Goal: Ask a question: Seek information or help from site administrators or community

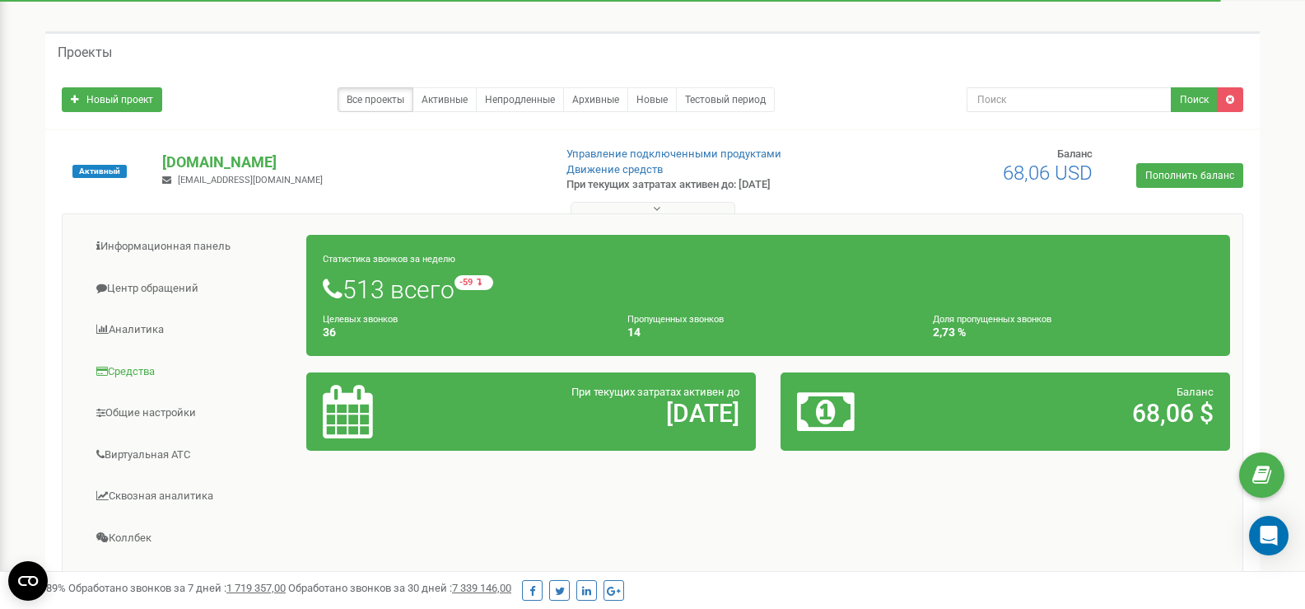
scroll to position [50, 0]
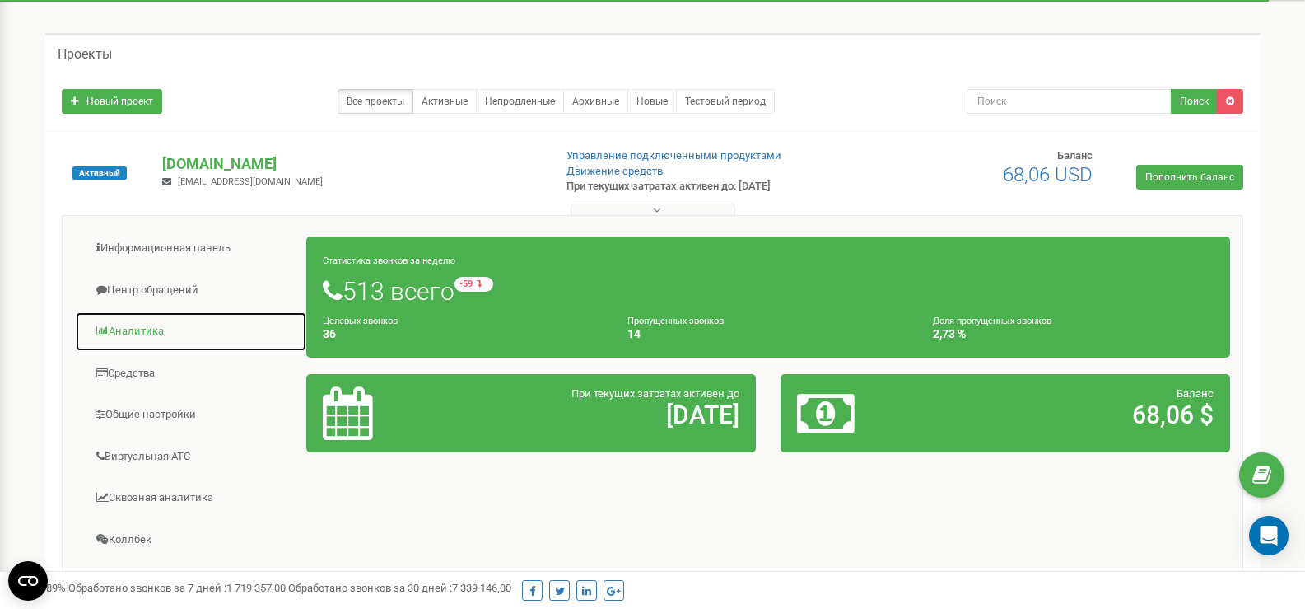
click at [142, 321] on link "Аналитика" at bounding box center [191, 331] width 232 height 40
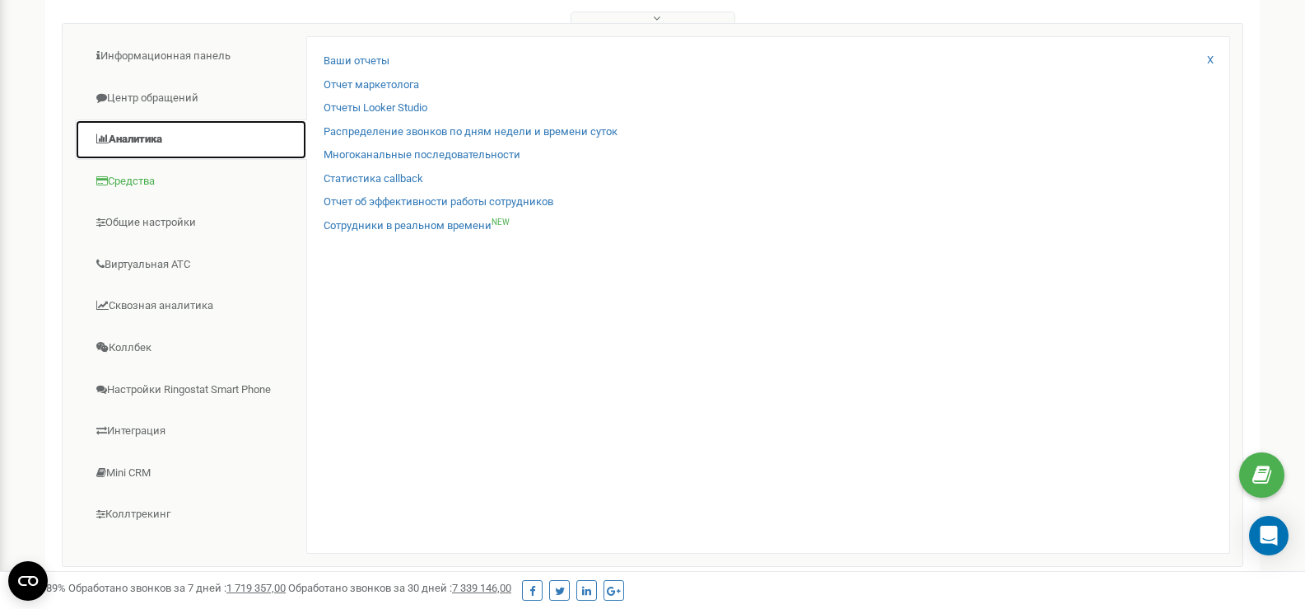
scroll to position [247, 0]
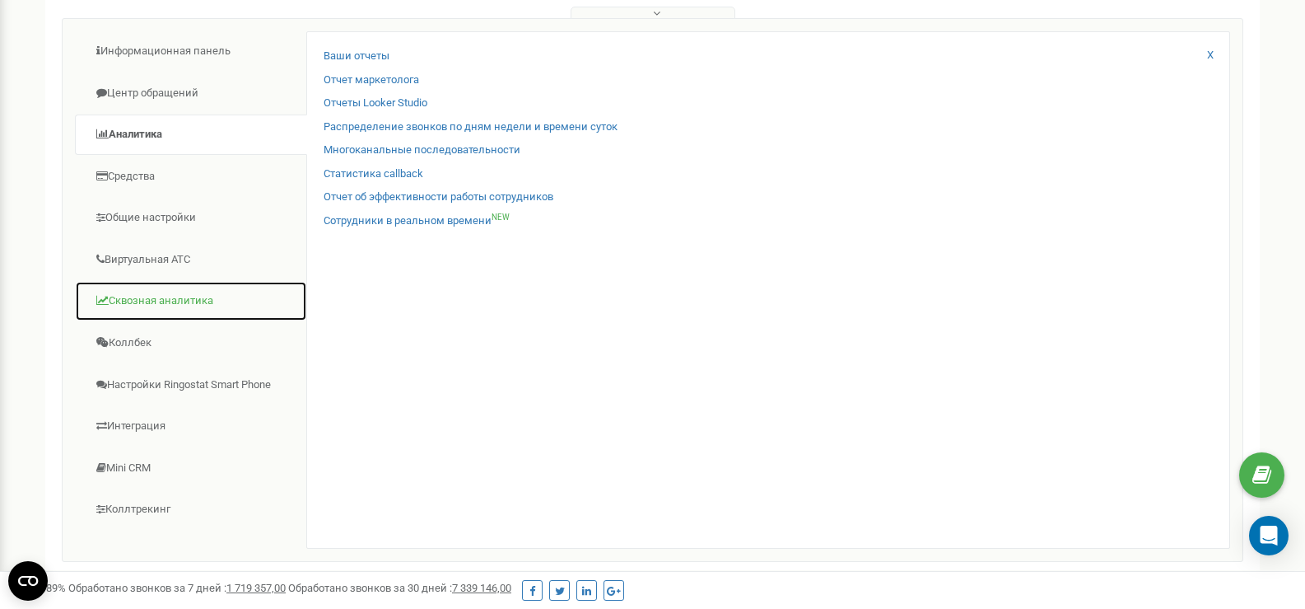
click at [165, 301] on link "Сквозная аналитика" at bounding box center [191, 301] width 232 height 40
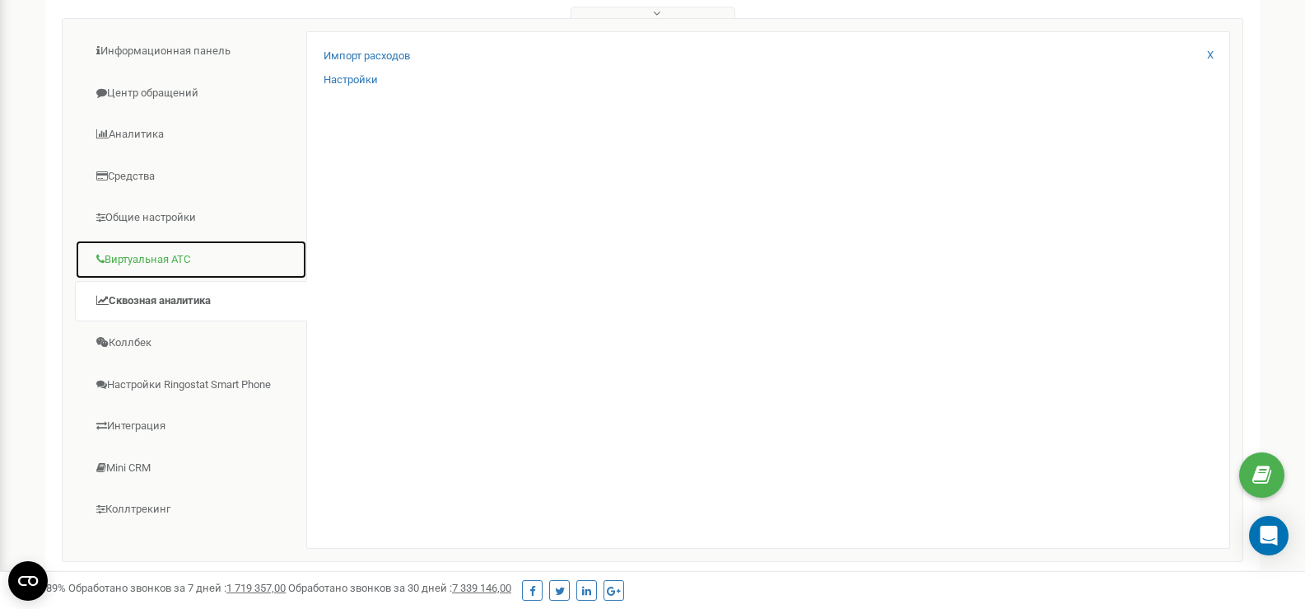
click at [153, 263] on link "Виртуальная АТС" at bounding box center [191, 260] width 232 height 40
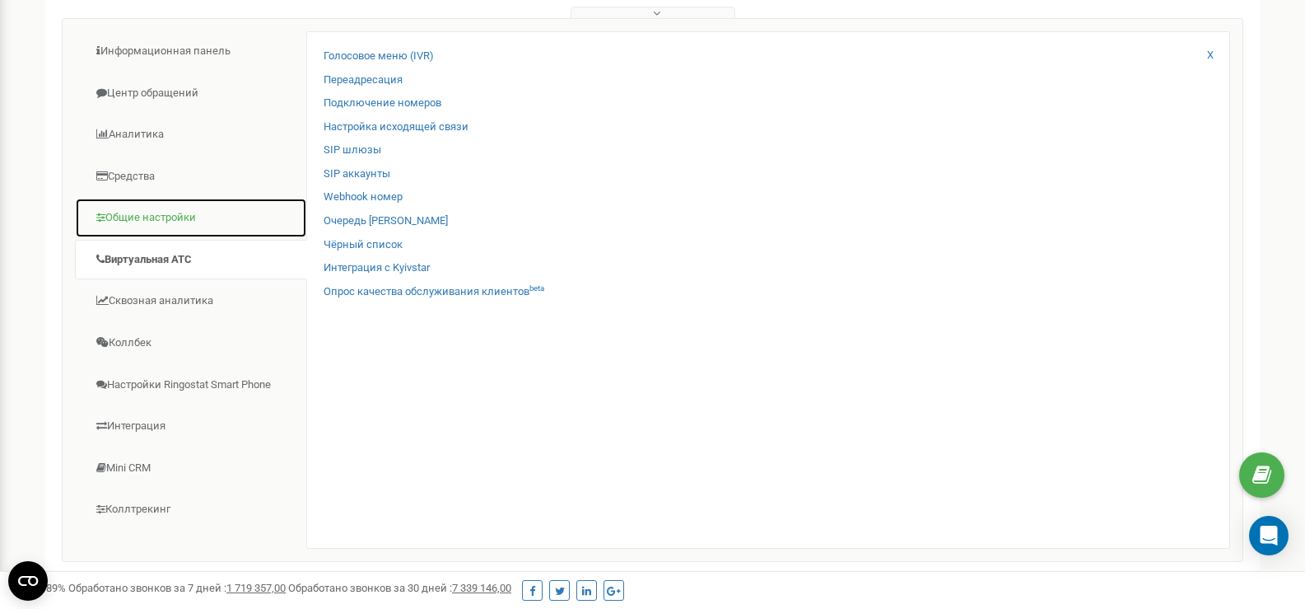
click at [152, 217] on link "Общие настройки" at bounding box center [191, 218] width 232 height 40
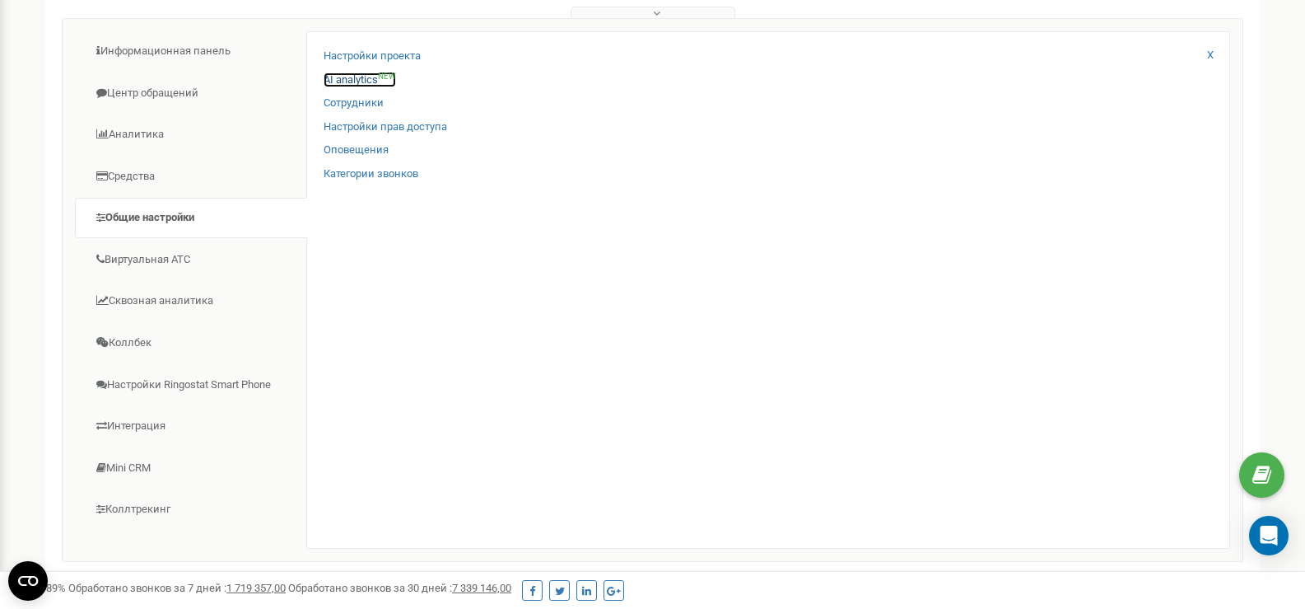
click at [344, 75] on link "AI analytics NEW" at bounding box center [360, 80] width 72 height 16
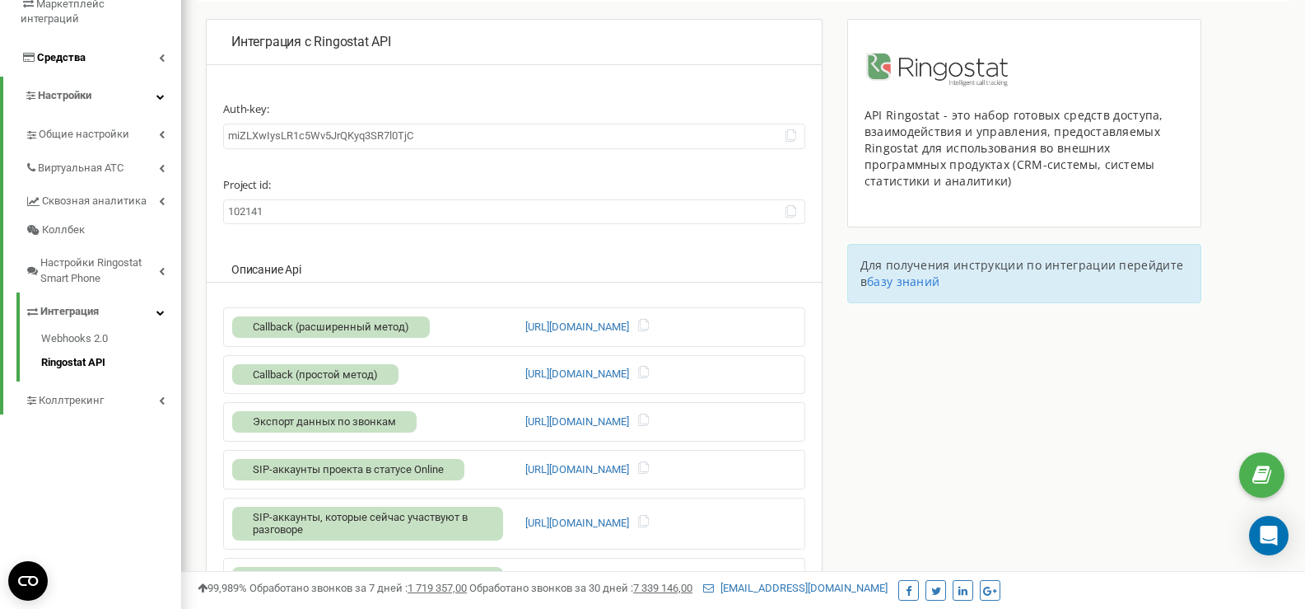
scroll to position [82, 0]
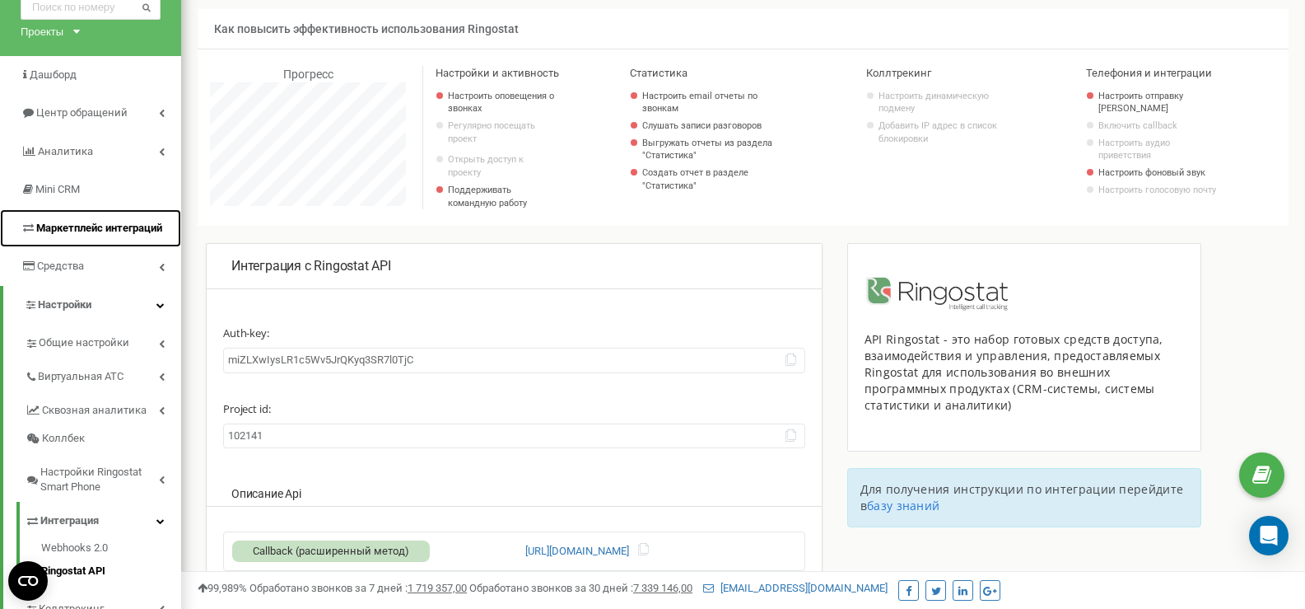
click at [157, 233] on span "Маркетплейс интеграций" at bounding box center [99, 228] width 126 height 12
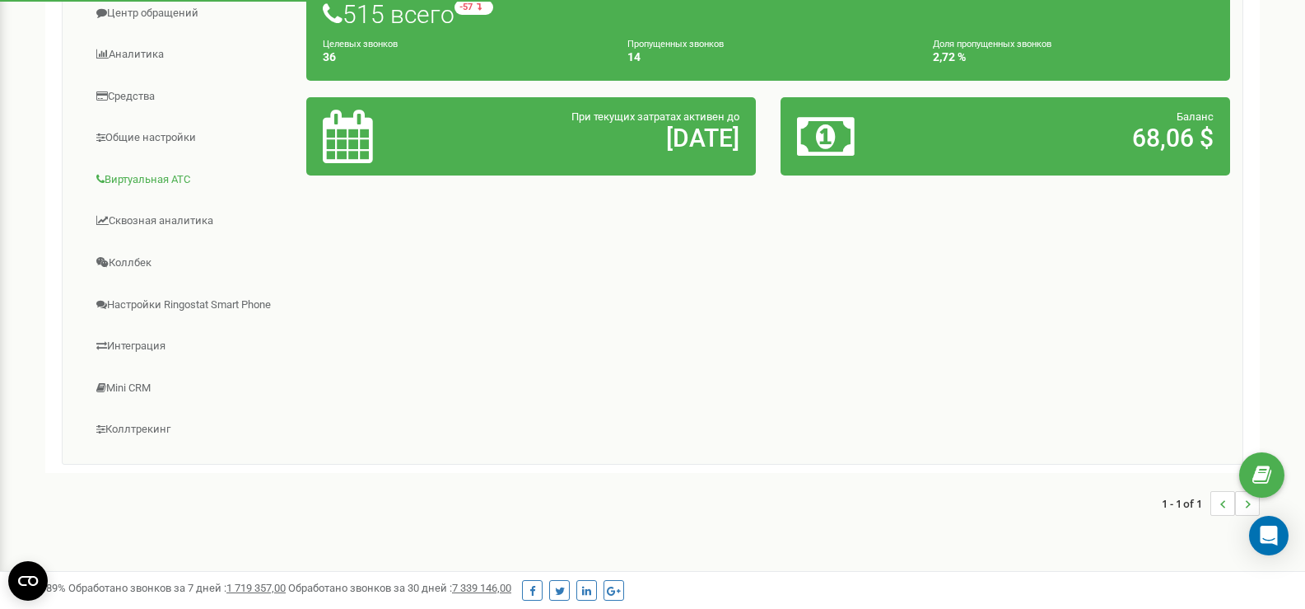
scroll to position [297, 0]
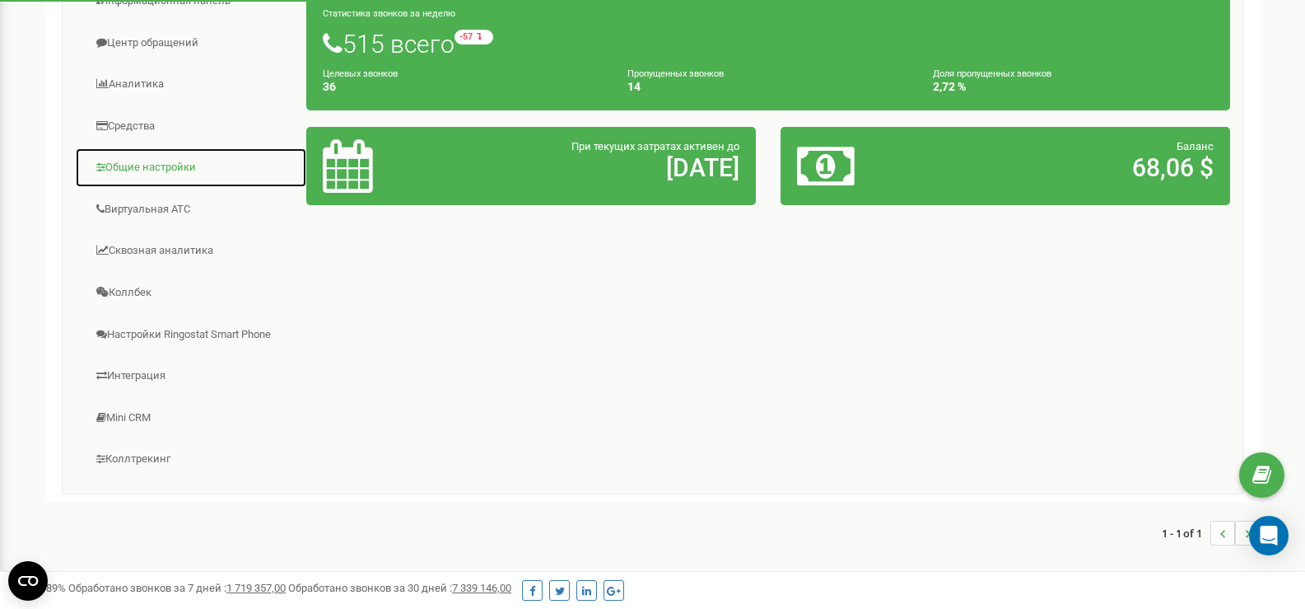
click at [142, 166] on link "Общие настройки" at bounding box center [191, 167] width 232 height 40
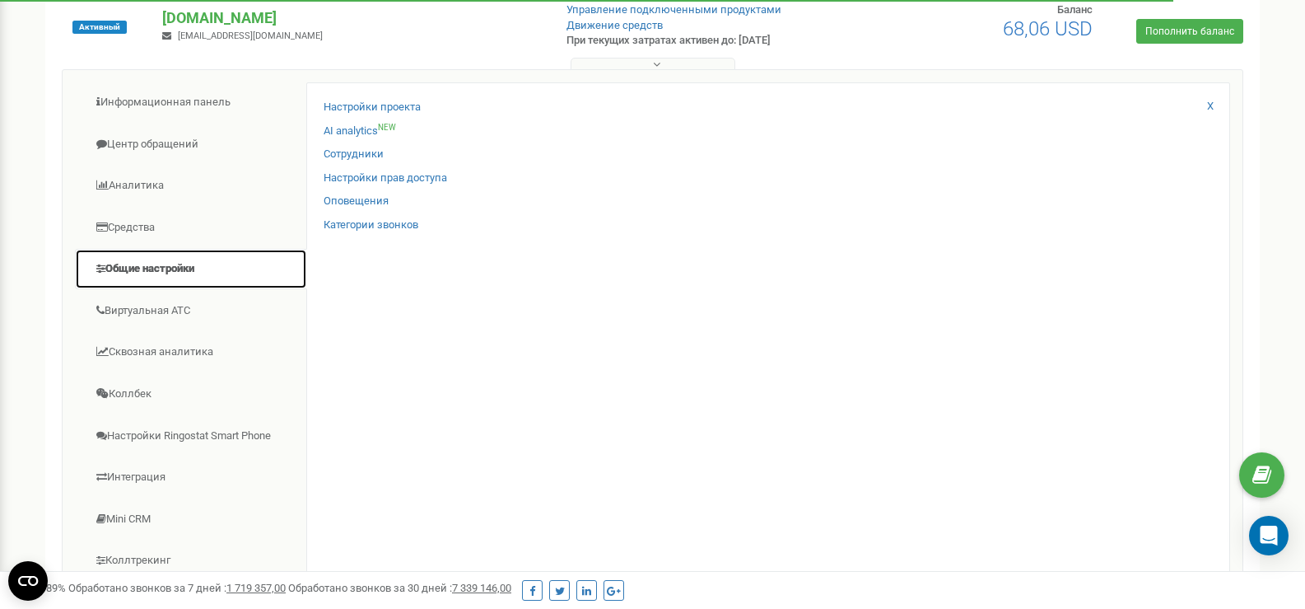
scroll to position [50, 0]
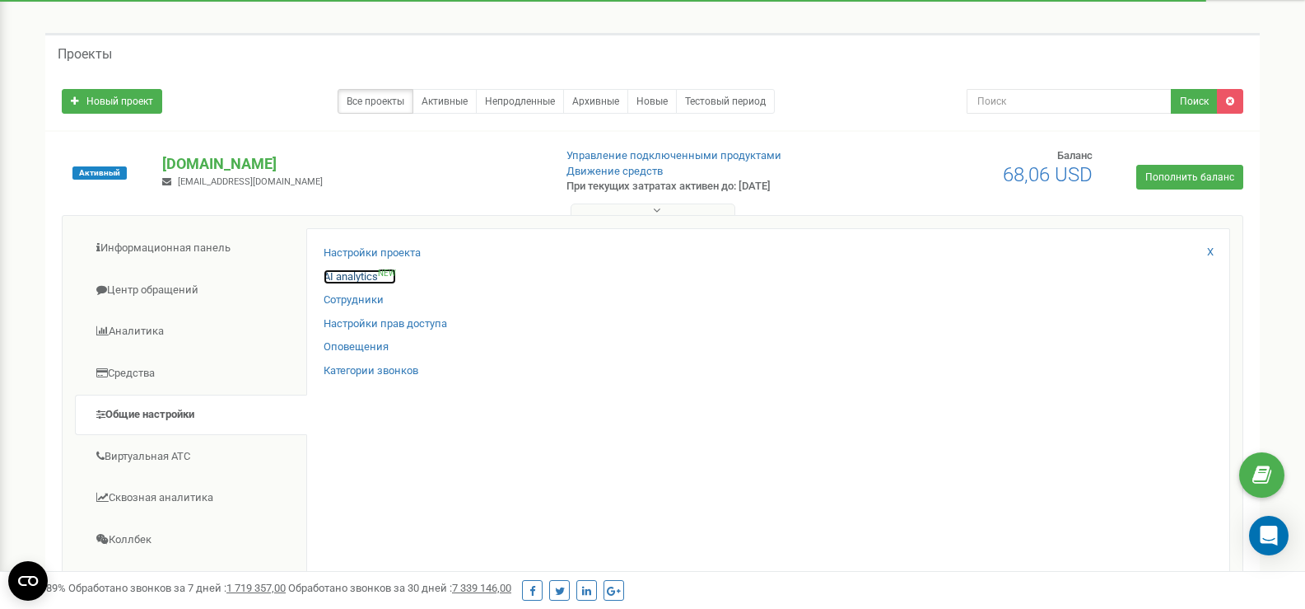
click at [345, 273] on link "AI analytics NEW" at bounding box center [360, 277] width 72 height 16
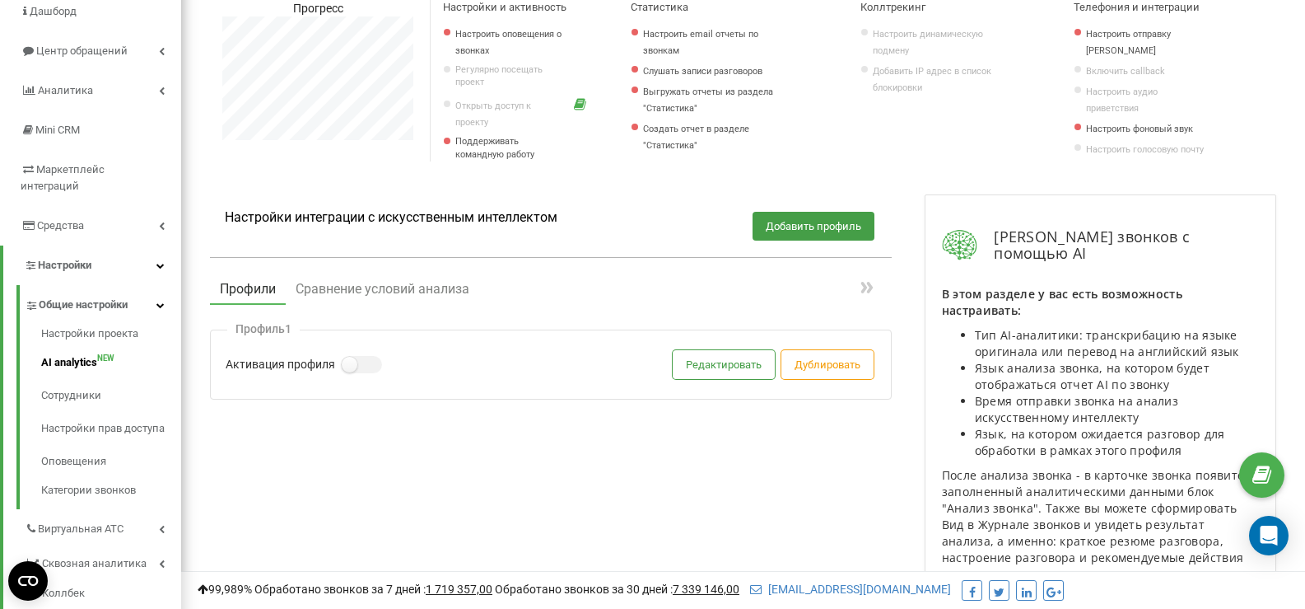
scroll to position [165, 0]
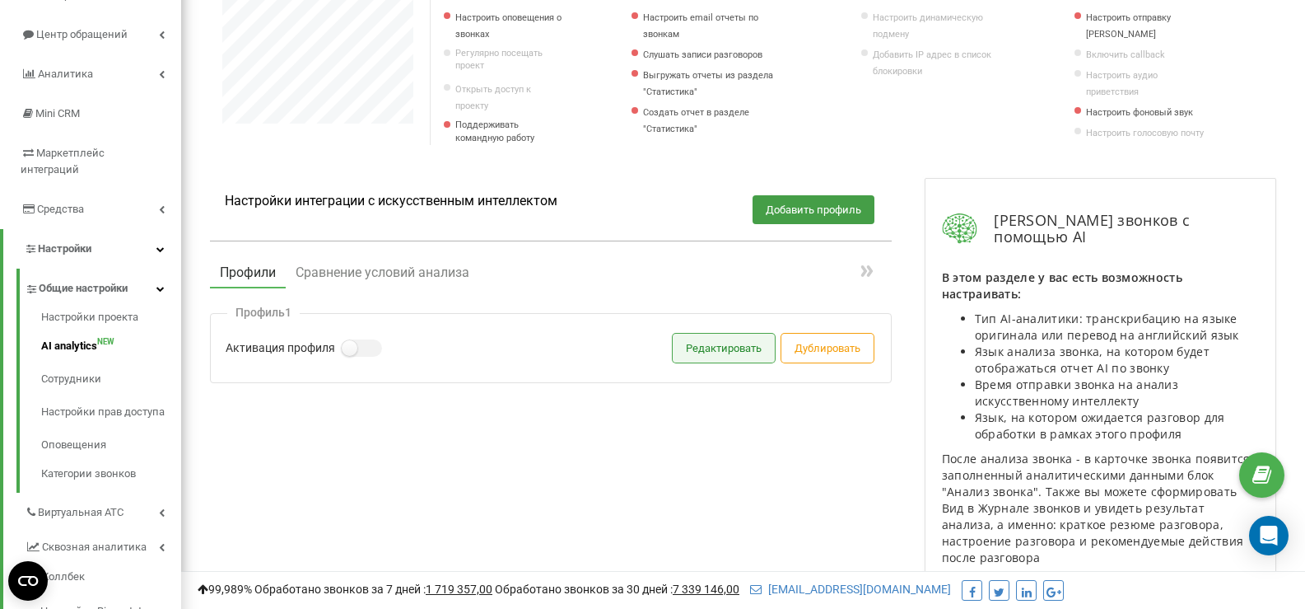
click at [701, 362] on button "Редактировать" at bounding box center [724, 348] width 102 height 29
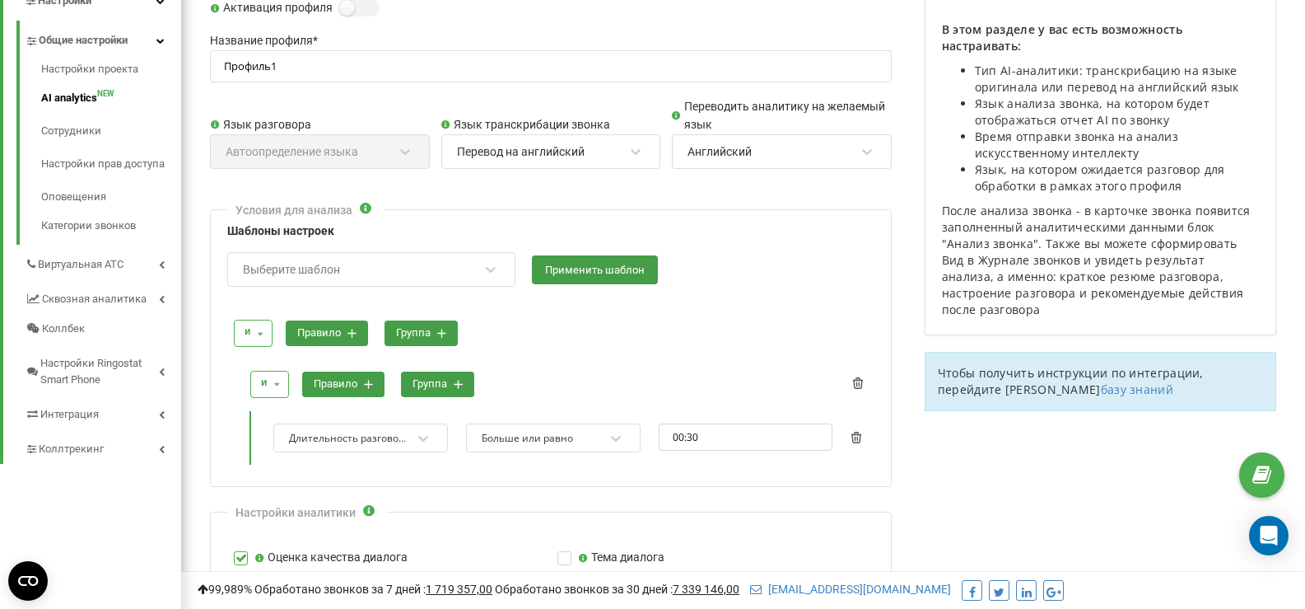
scroll to position [412, 0]
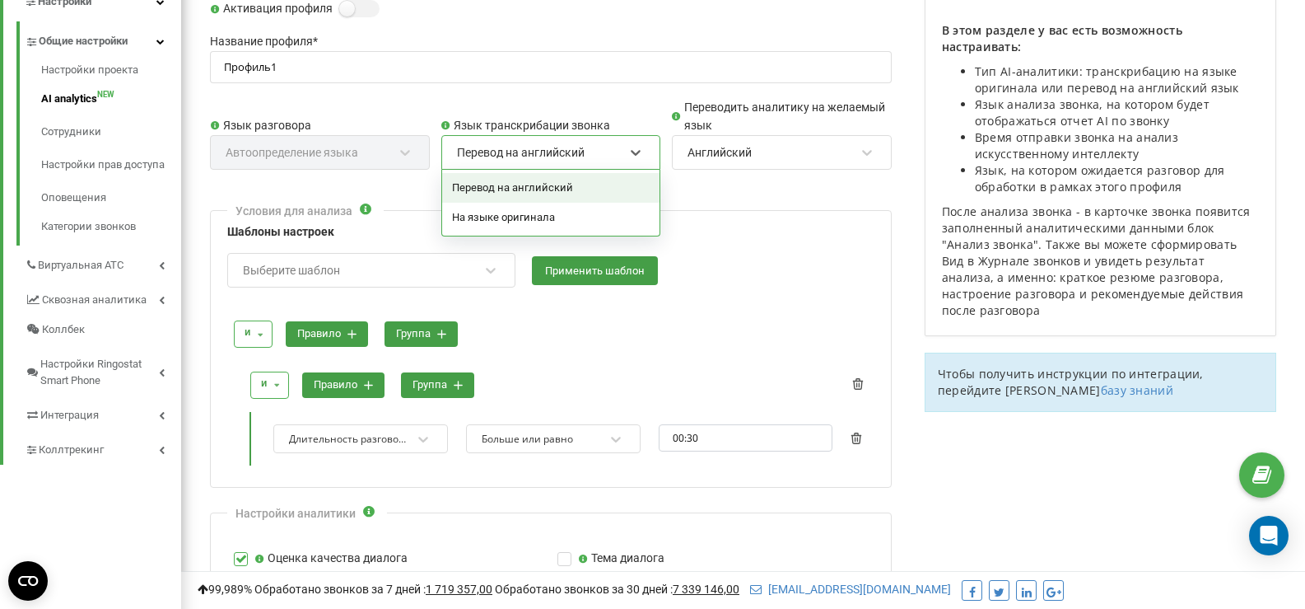
click at [533, 159] on div "Перевод на английский" at bounding box center [521, 151] width 128 height 15
click at [525, 232] on div "На языке оригинала" at bounding box center [551, 218] width 218 height 30
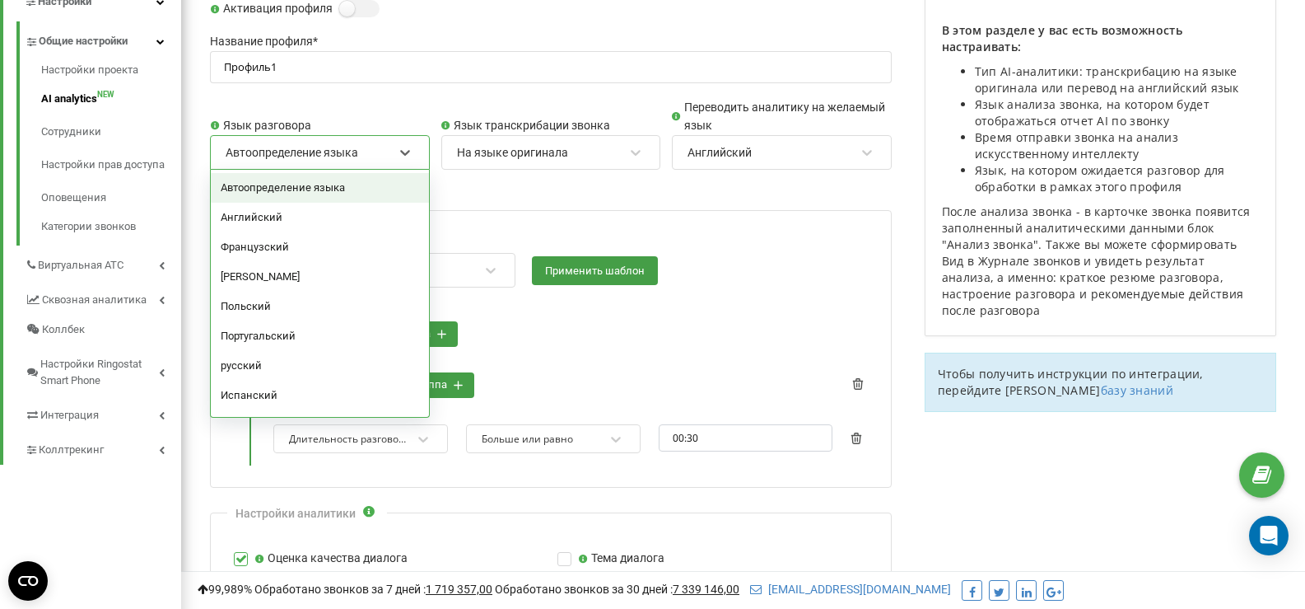
click at [366, 166] on div "Автоопределение языка" at bounding box center [309, 152] width 170 height 28
click at [303, 381] on div "русский" at bounding box center [320, 366] width 218 height 30
click at [379, 166] on div "русский" at bounding box center [309, 152] width 170 height 28
click at [320, 203] on div "Автоопределение языка" at bounding box center [320, 188] width 218 height 30
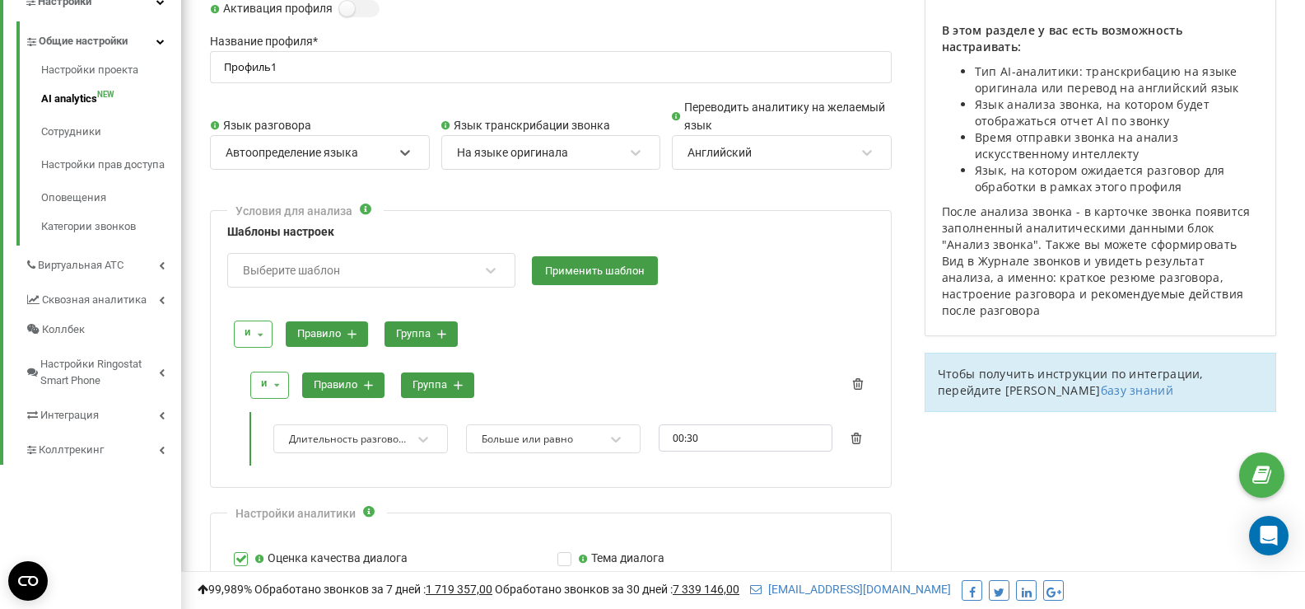
click at [798, 166] on div "Английский" at bounding box center [771, 152] width 170 height 28
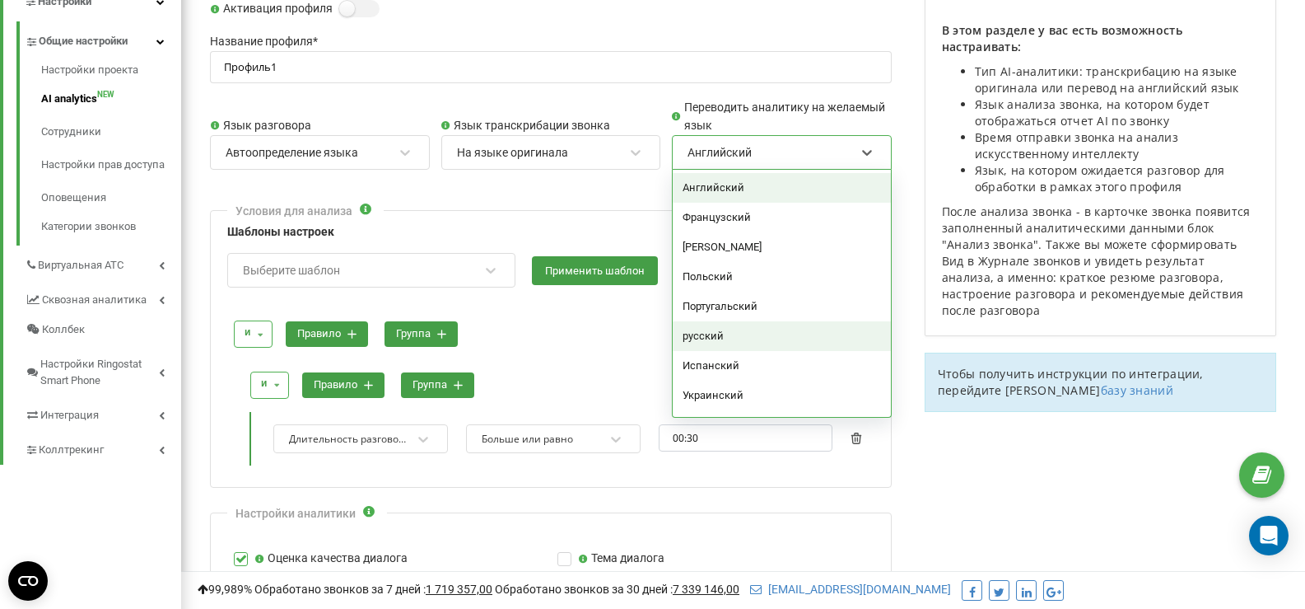
click at [713, 351] on div "русский" at bounding box center [782, 336] width 218 height 30
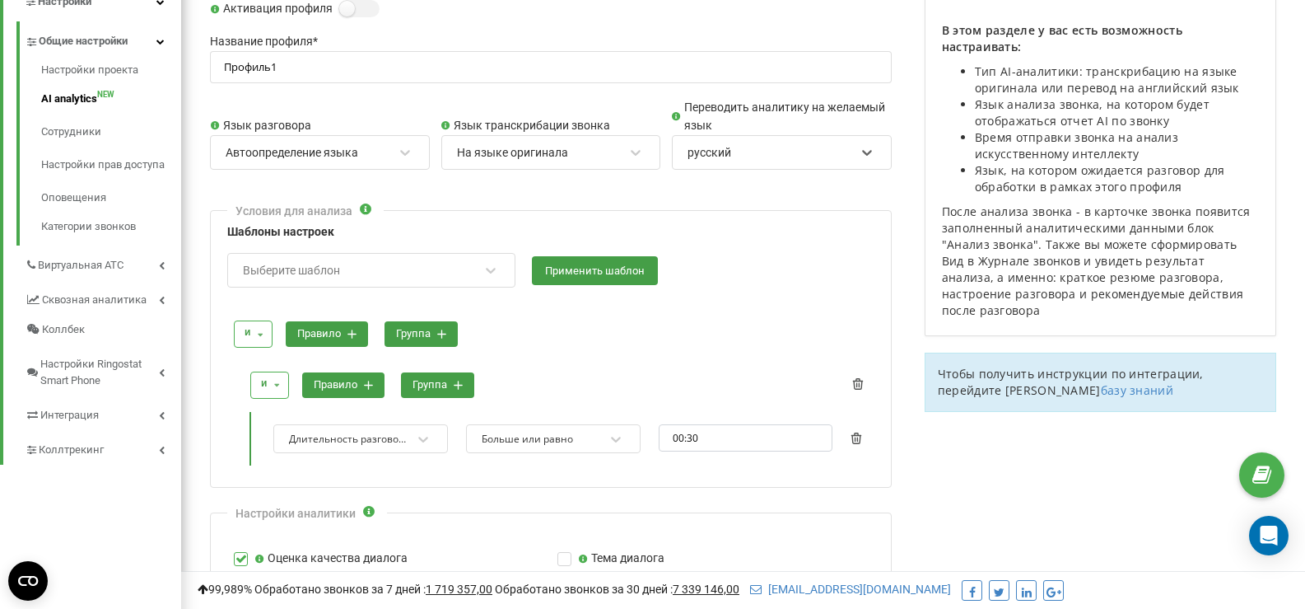
click at [800, 166] on div "русский" at bounding box center [771, 152] width 170 height 28
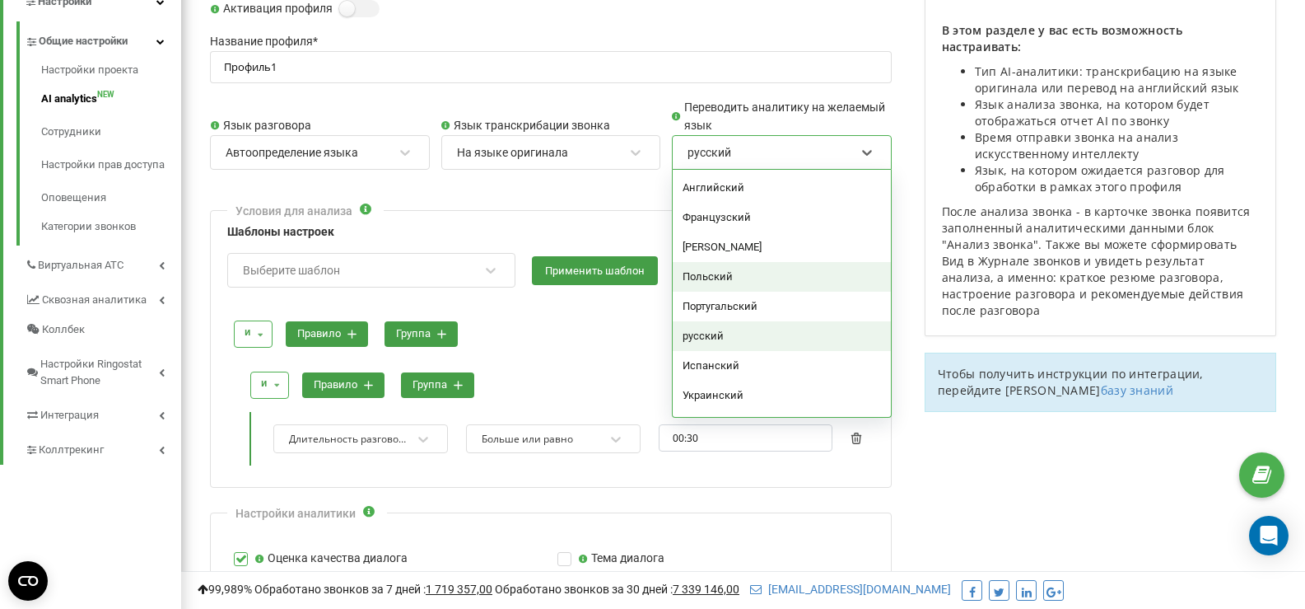
scroll to position [26, 0]
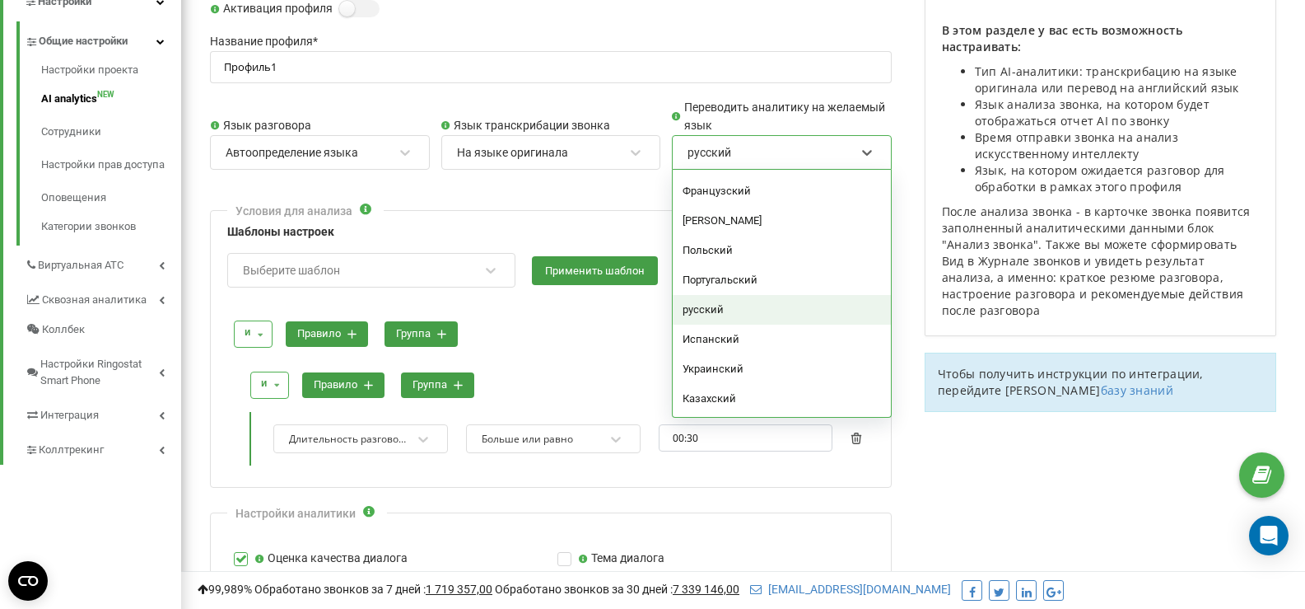
click at [753, 325] on div "русский" at bounding box center [782, 310] width 218 height 30
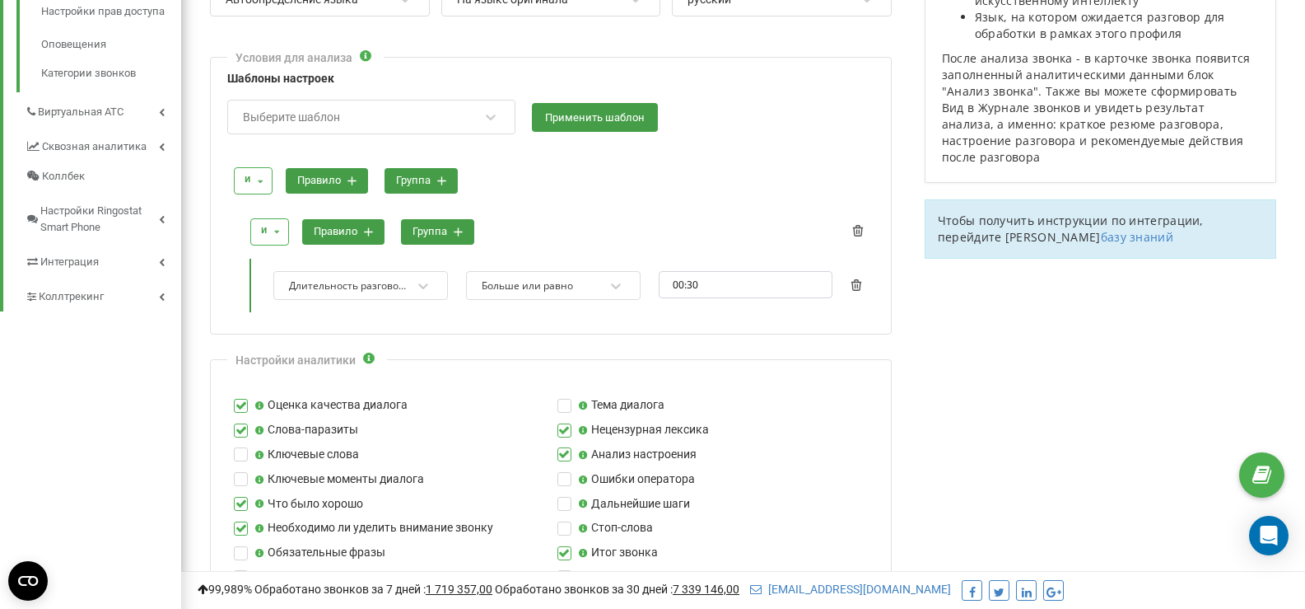
scroll to position [494, 0]
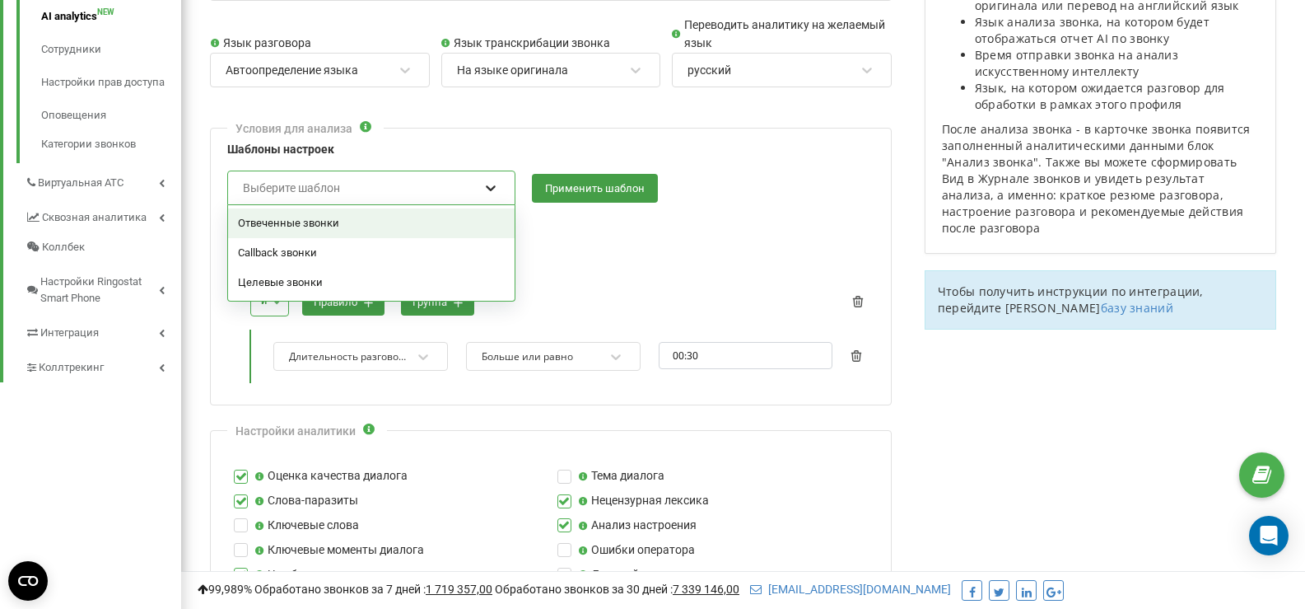
click at [488, 196] on icon at bounding box center [491, 188] width 16 height 16
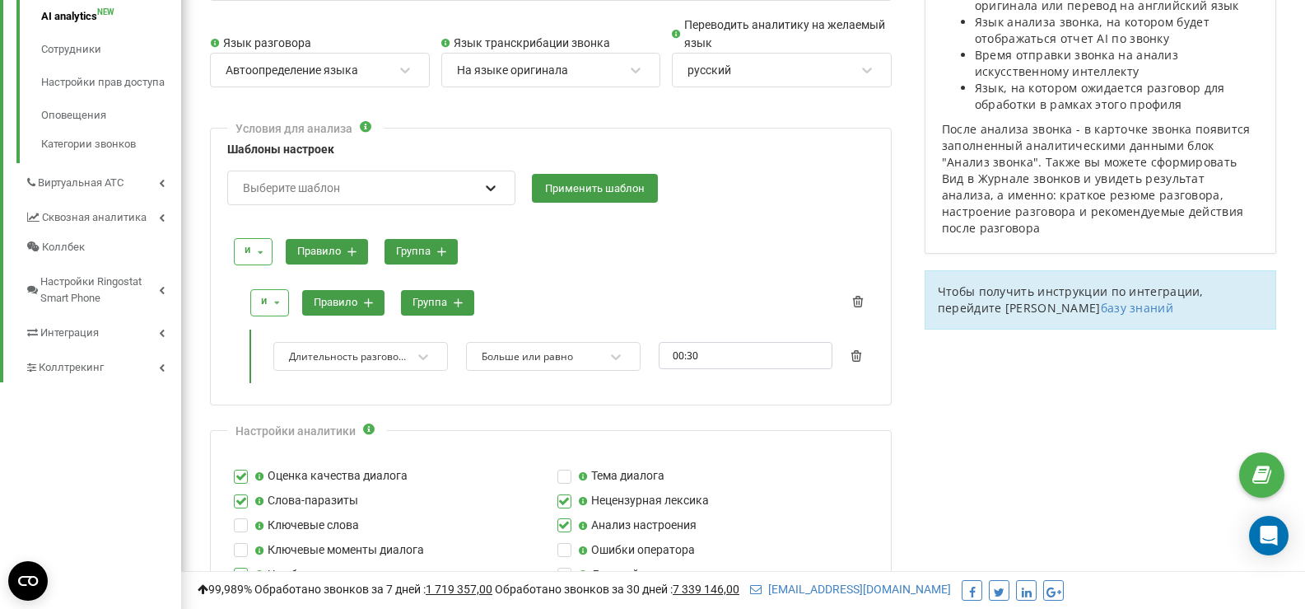
click at [488, 196] on icon at bounding box center [491, 188] width 16 height 16
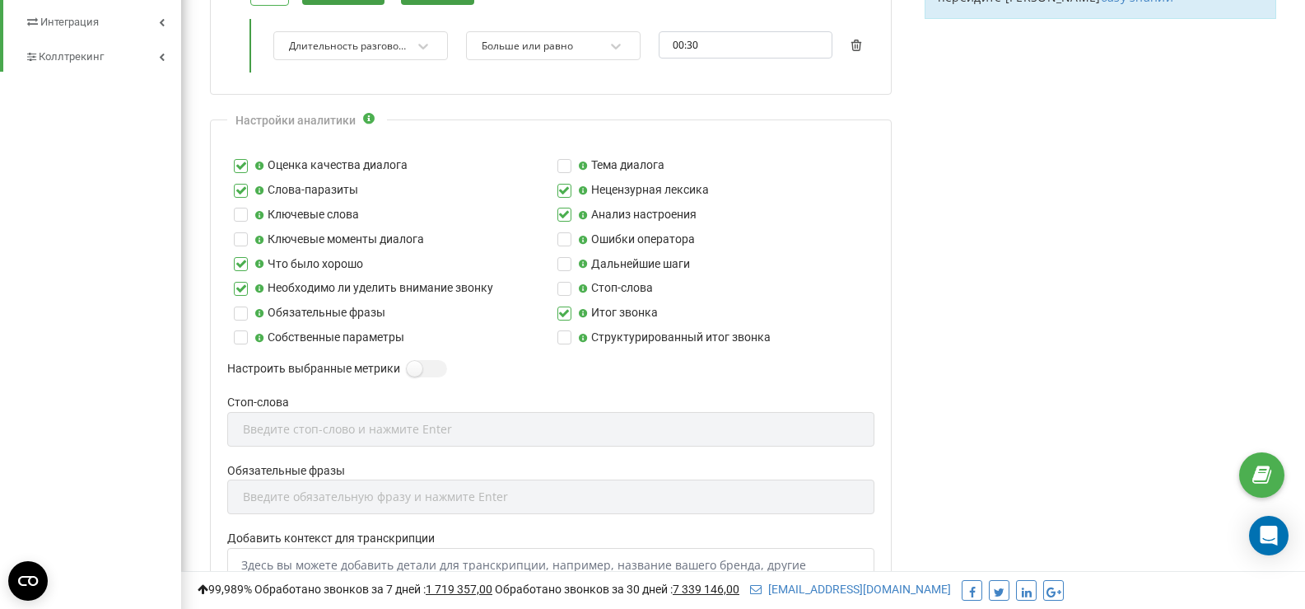
scroll to position [819, 0]
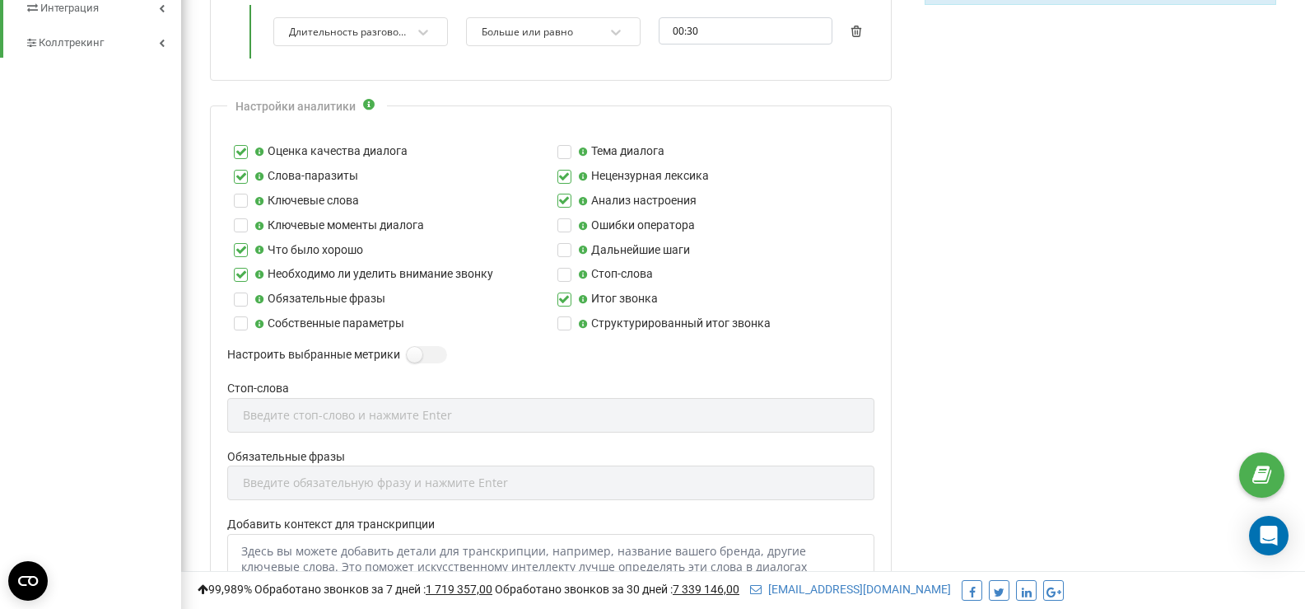
click at [564, 170] on label at bounding box center [565, 170] width 14 height 0
click at [0, 0] on input "Нецензурная лексика" at bounding box center [0, 0] width 0 height 0
click at [237, 170] on label at bounding box center [241, 170] width 14 height 0
click at [0, 0] on input "Слова-паразиты" at bounding box center [0, 0] width 0 height 0
click at [563, 194] on label at bounding box center [565, 194] width 14 height 0
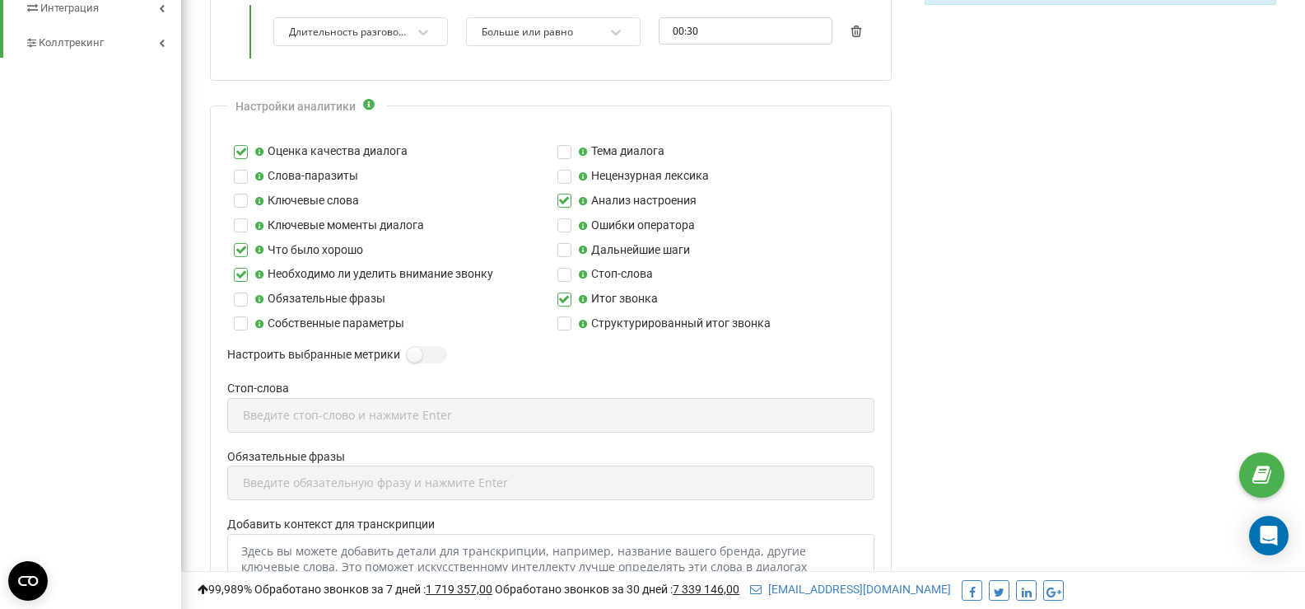
click at [0, 0] on input "Анализ настроения" at bounding box center [0, 0] width 0 height 0
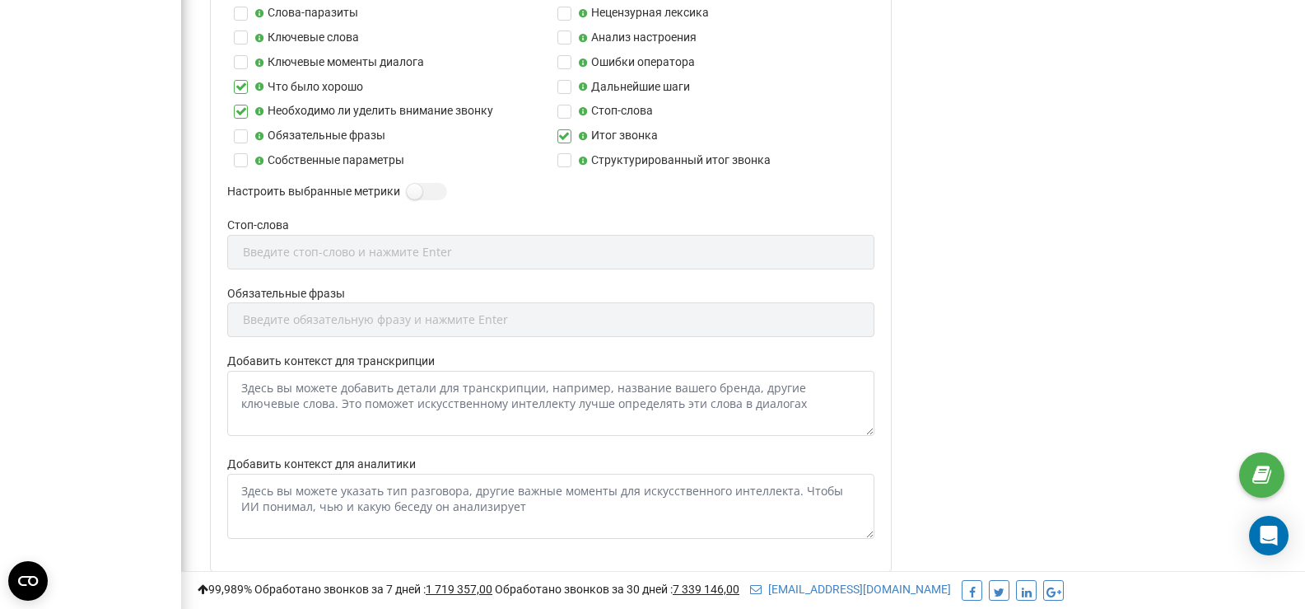
scroll to position [983, 0]
click at [418, 183] on label at bounding box center [414, 182] width 14 height 2
click at [0, 0] on input "Настроить выбранные метрики" at bounding box center [0, 0] width 0 height 0
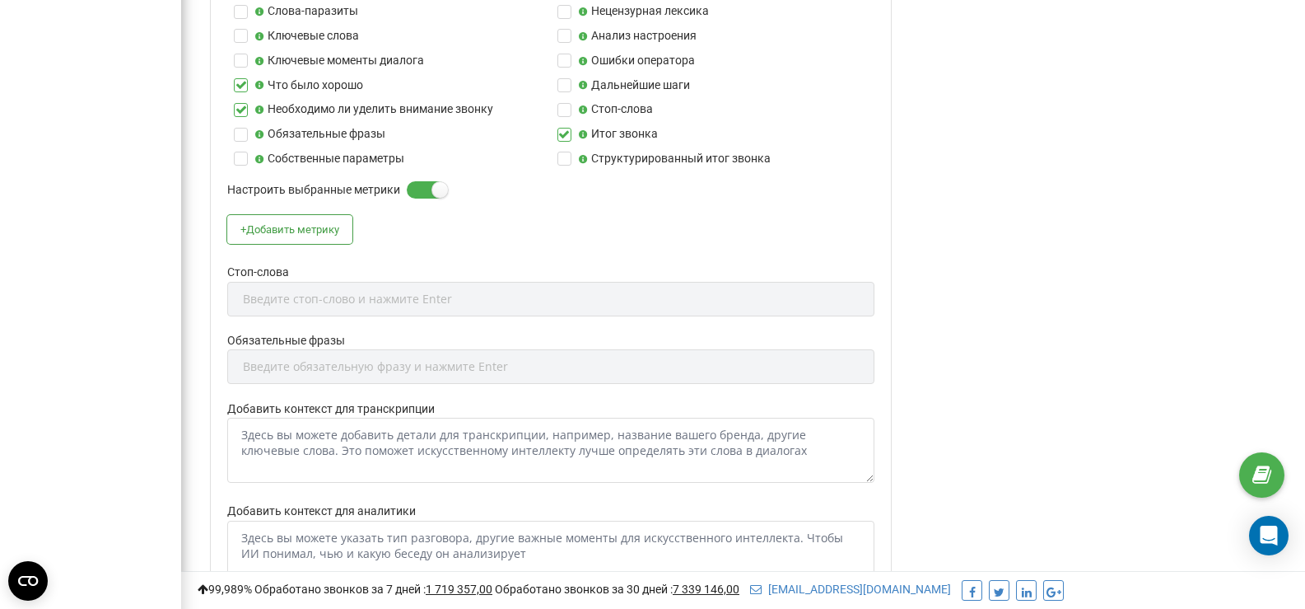
scroll to position [1970, 1124]
click at [421, 183] on label at bounding box center [414, 182] width 14 height 2
click at [0, 0] on input "Настроить выбранные метрики" at bounding box center [0, 0] width 0 height 0
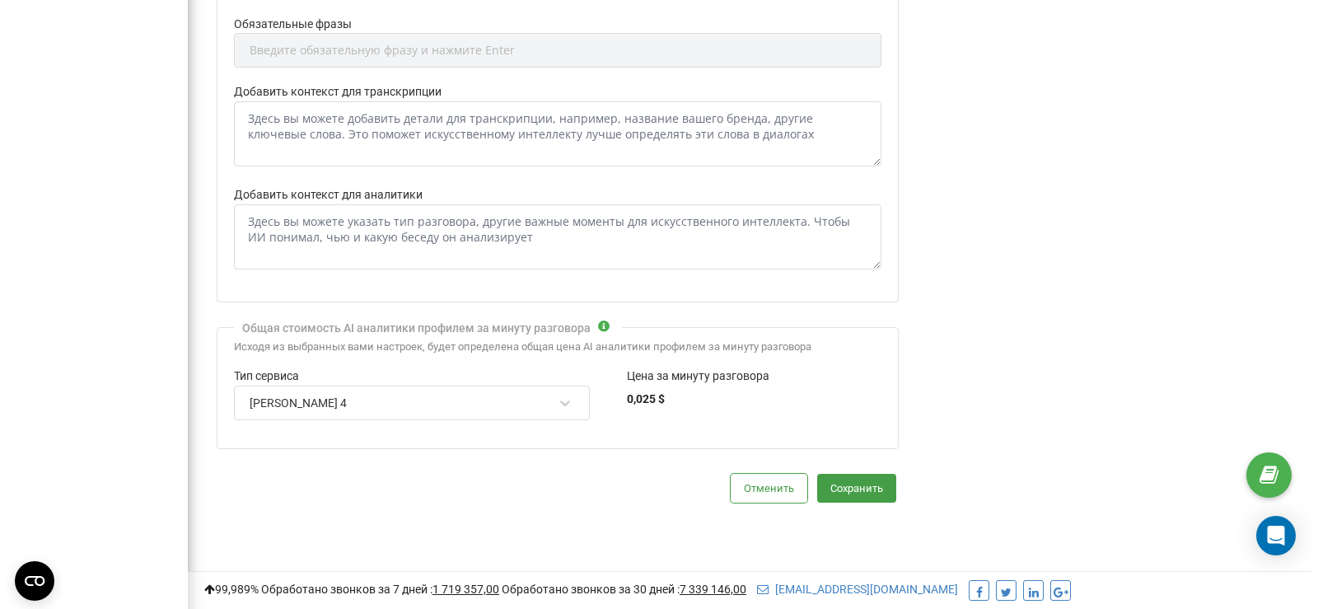
scroll to position [1313, 0]
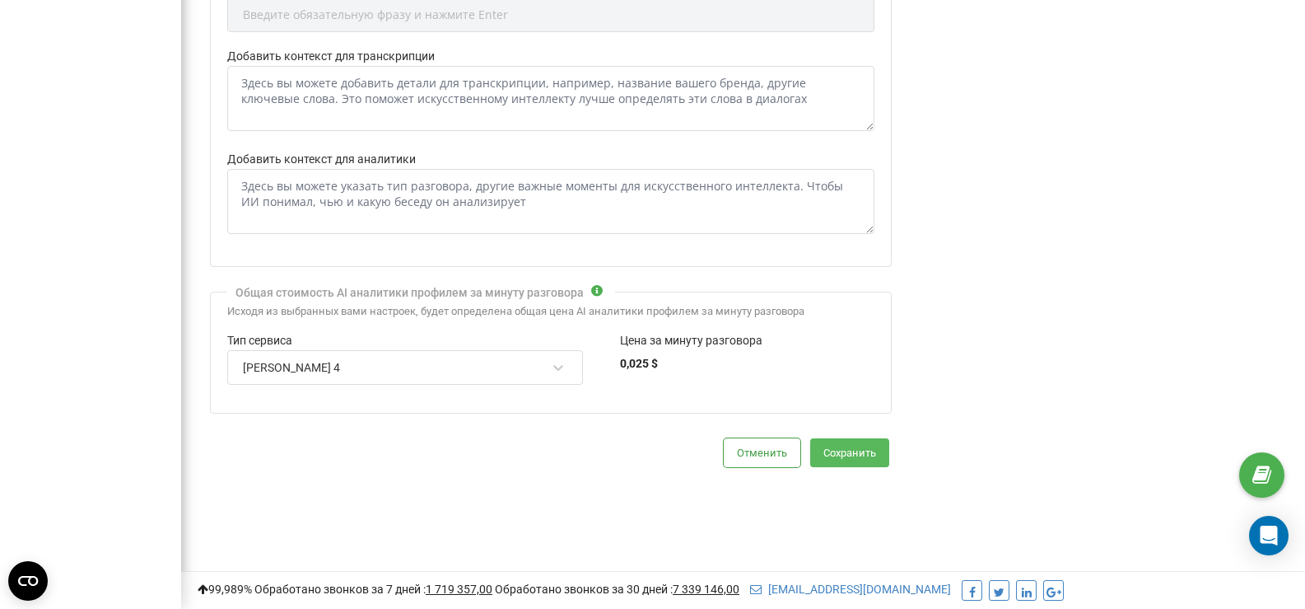
click at [833, 450] on button "Сохранить" at bounding box center [849, 452] width 79 height 29
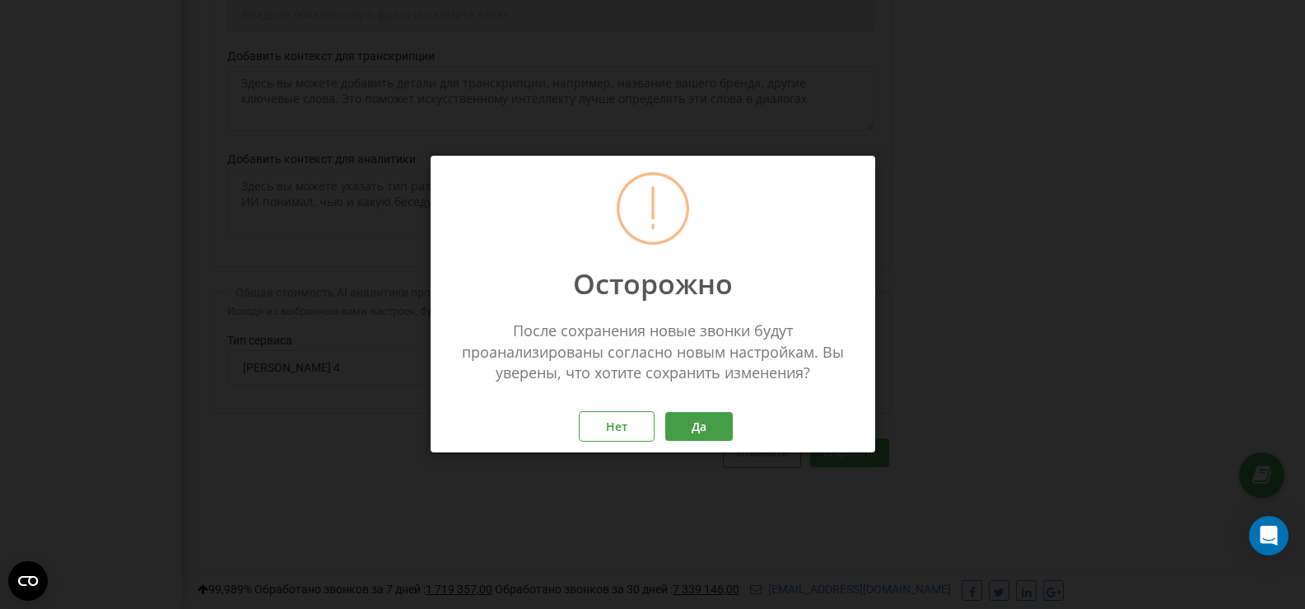
scroll to position [1921, 1137]
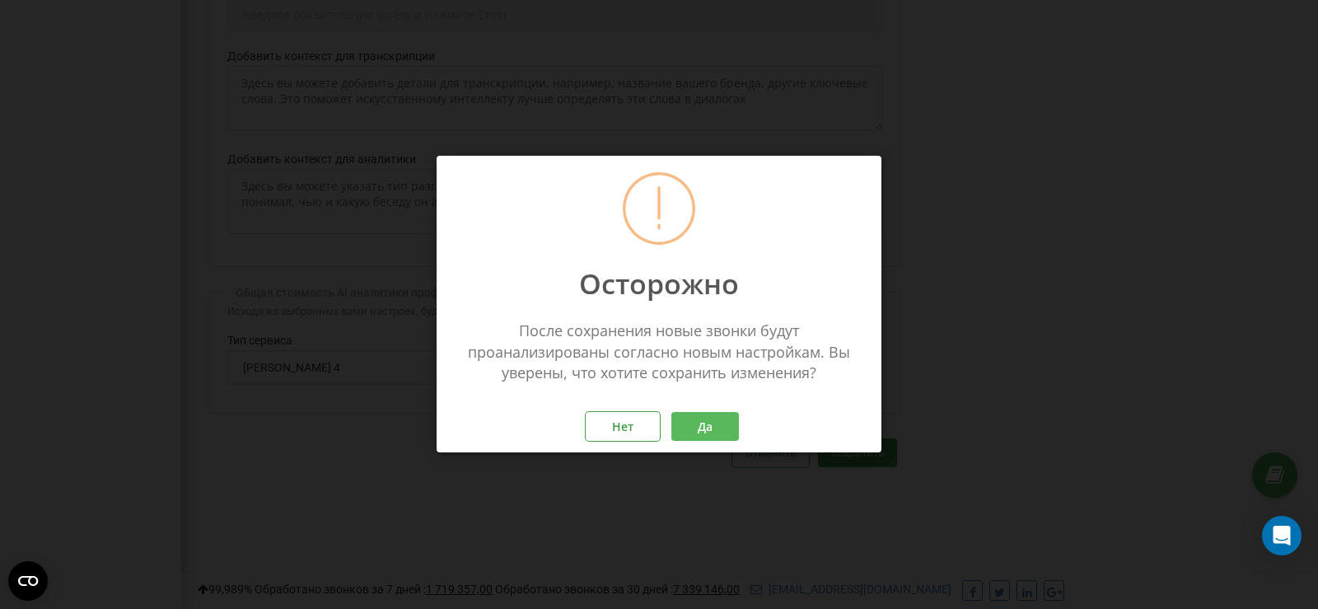
click at [711, 432] on button "Да" at bounding box center [705, 427] width 68 height 29
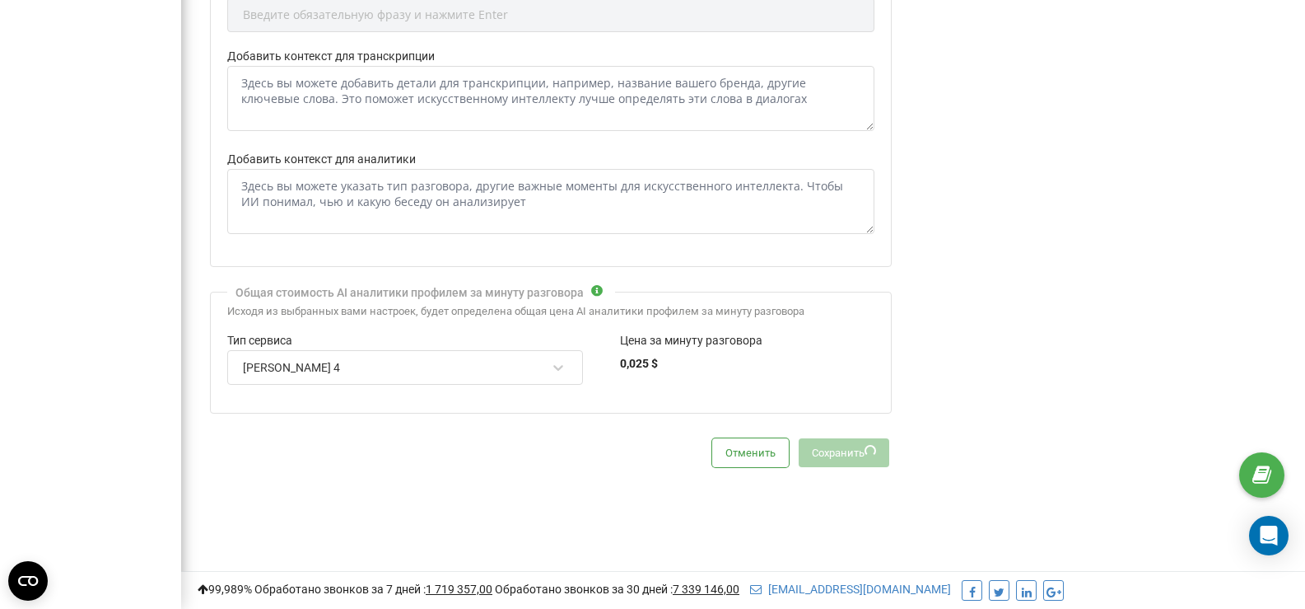
scroll to position [821694, 822491]
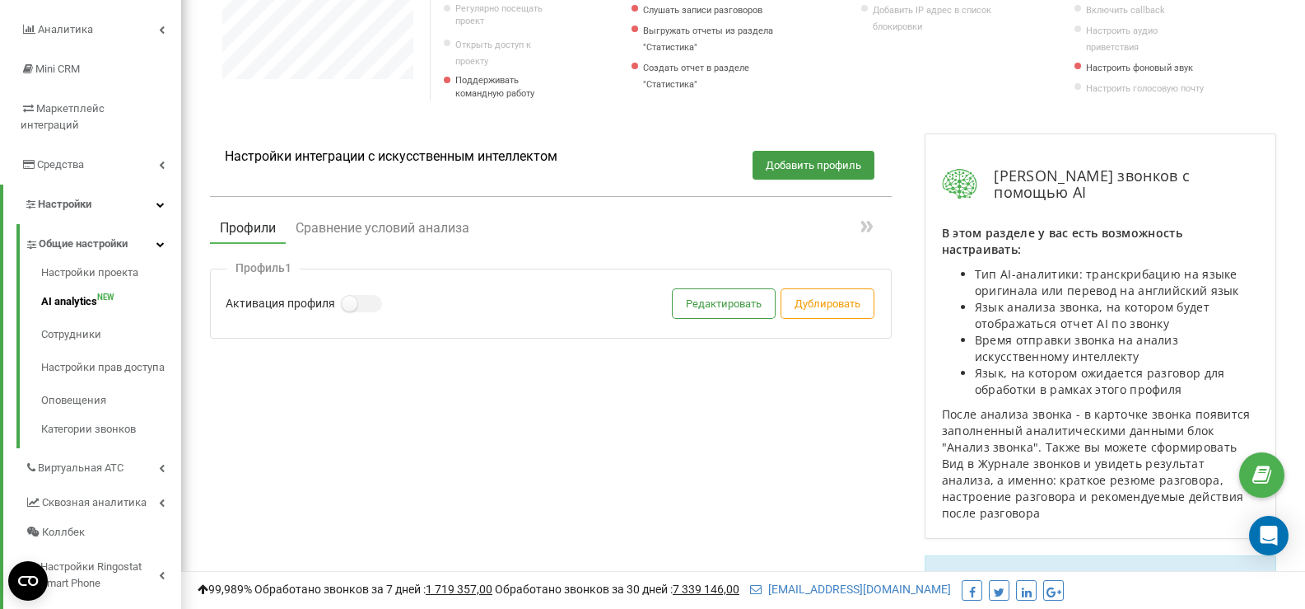
scroll to position [247, 0]
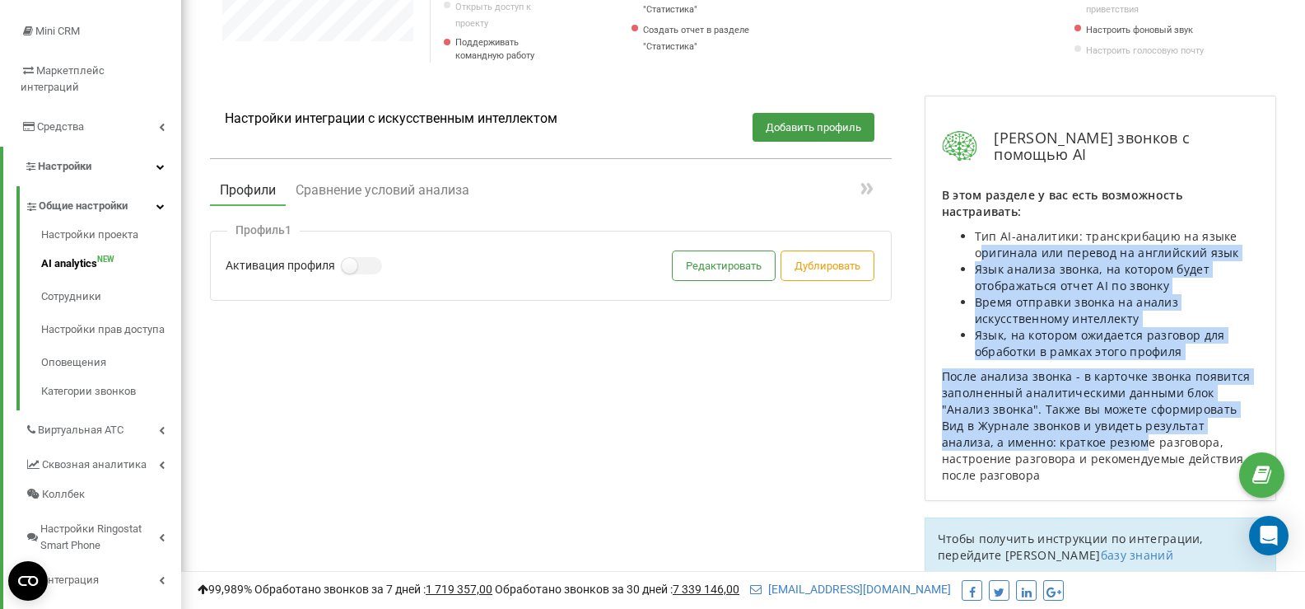
drag, startPoint x: 985, startPoint y: 271, endPoint x: 1081, endPoint y: 462, distance: 214.0
click at [1082, 466] on div "В этом разделе у вас есть возможность настраивать: Тип AI-аналитики: транскриба…" at bounding box center [1100, 335] width 317 height 297
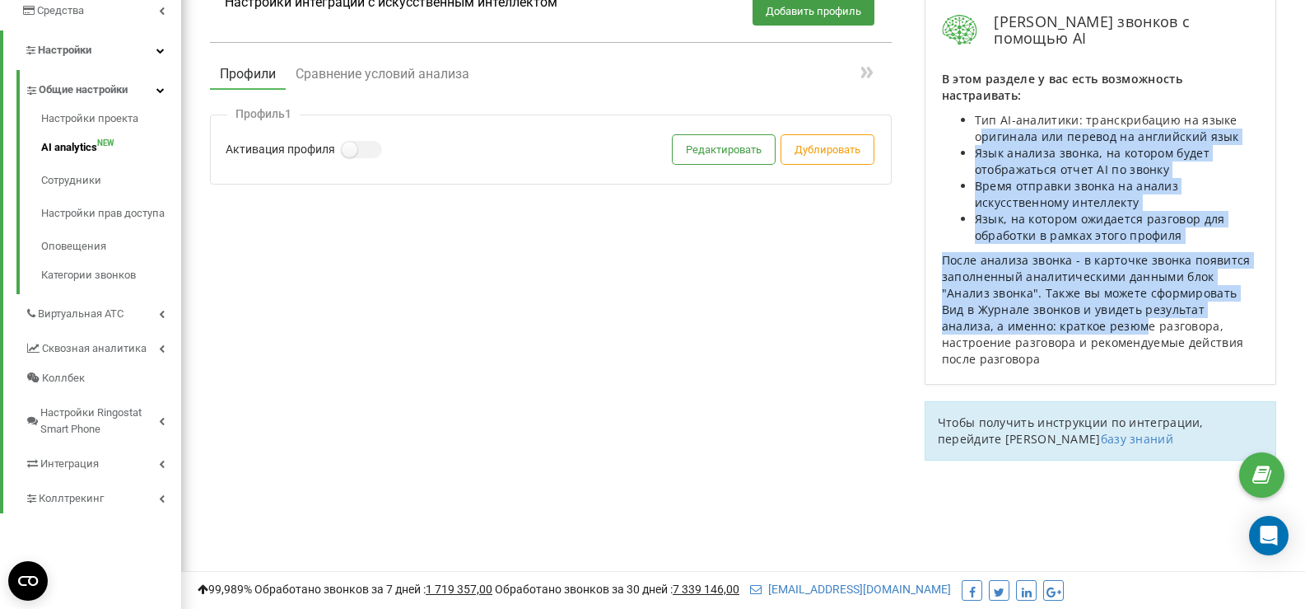
scroll to position [380, 0]
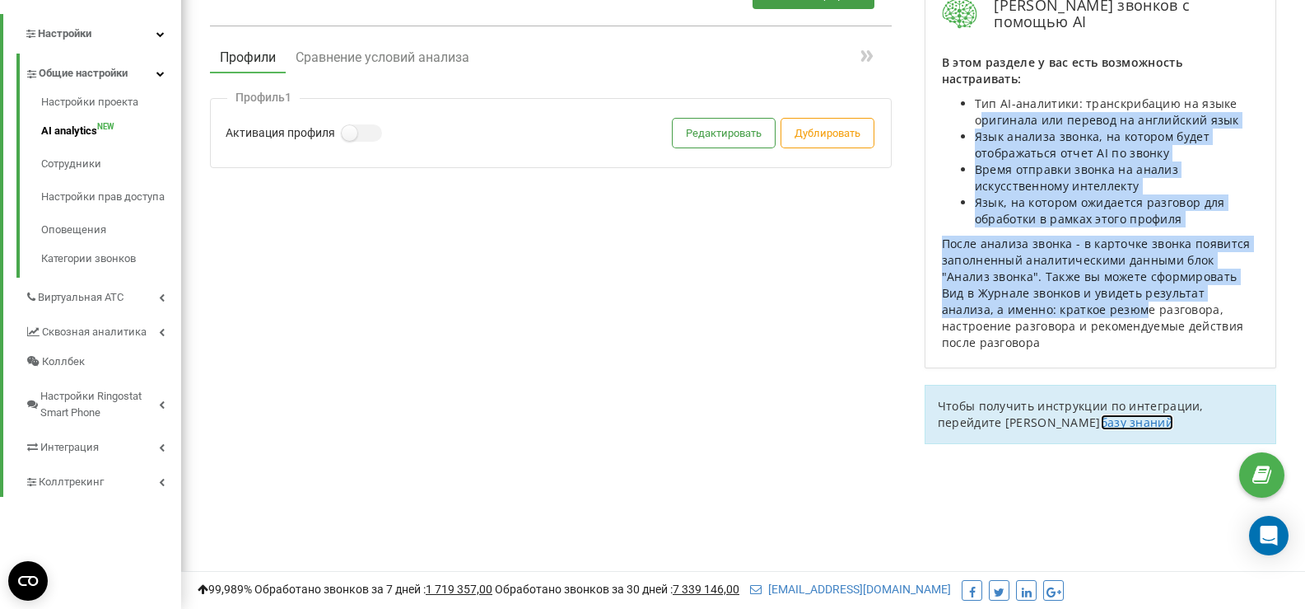
click at [1101, 430] on link "базу знаний" at bounding box center [1137, 422] width 72 height 16
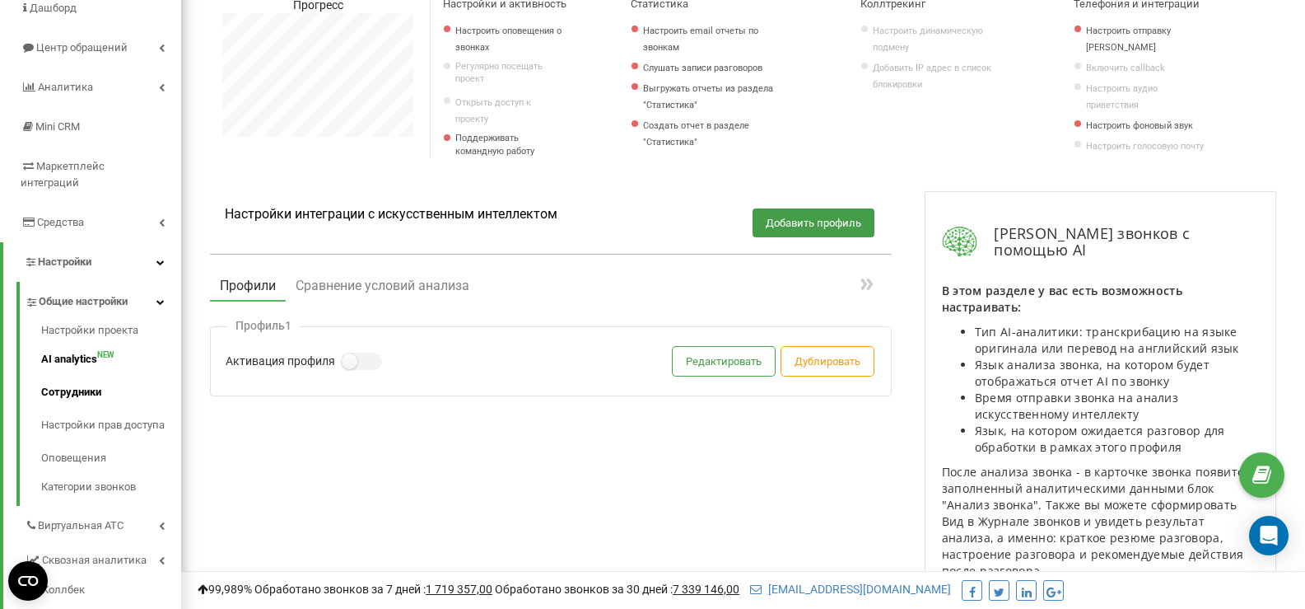
scroll to position [165, 0]
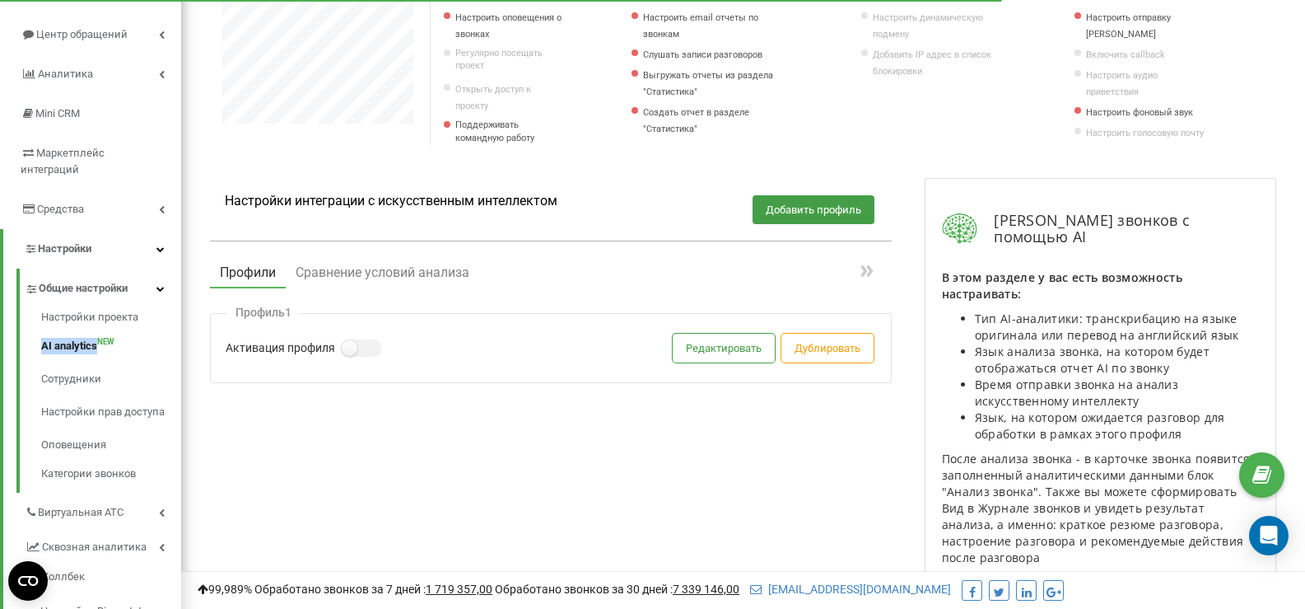
copy link "AI analytics"
drag, startPoint x: 34, startPoint y: 324, endPoint x: 120, endPoint y: 326, distance: 86.5
click at [120, 326] on ul "Настройки проекта AI analytics NEW Сотрудники Настройки прав доступа Оповещения…" at bounding box center [100, 395] width 161 height 173
click at [1265, 530] on icon "Open Intercom Messenger" at bounding box center [1268, 535] width 19 height 21
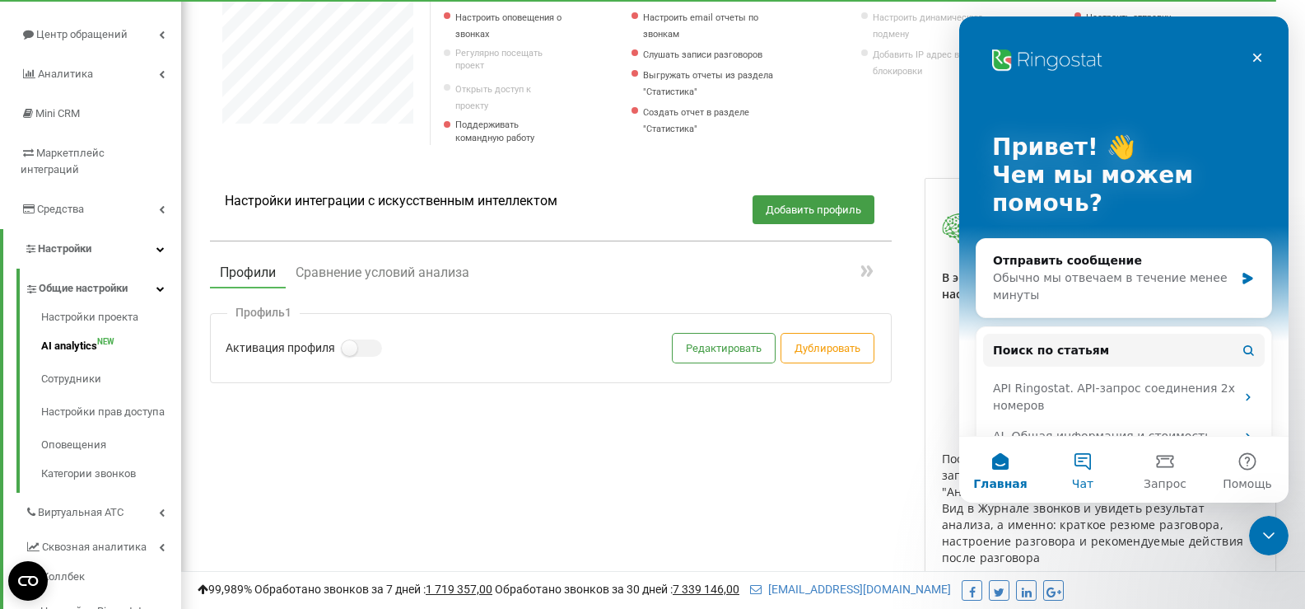
scroll to position [0, 0]
click at [1104, 282] on div "Обычно мы отвечаем в течение менее минуты" at bounding box center [1113, 286] width 241 height 35
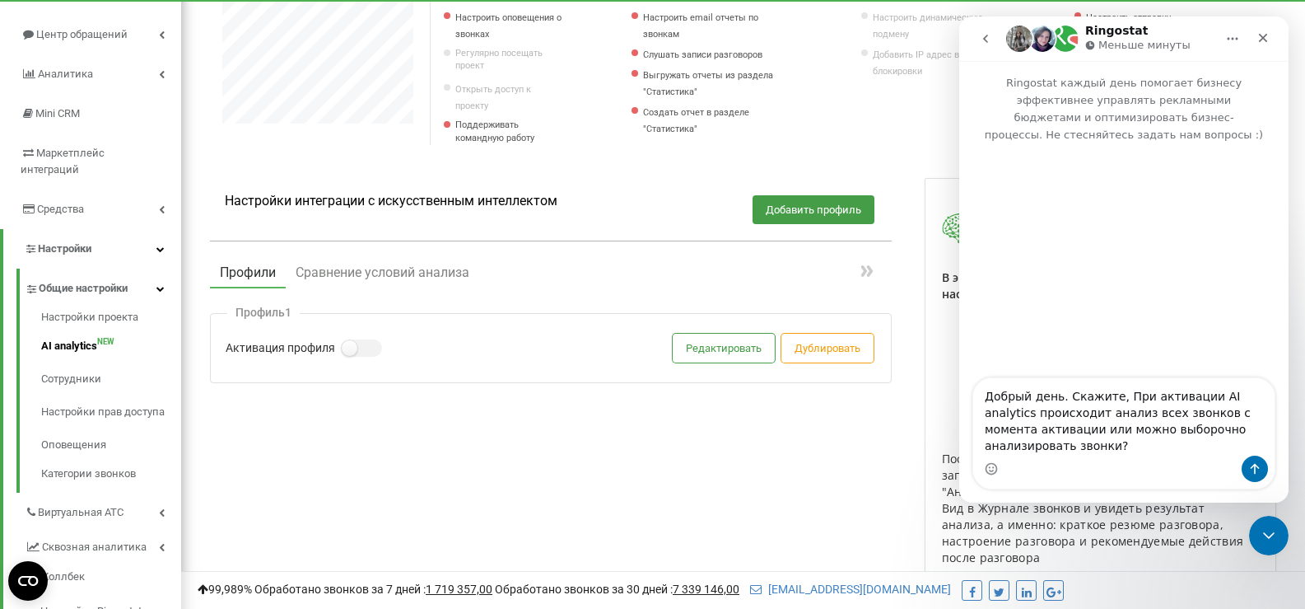
drag, startPoint x: 1046, startPoint y: 446, endPoint x: 861, endPoint y: 314, distance: 227.4
click html "Ringostat Меньше минуты Ringostat каждый день помогает бизнесу эффективнее упра…"
type textarea "Добрый день. Скажите, При активации AI analytics происходит анализ всех звонков…"
click at [708, 362] on button "Редактировать" at bounding box center [724, 348] width 102 height 29
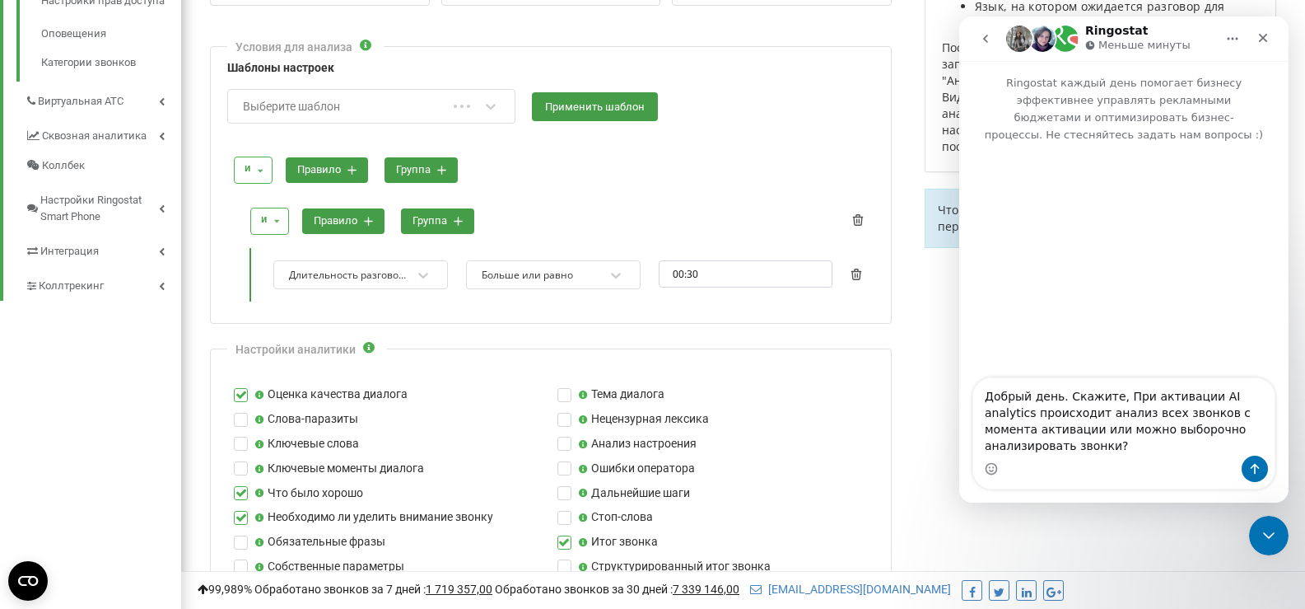
scroll to position [577, 0]
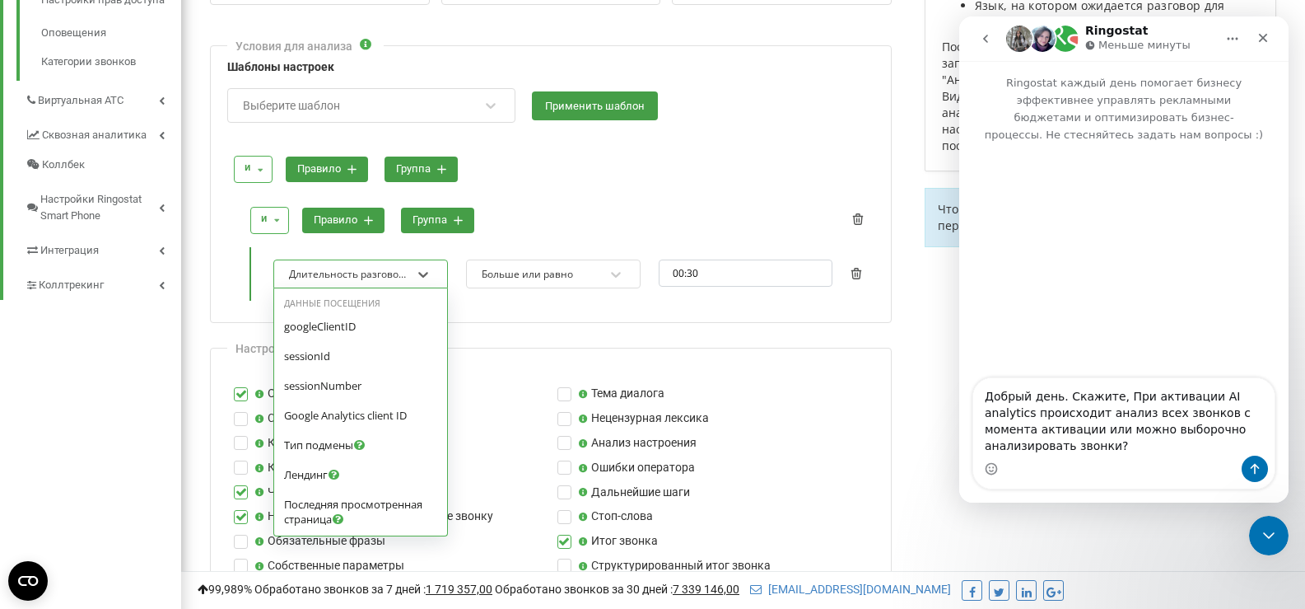
click at [410, 285] on div "Длительность разговора" at bounding box center [349, 274] width 125 height 22
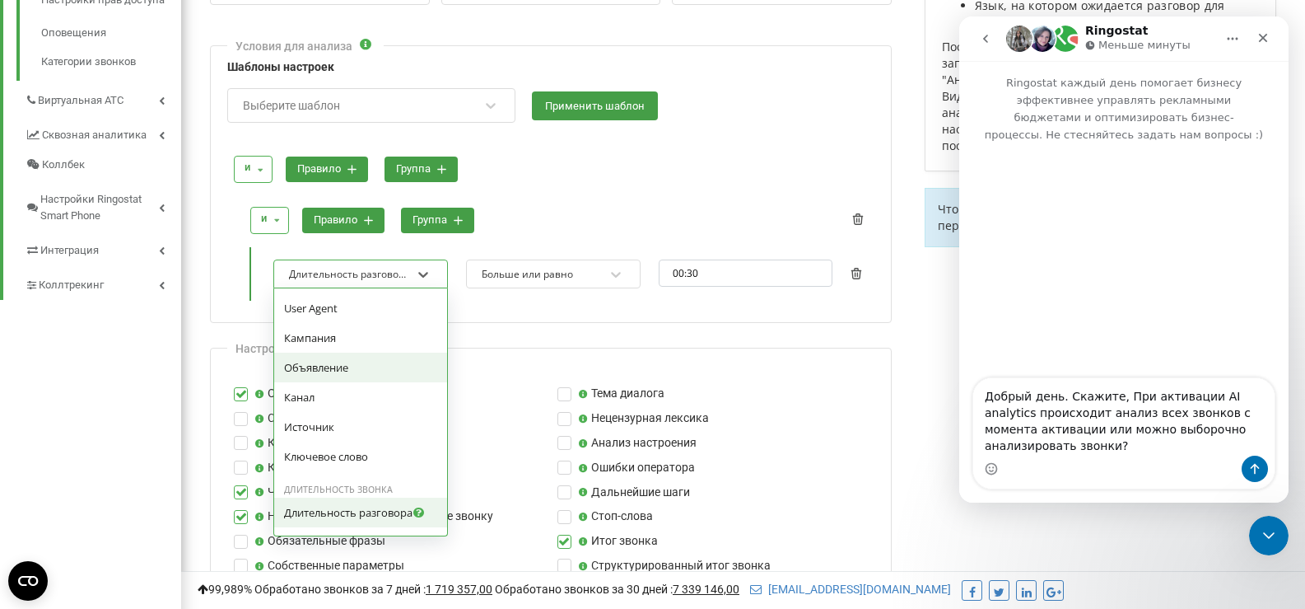
scroll to position [412, 0]
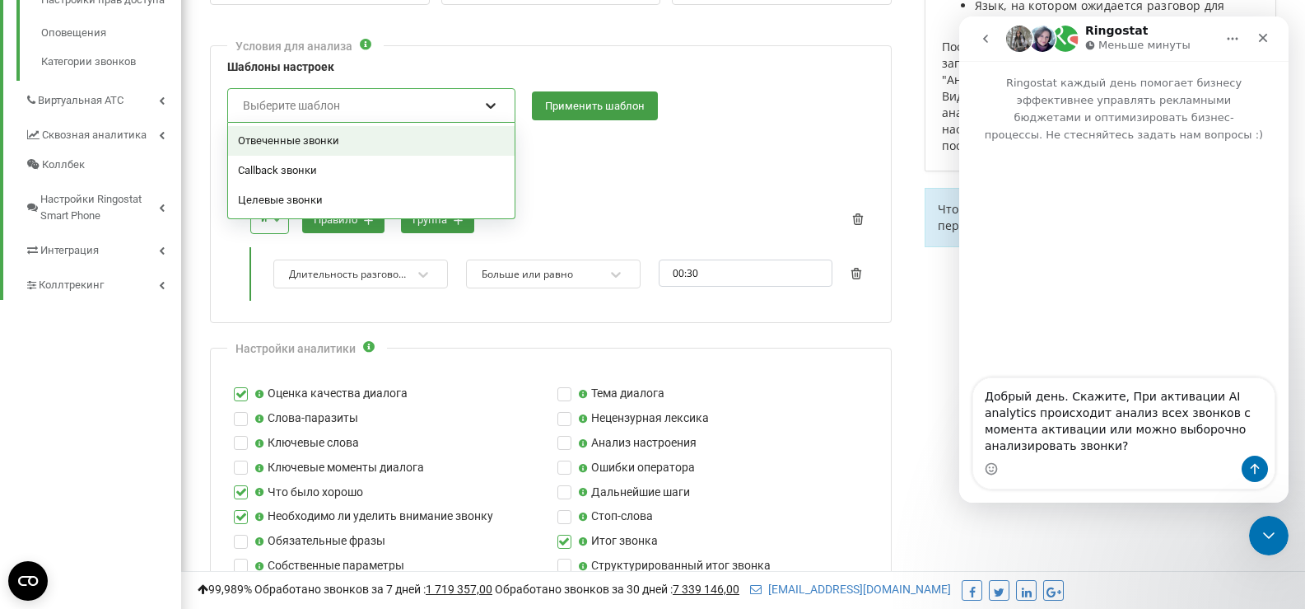
click at [493, 114] on icon at bounding box center [491, 105] width 16 height 16
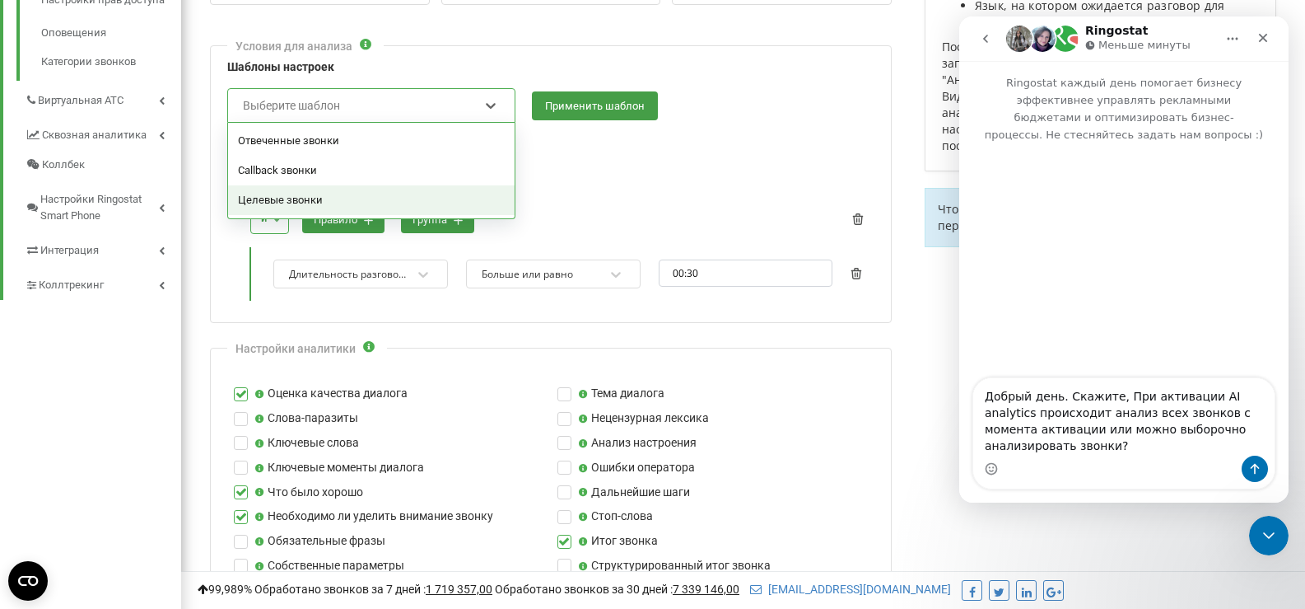
click at [443, 215] on div "Целевые звонки" at bounding box center [371, 200] width 287 height 30
click at [493, 110] on icon at bounding box center [491, 107] width 10 height 6
click at [381, 156] on div "Отвеченные звонки" at bounding box center [371, 141] width 287 height 30
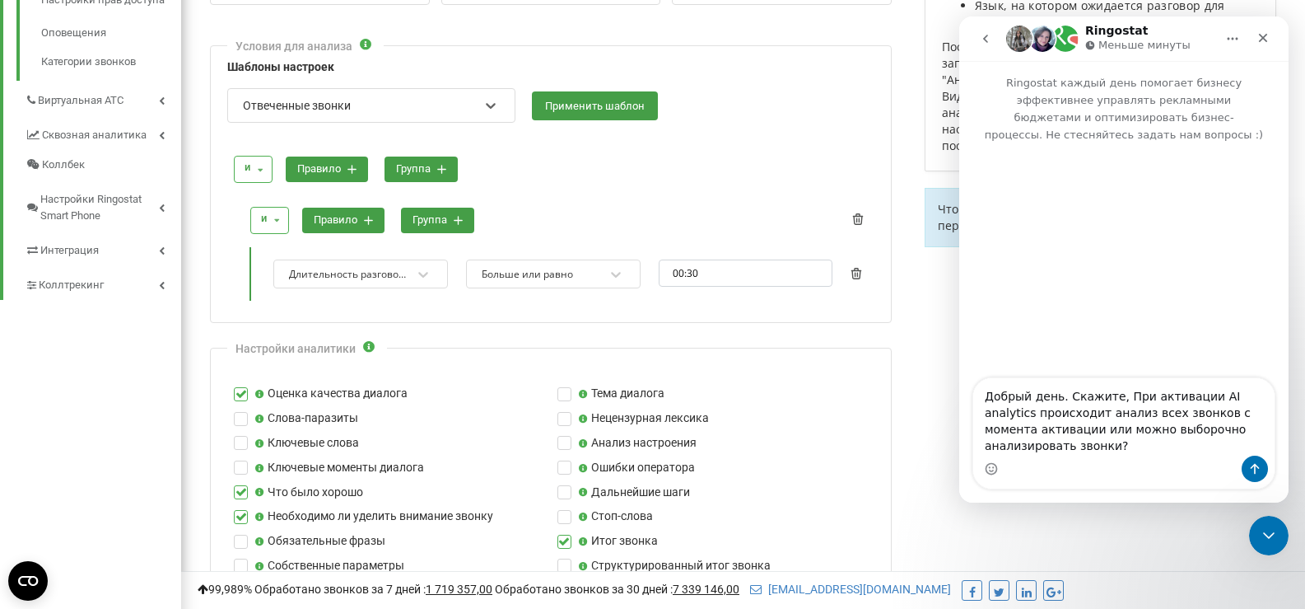
click at [371, 281] on div "Длительность разговора" at bounding box center [348, 274] width 119 height 13
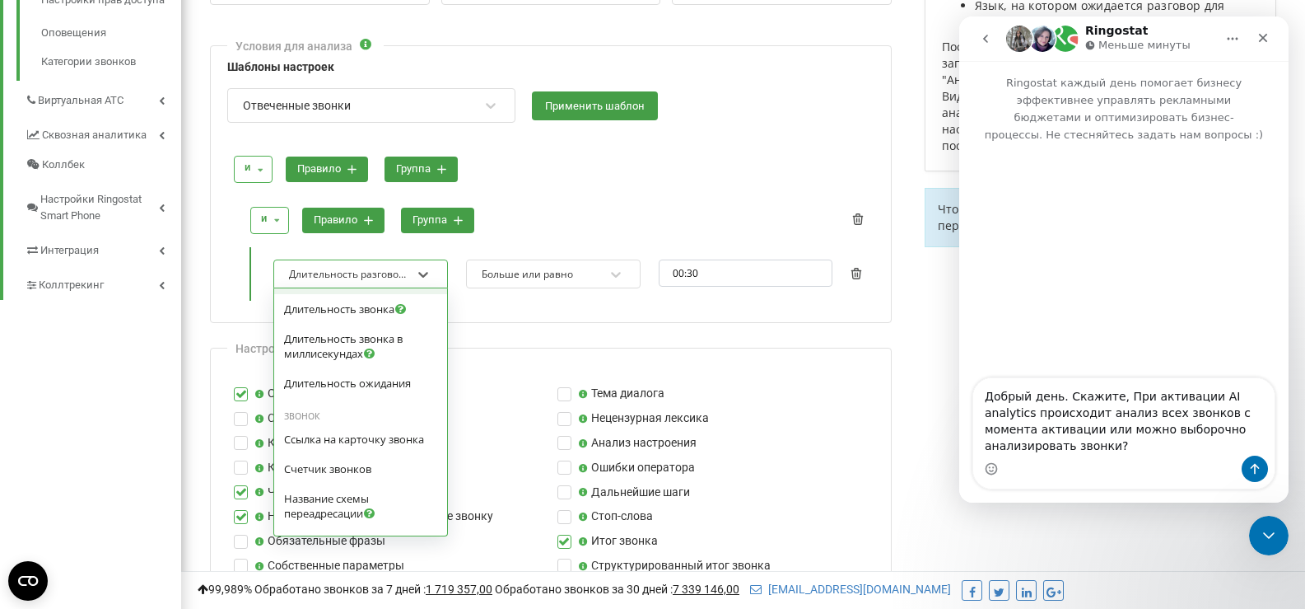
scroll to position [533, 0]
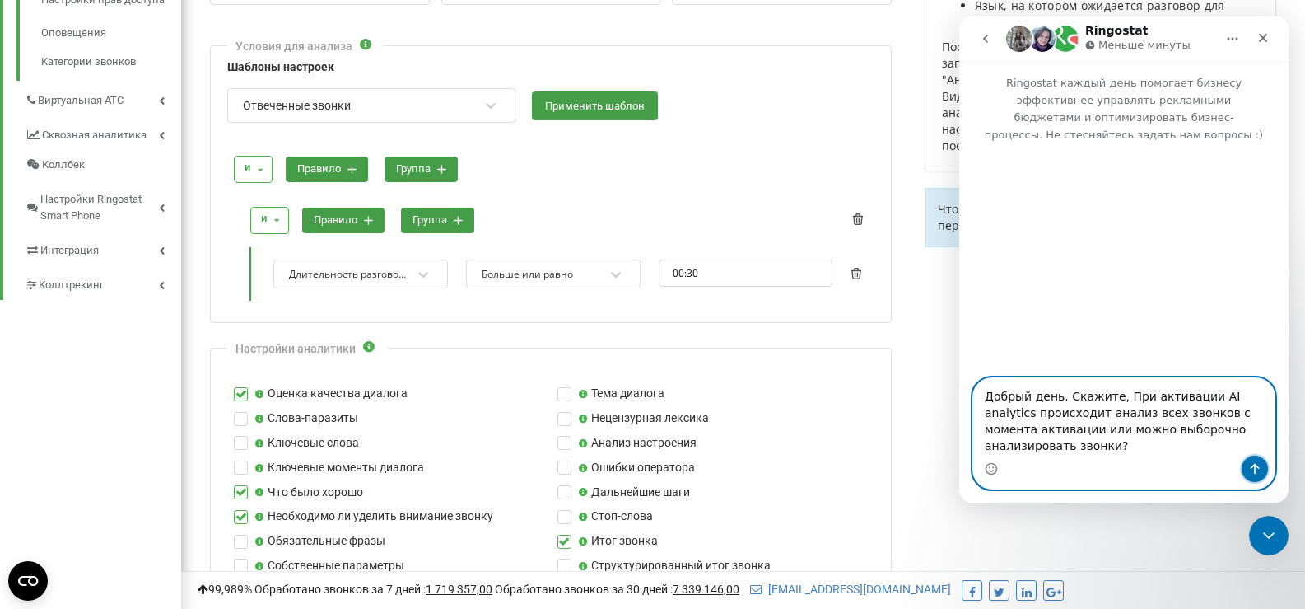
click at [1252, 469] on icon "Отправить сообщение…" at bounding box center [1255, 468] width 13 height 13
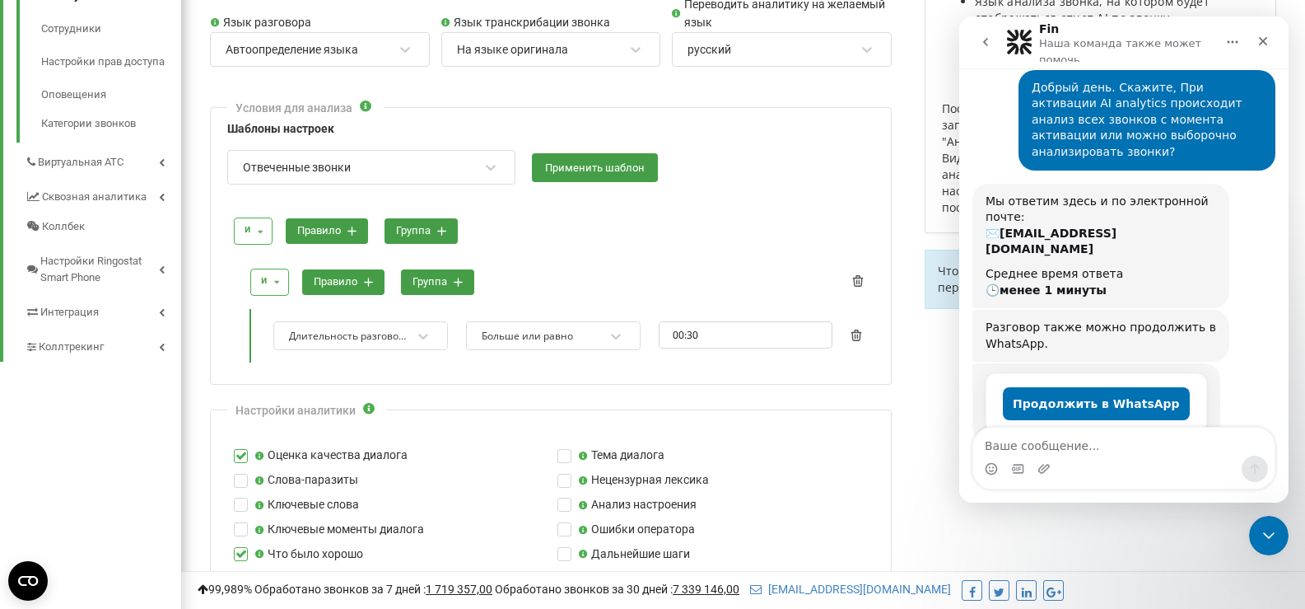
scroll to position [247, 0]
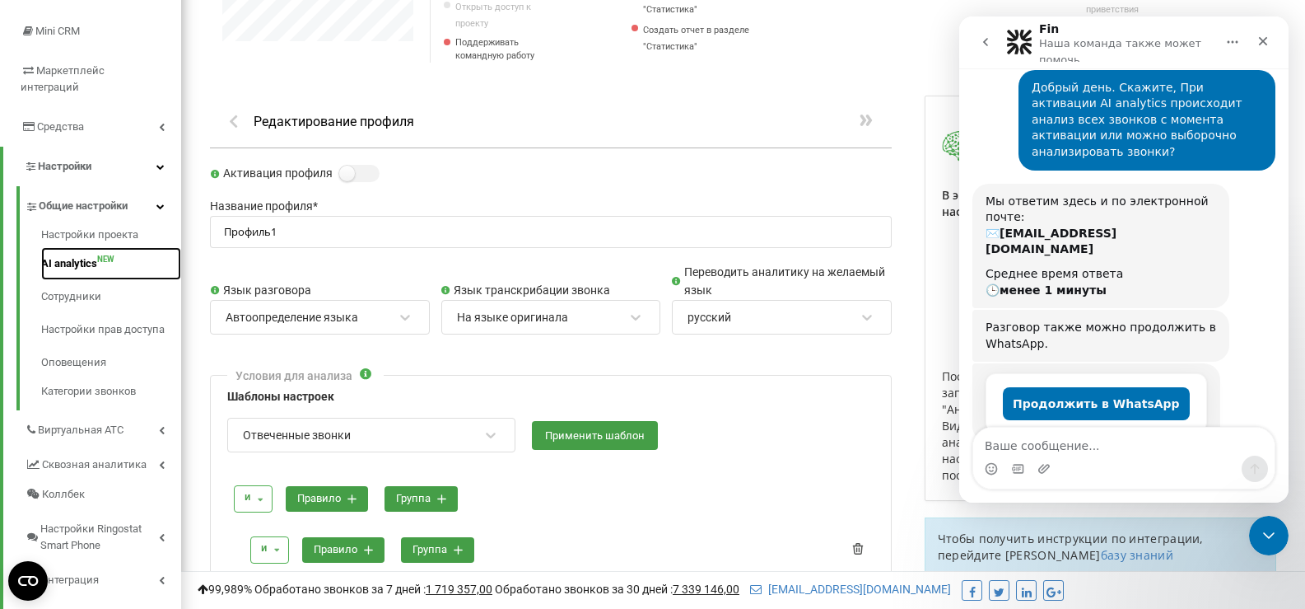
click at [87, 247] on link "AI analytics NEW" at bounding box center [111, 263] width 140 height 33
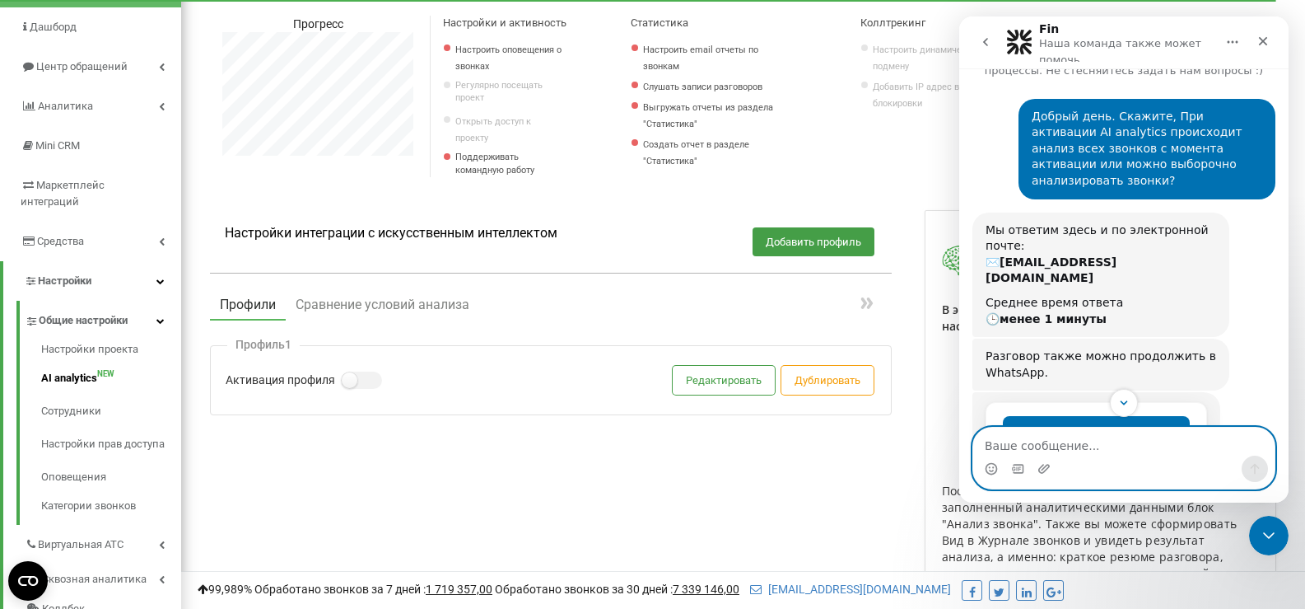
scroll to position [100, 0]
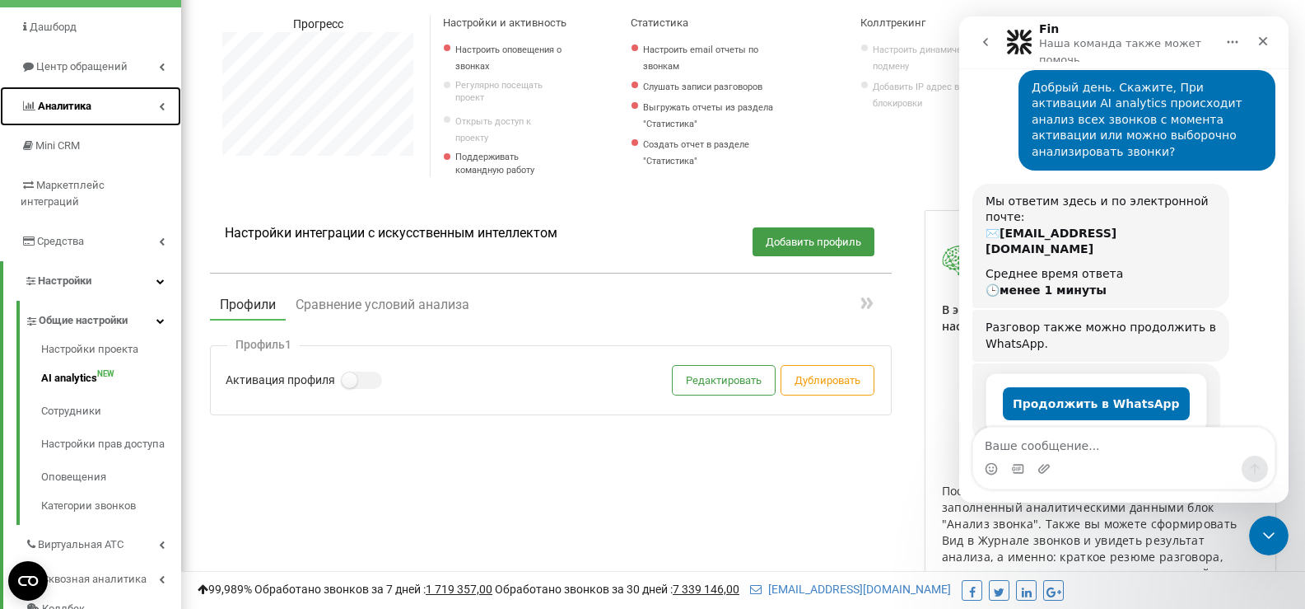
click at [70, 107] on span "Аналитика" at bounding box center [65, 106] width 54 height 12
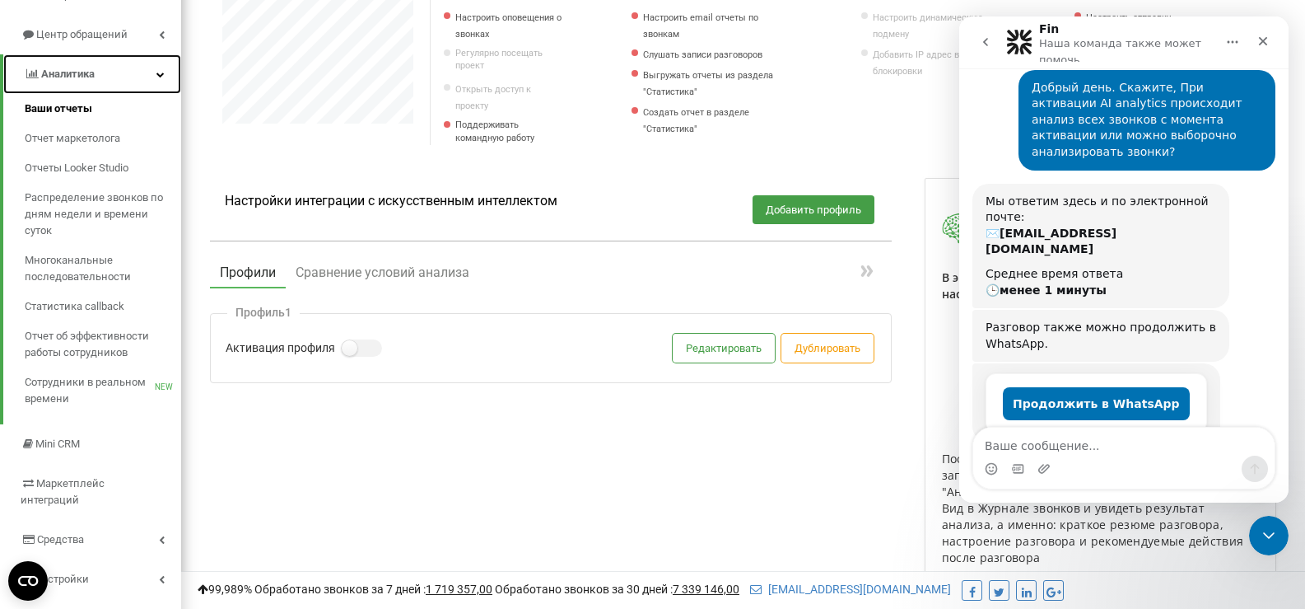
scroll to position [82, 0]
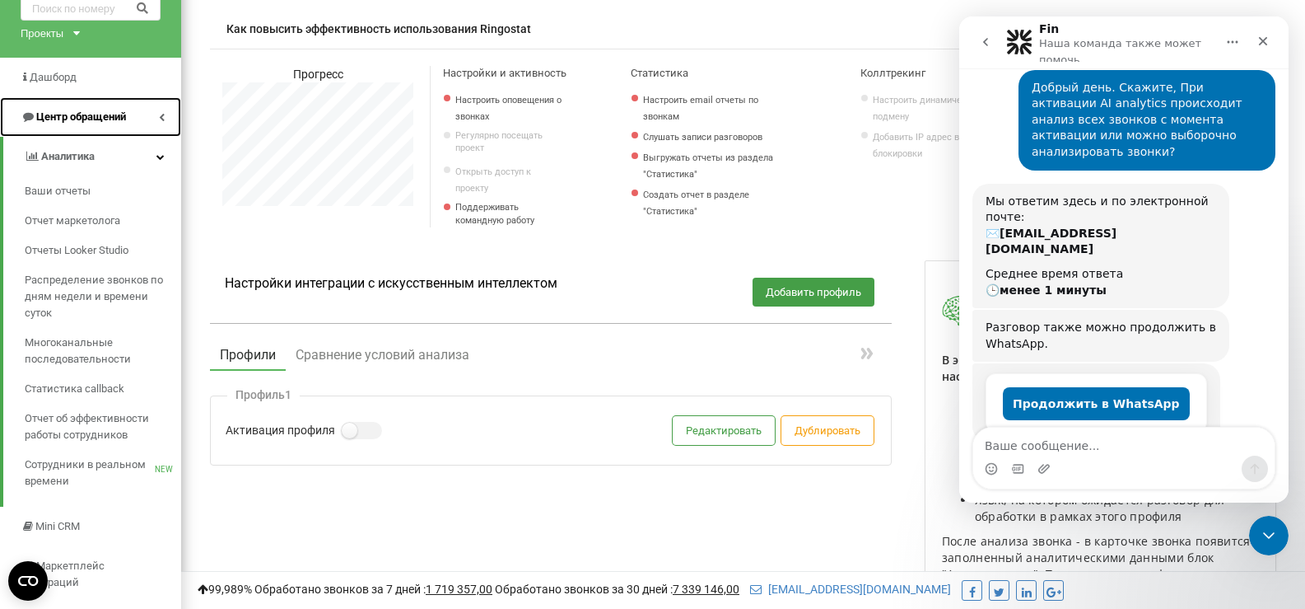
click at [159, 117] on icon at bounding box center [162, 117] width 6 height 8
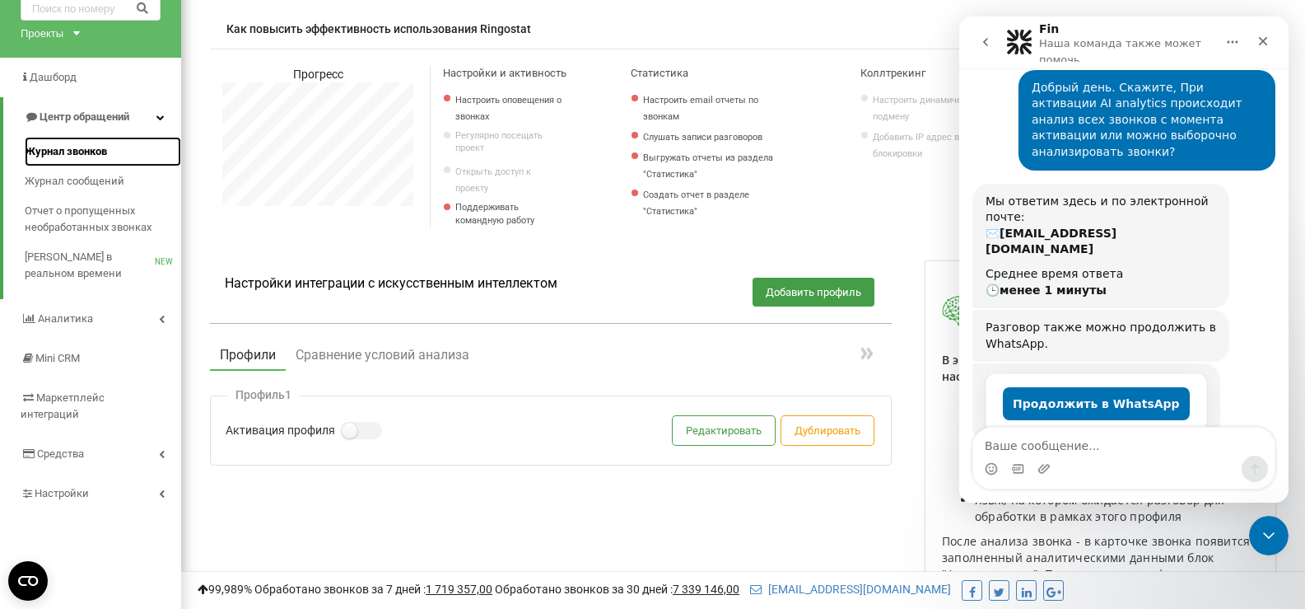
click at [86, 147] on span "Журнал звонков" at bounding box center [66, 151] width 82 height 16
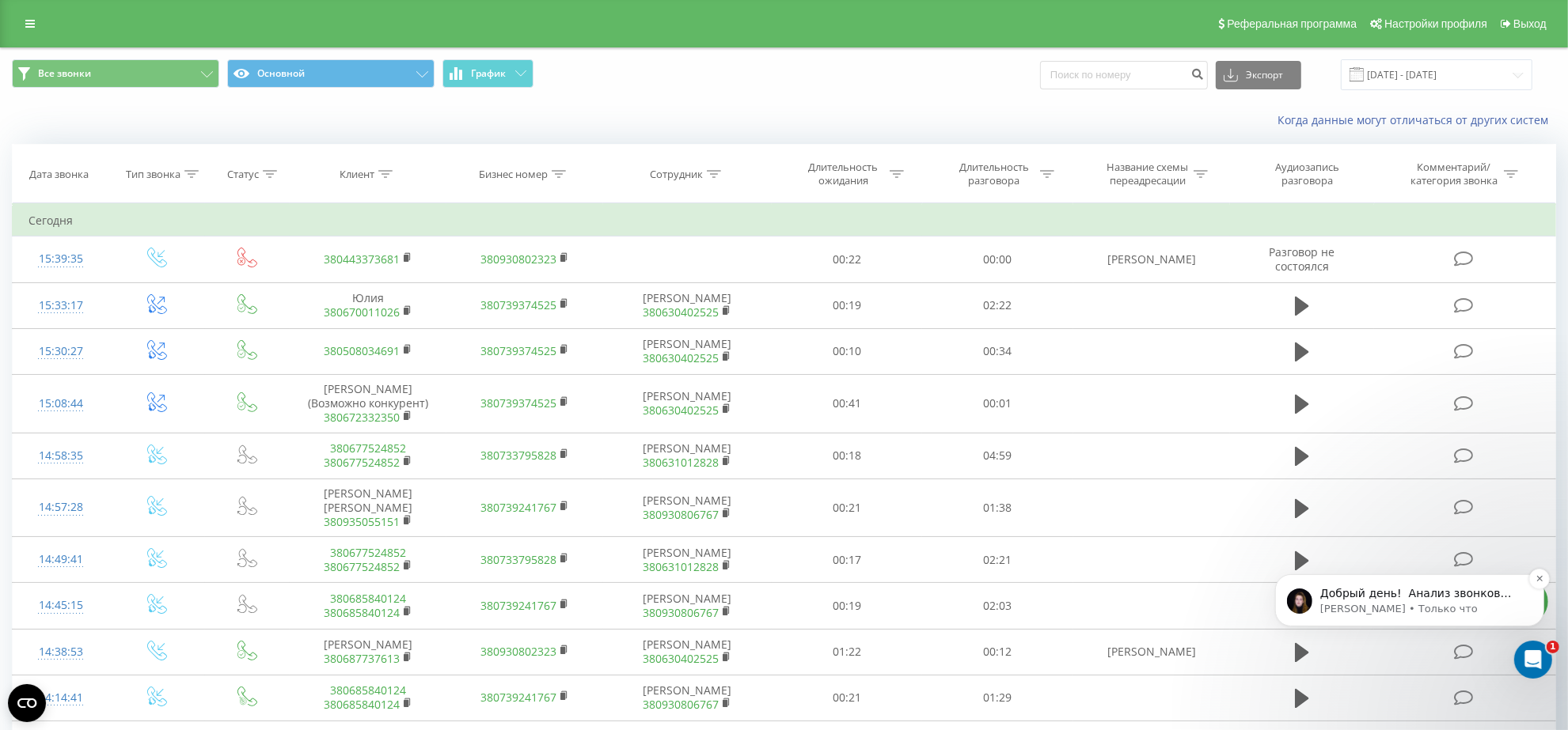
click at [1254, 584] on p "[PERSON_NAME] • Только что" at bounding box center [1421, 608] width 204 height 14
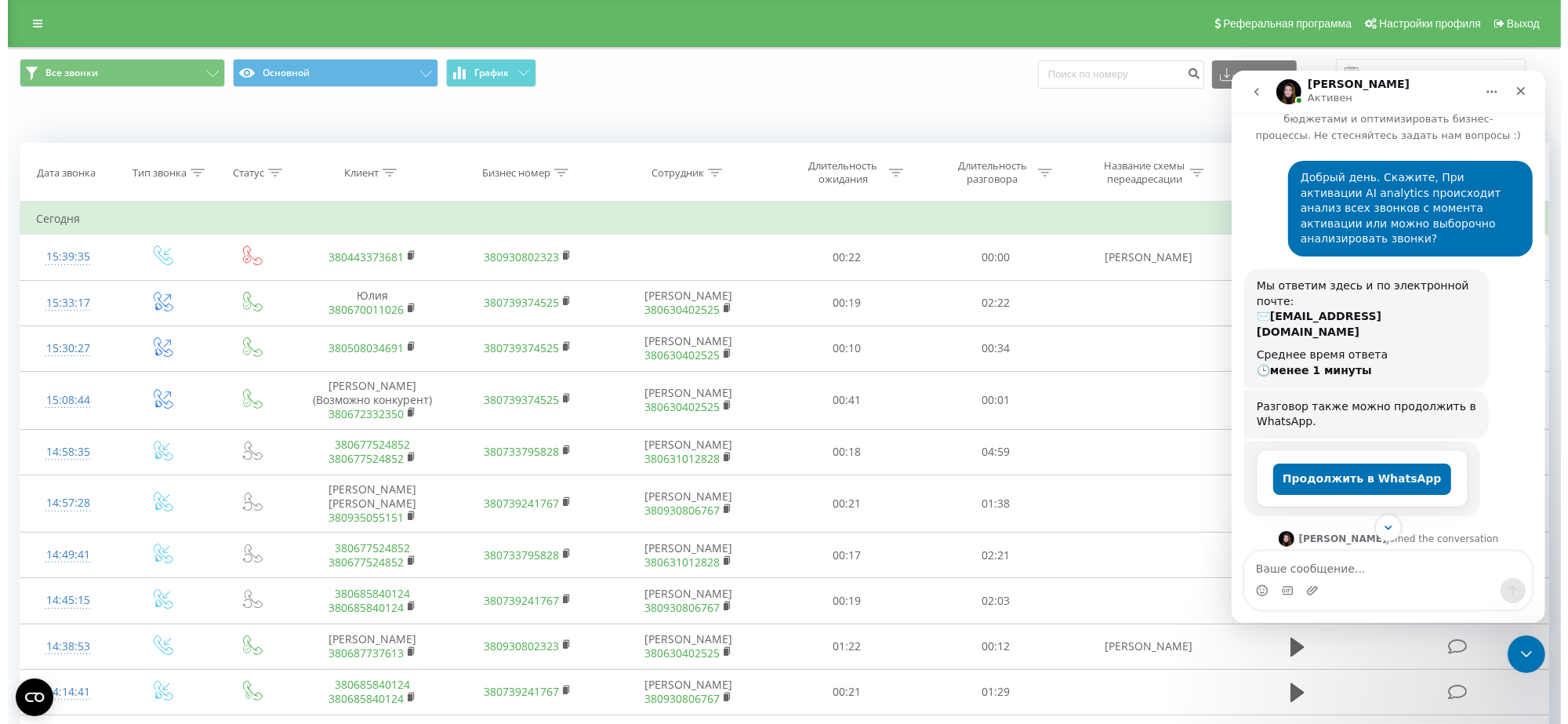
scroll to position [128, 0]
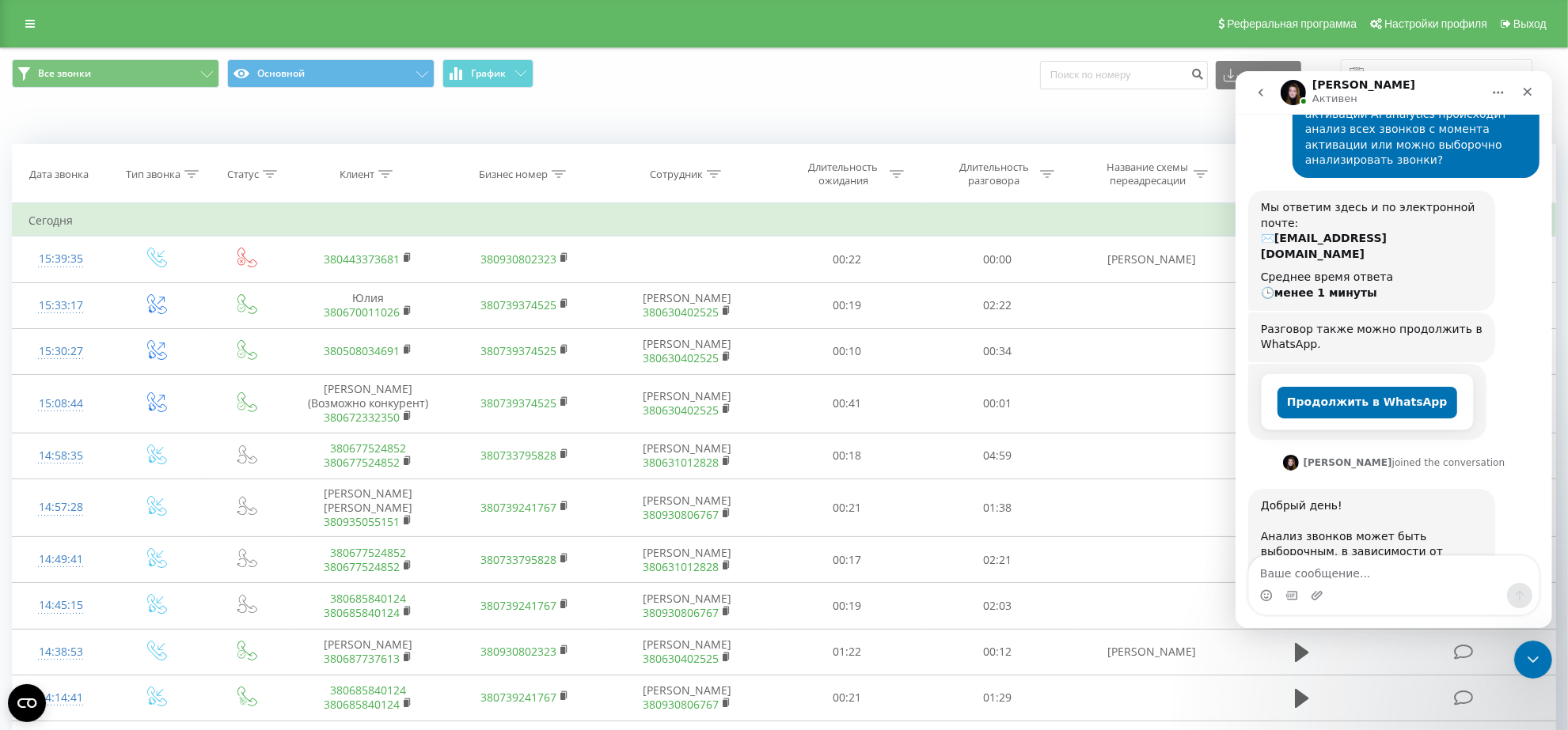
click at [1254, 584] on div "Мессенджер Intercom" at bounding box center [1392, 595] width 289 height 25
click at [1254, 571] on textarea "Ваше сообщение..." at bounding box center [1392, 569] width 289 height 27
type textarea "М"
type textarea "Я"
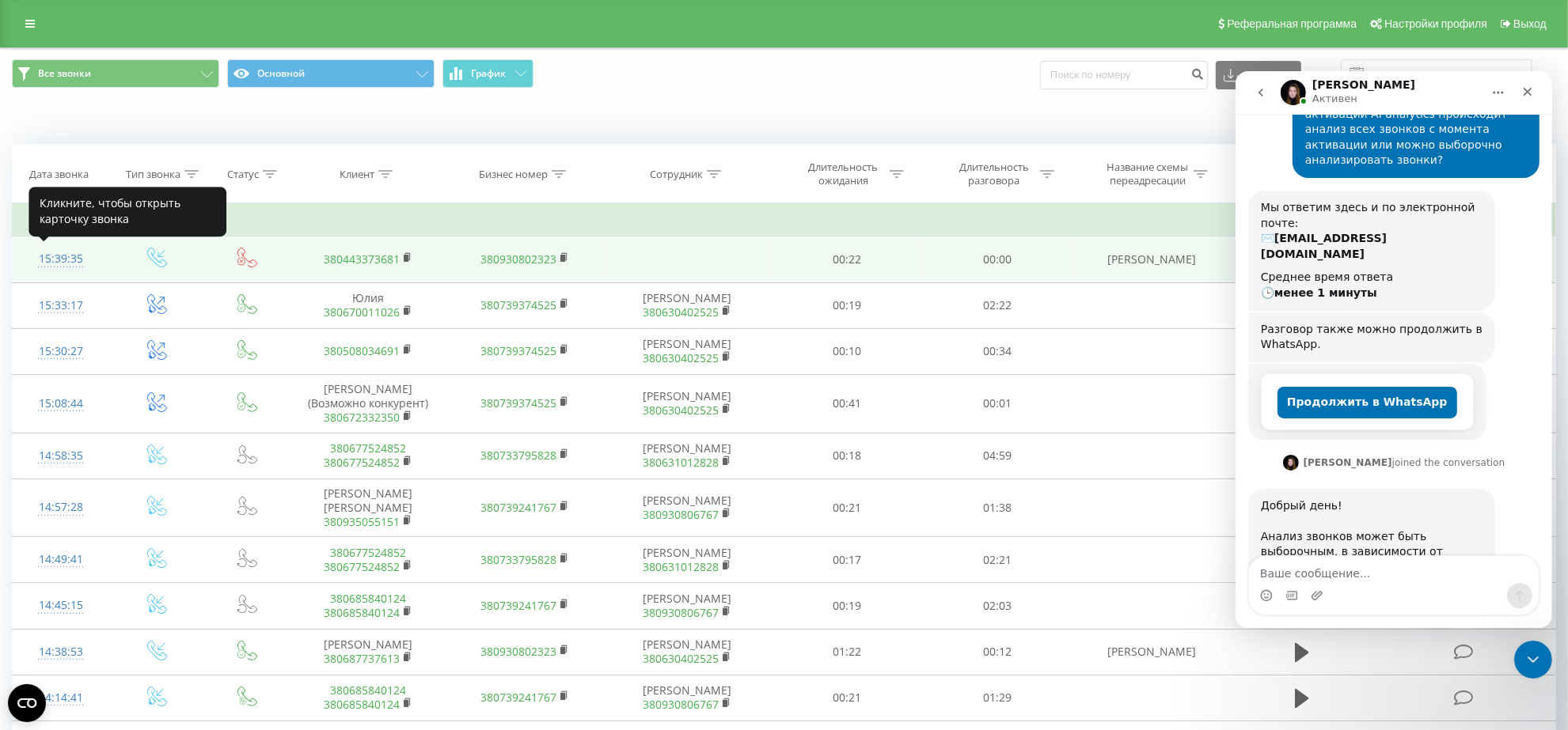
click at [56, 256] on div "15:39:35" at bounding box center [61, 259] width 64 height 31
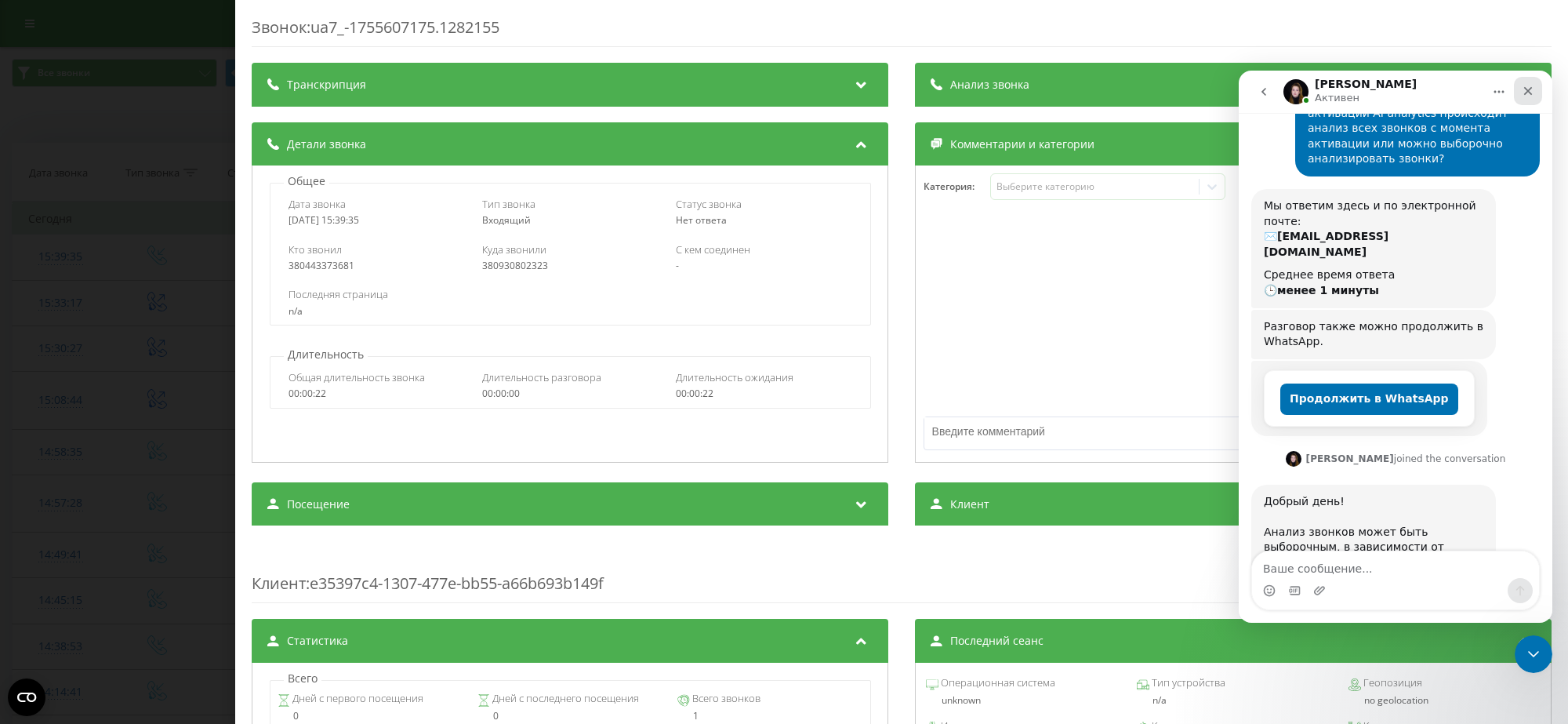
click at [1242, 88] on icon "Закрыть" at bounding box center [1528, 90] width 9 height 9
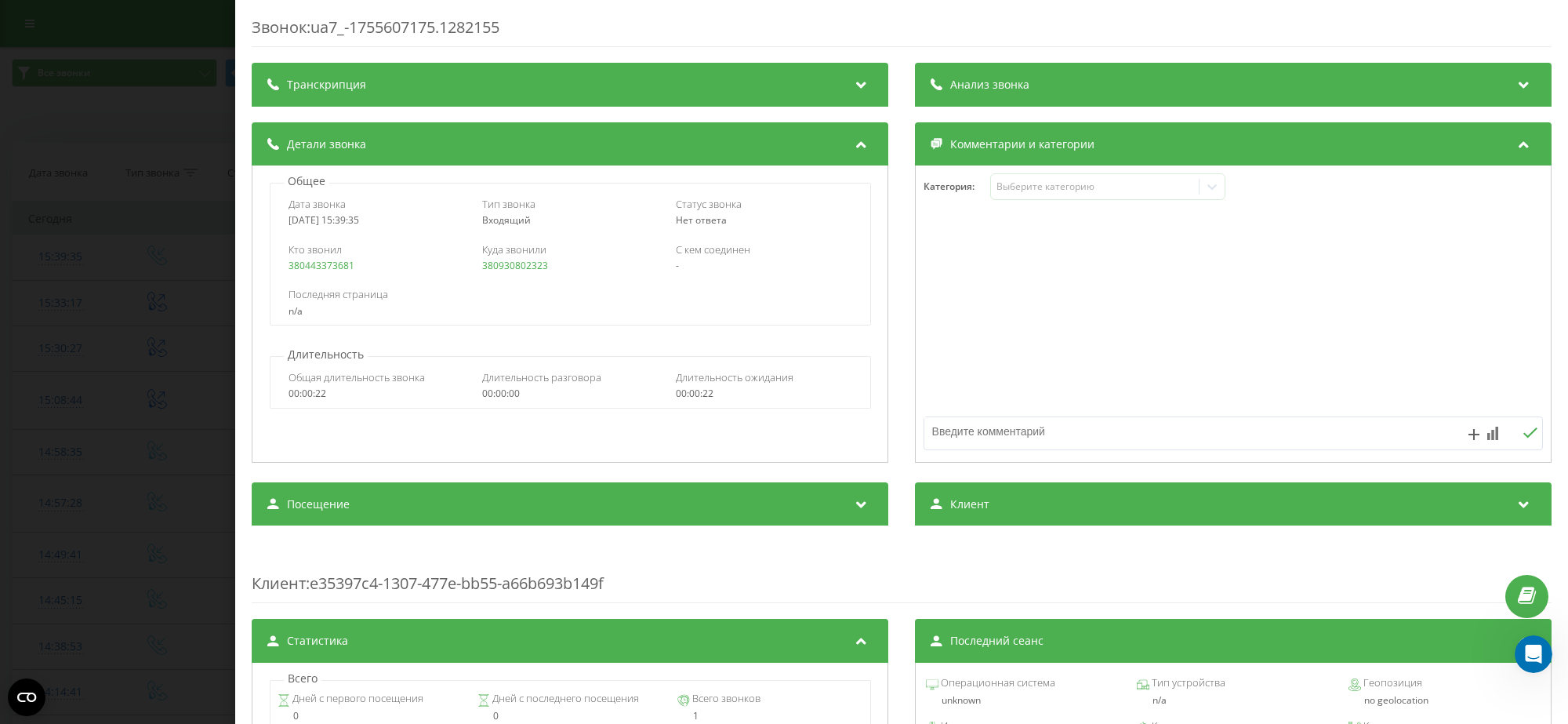
click at [869, 83] on div "Транскрипция" at bounding box center [569, 85] width 637 height 44
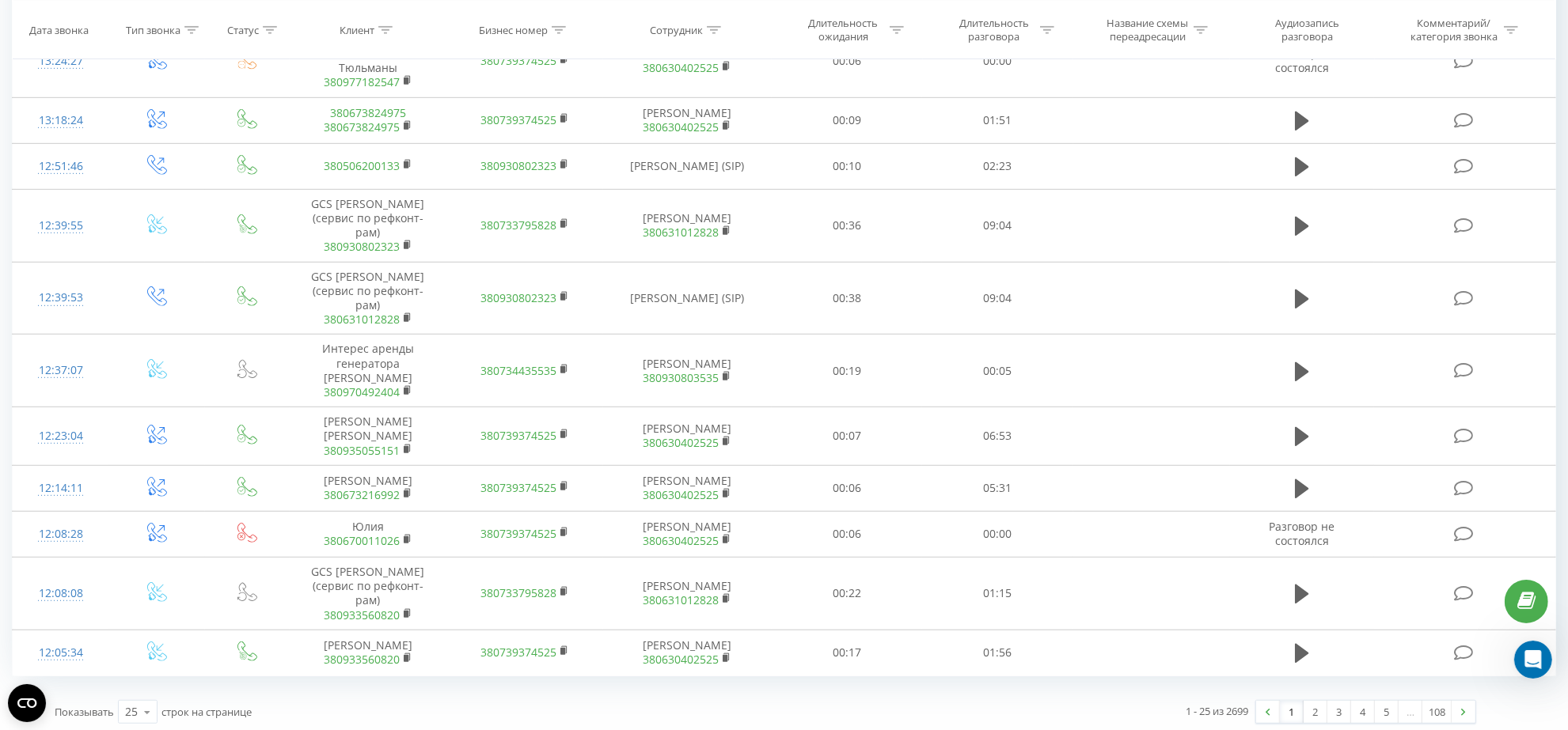
scroll to position [882, 0]
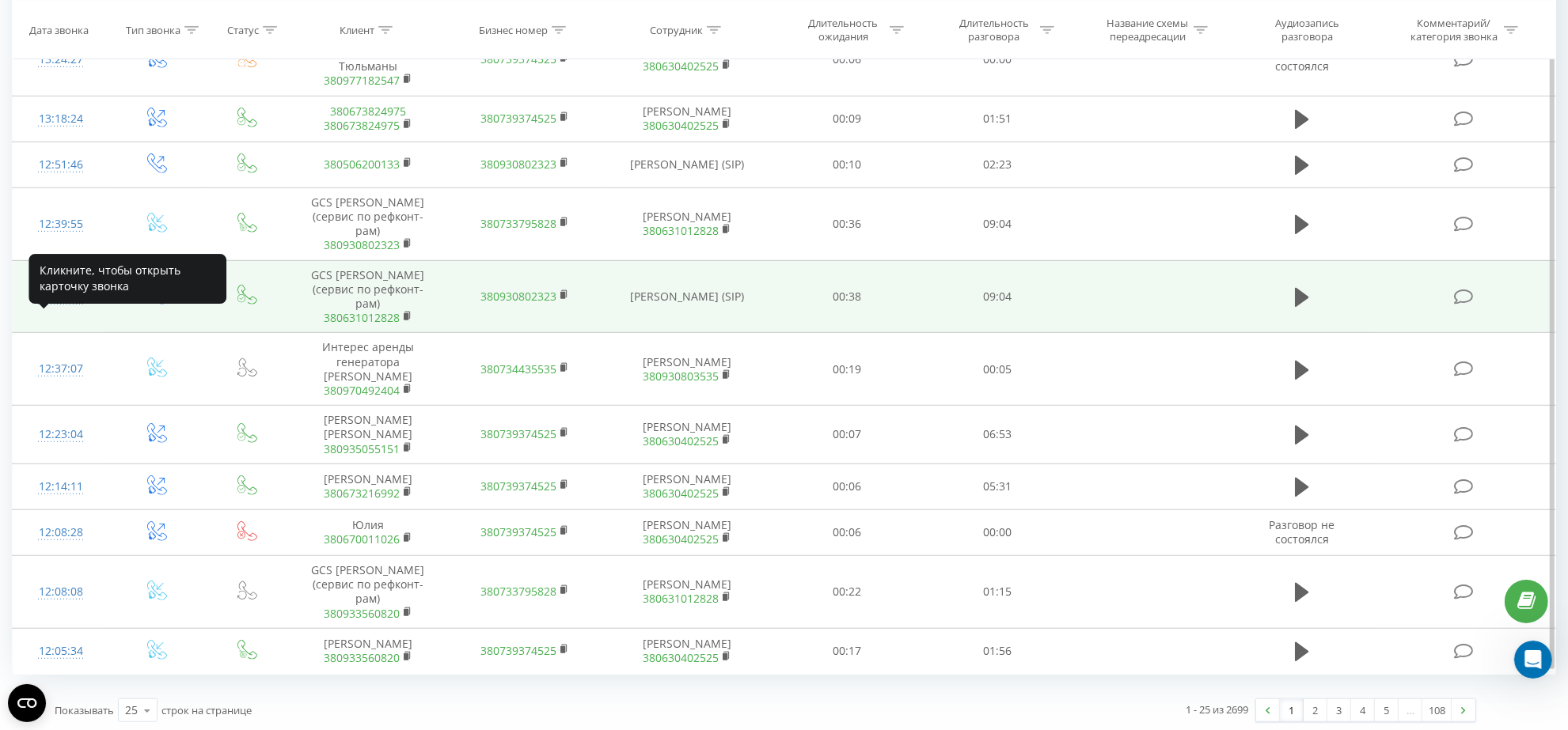
click at [72, 312] on div "12:39:53" at bounding box center [61, 296] width 64 height 31
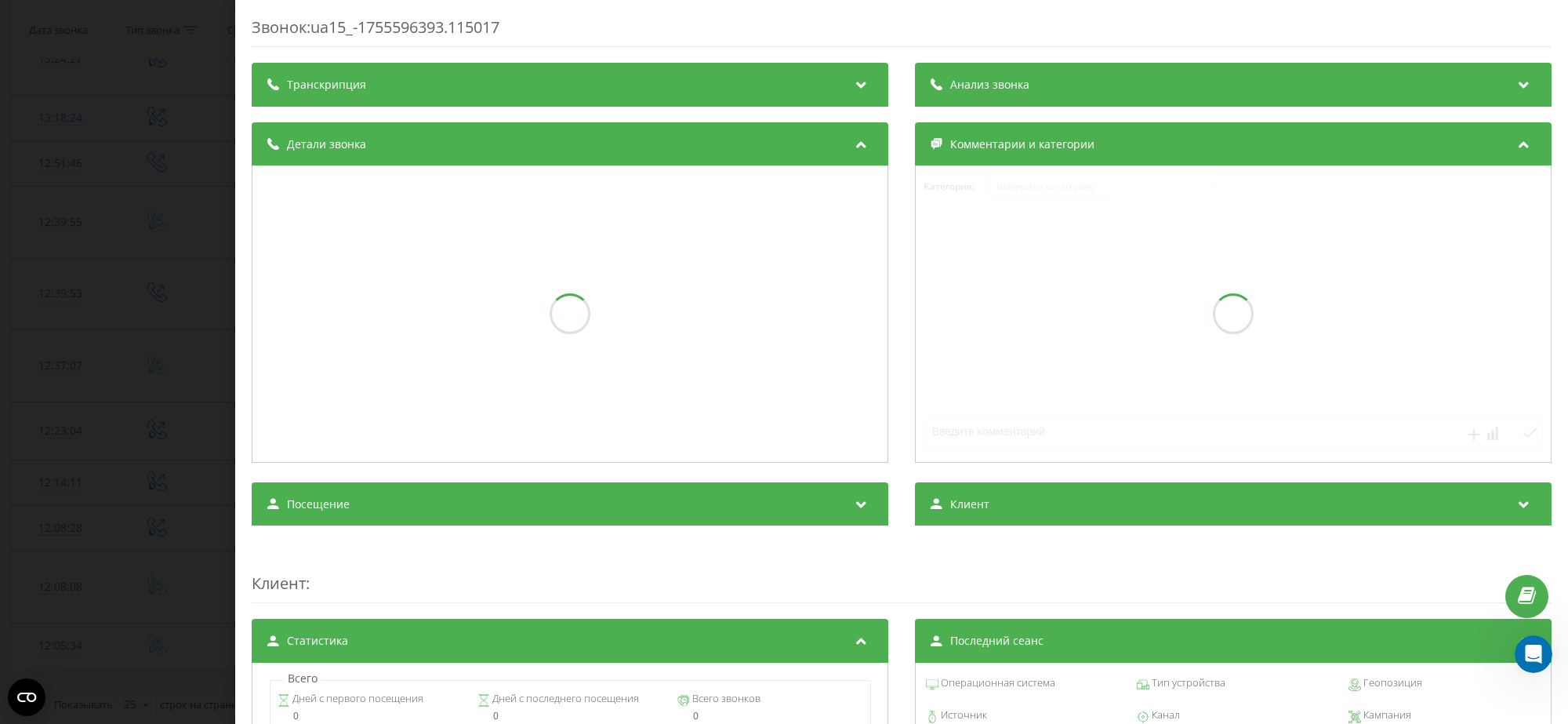
click at [397, 84] on div "Транскрипция" at bounding box center [569, 85] width 637 height 44
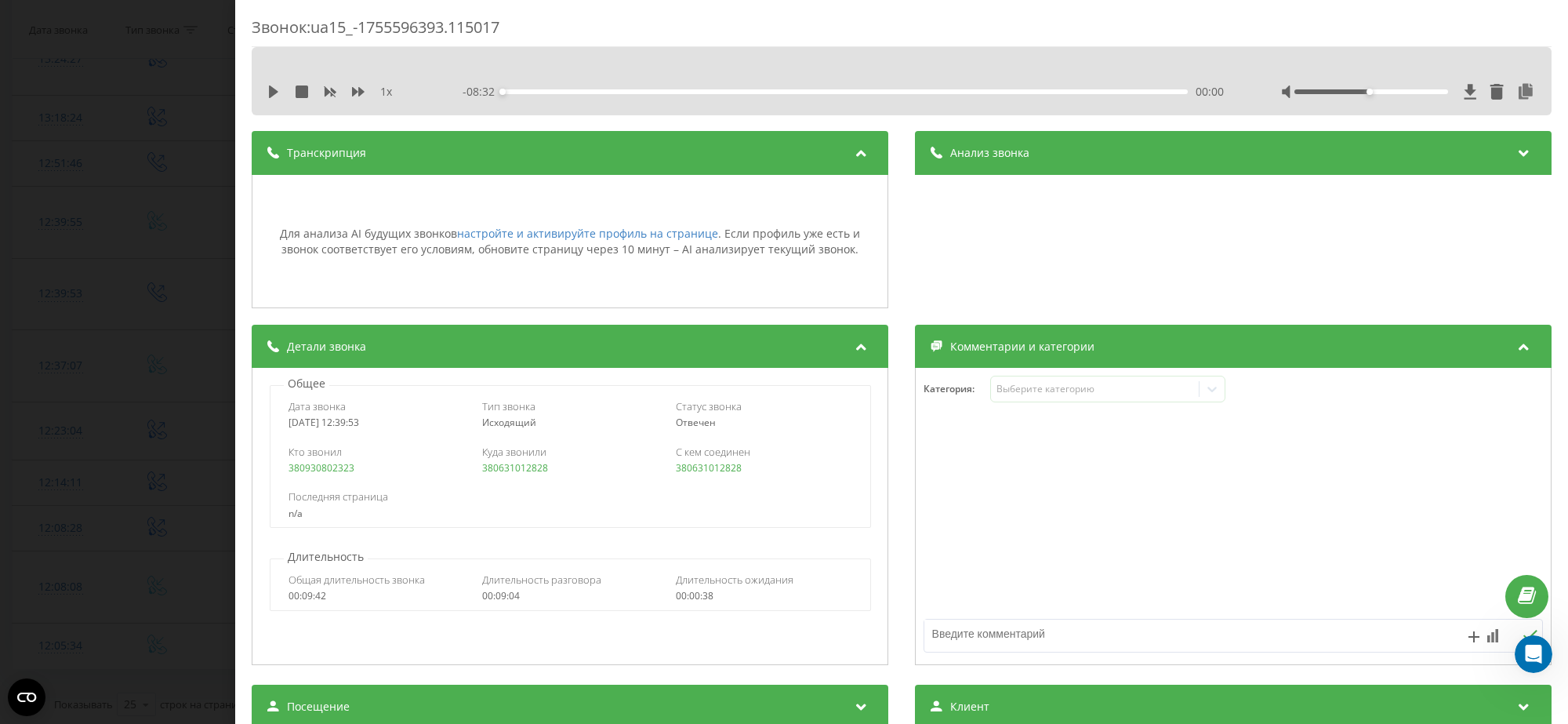
click at [37, 99] on div "Звонок : ua15_-1755596393.115017 1 x - 08:32 00:00 00:00 Транскрипция Для анали…" at bounding box center [784, 362] width 1568 height 724
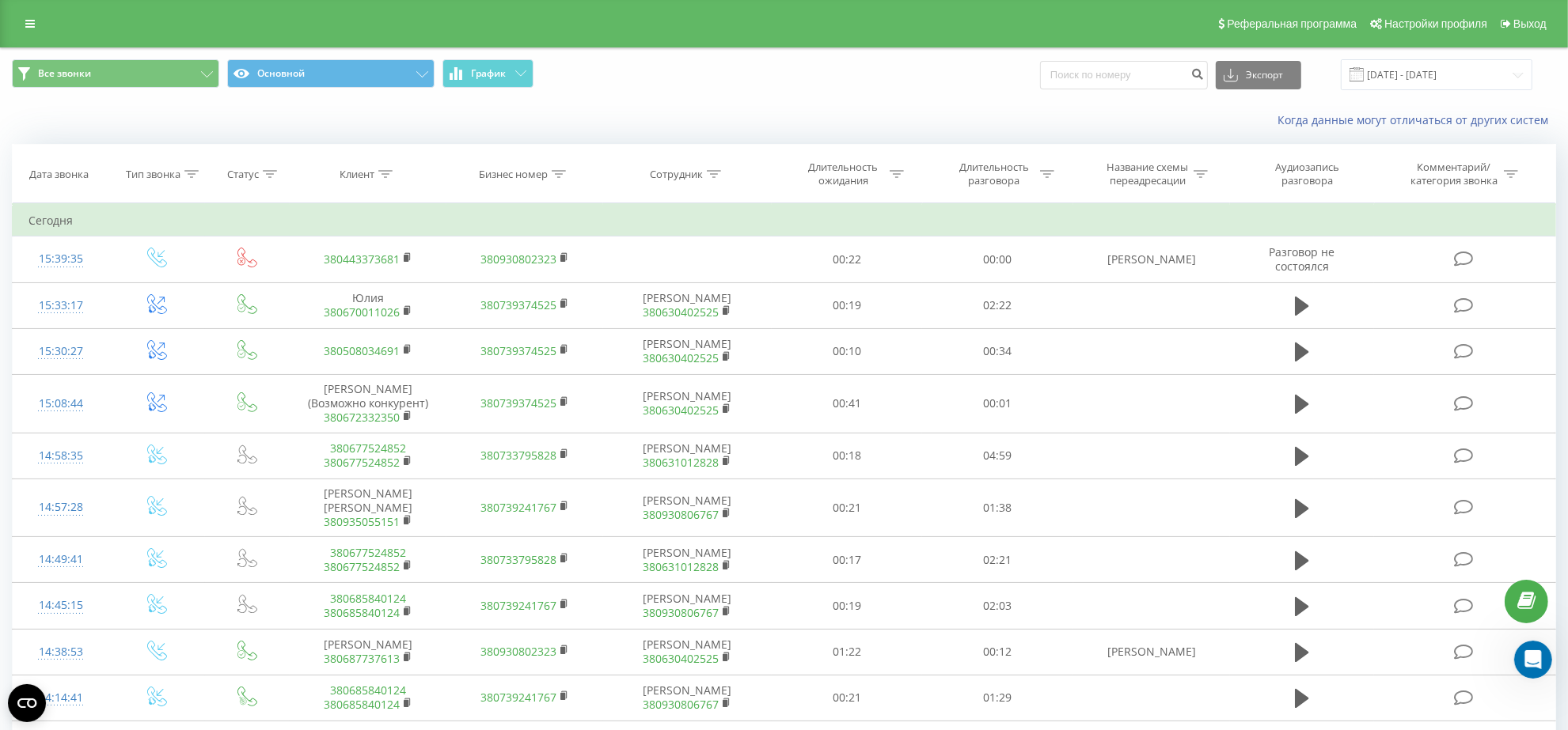
click at [270, 171] on icon at bounding box center [270, 174] width 14 height 8
click at [283, 231] on div "Фильтровать по условию Равно Введите значение Отмена OK" at bounding box center [248, 276] width 173 height 145
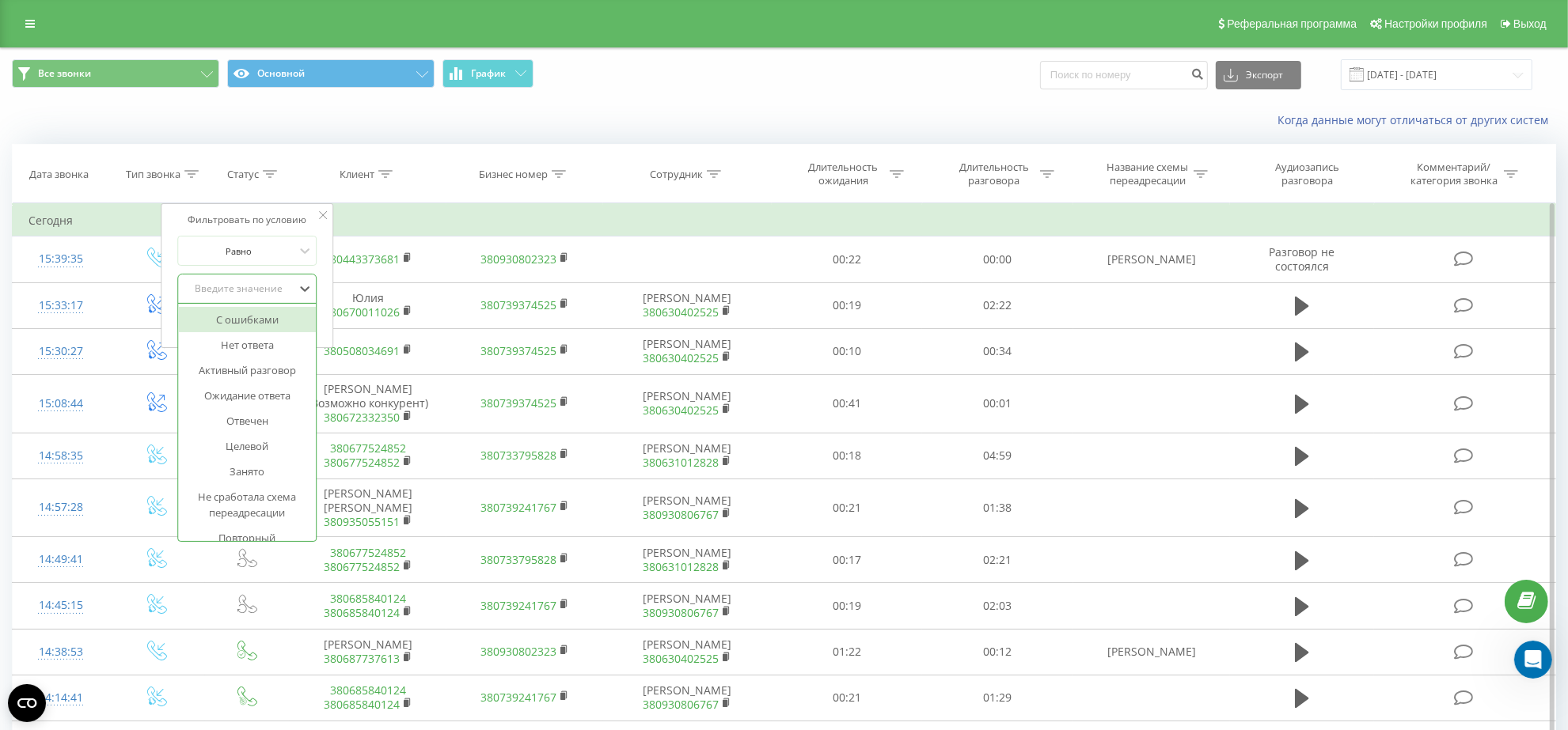
click at [287, 285] on div "Введите значение" at bounding box center [238, 288] width 112 height 12
click at [262, 135] on div "Когда данные могут отличаться от других систем" at bounding box center [784, 120] width 1566 height 38
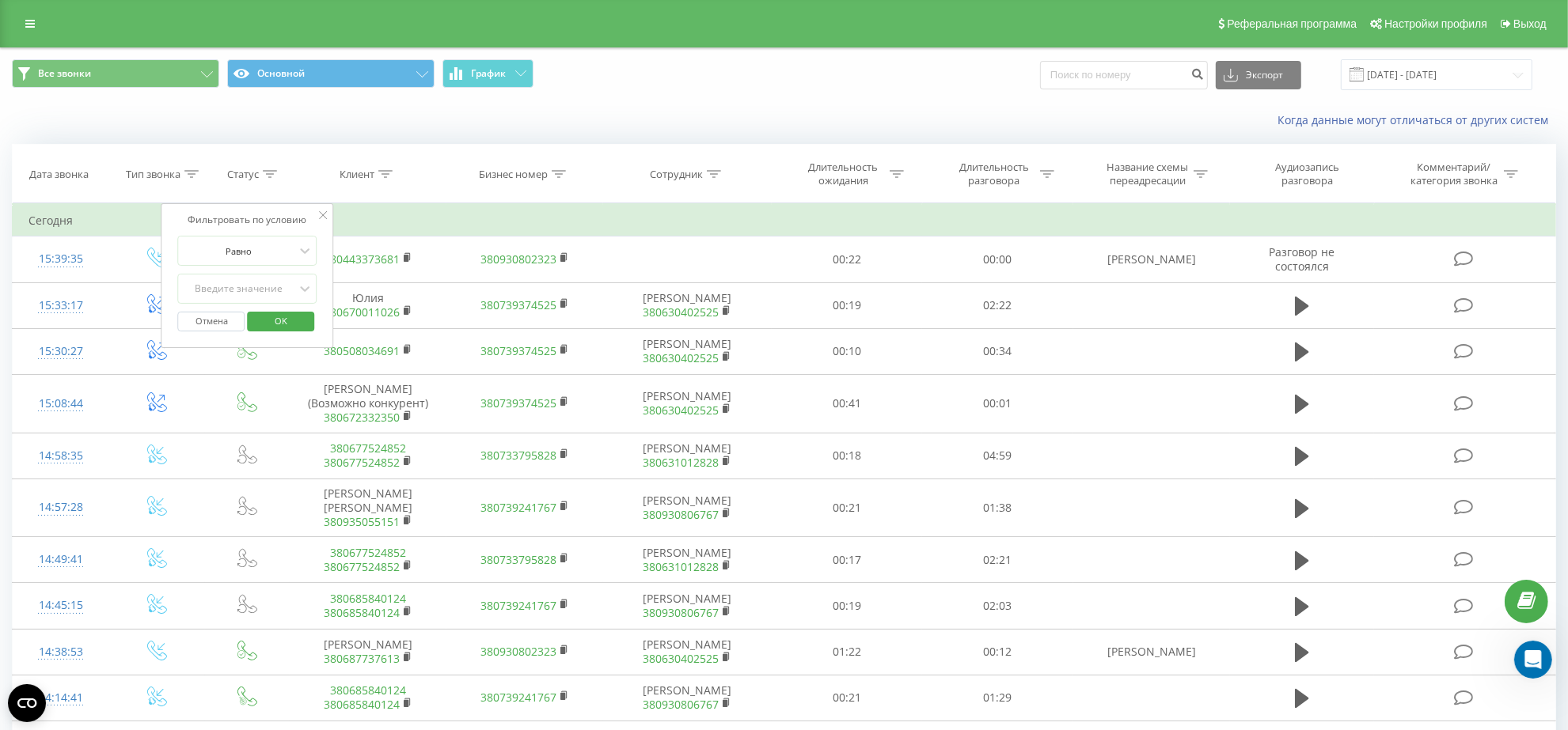
click at [184, 173] on icon at bounding box center [191, 174] width 14 height 8
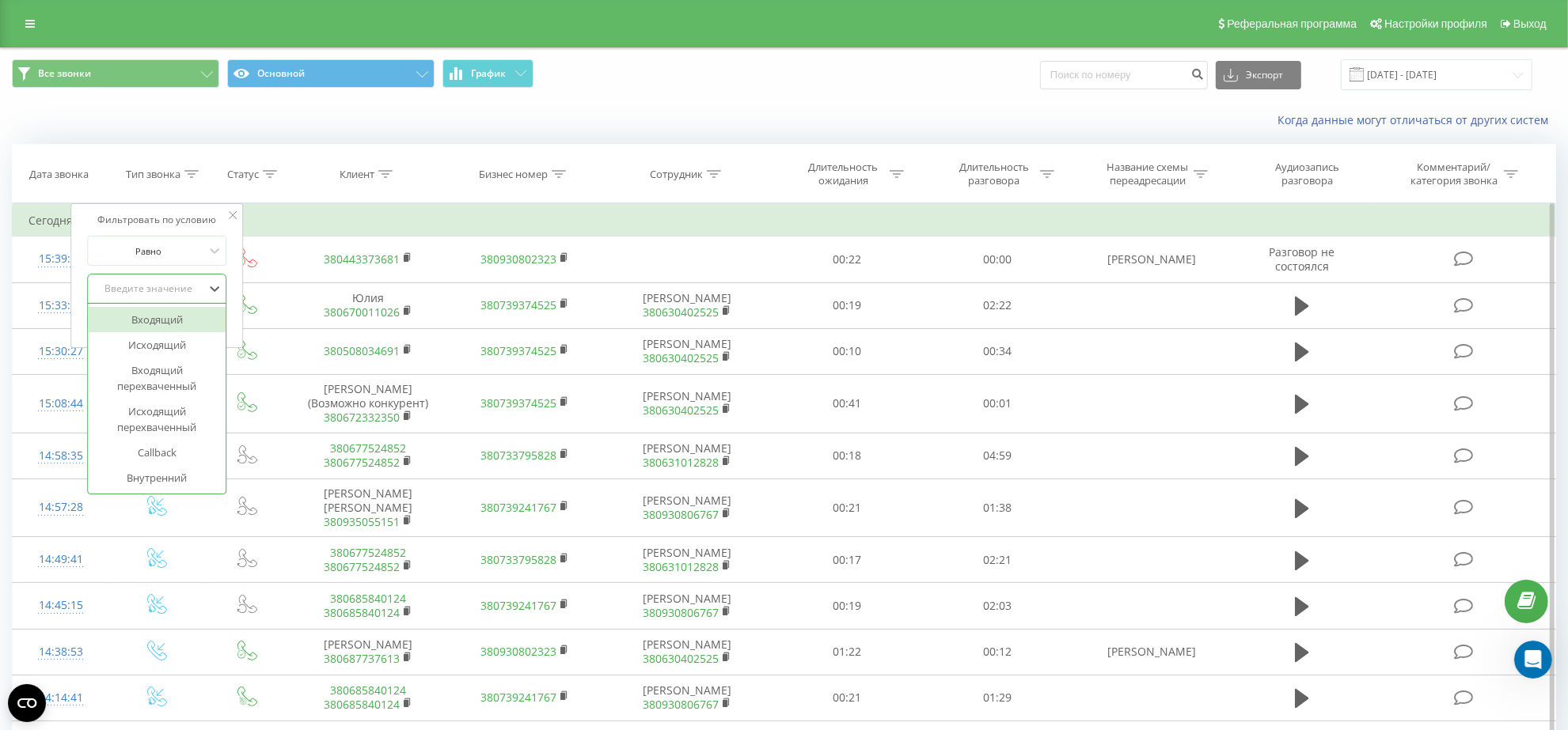
click at [163, 289] on div "Введите значение" at bounding box center [148, 288] width 112 height 12
click at [172, 321] on div "Входящий" at bounding box center [157, 320] width 137 height 25
click at [179, 322] on span "OK" at bounding box center [190, 321] width 44 height 25
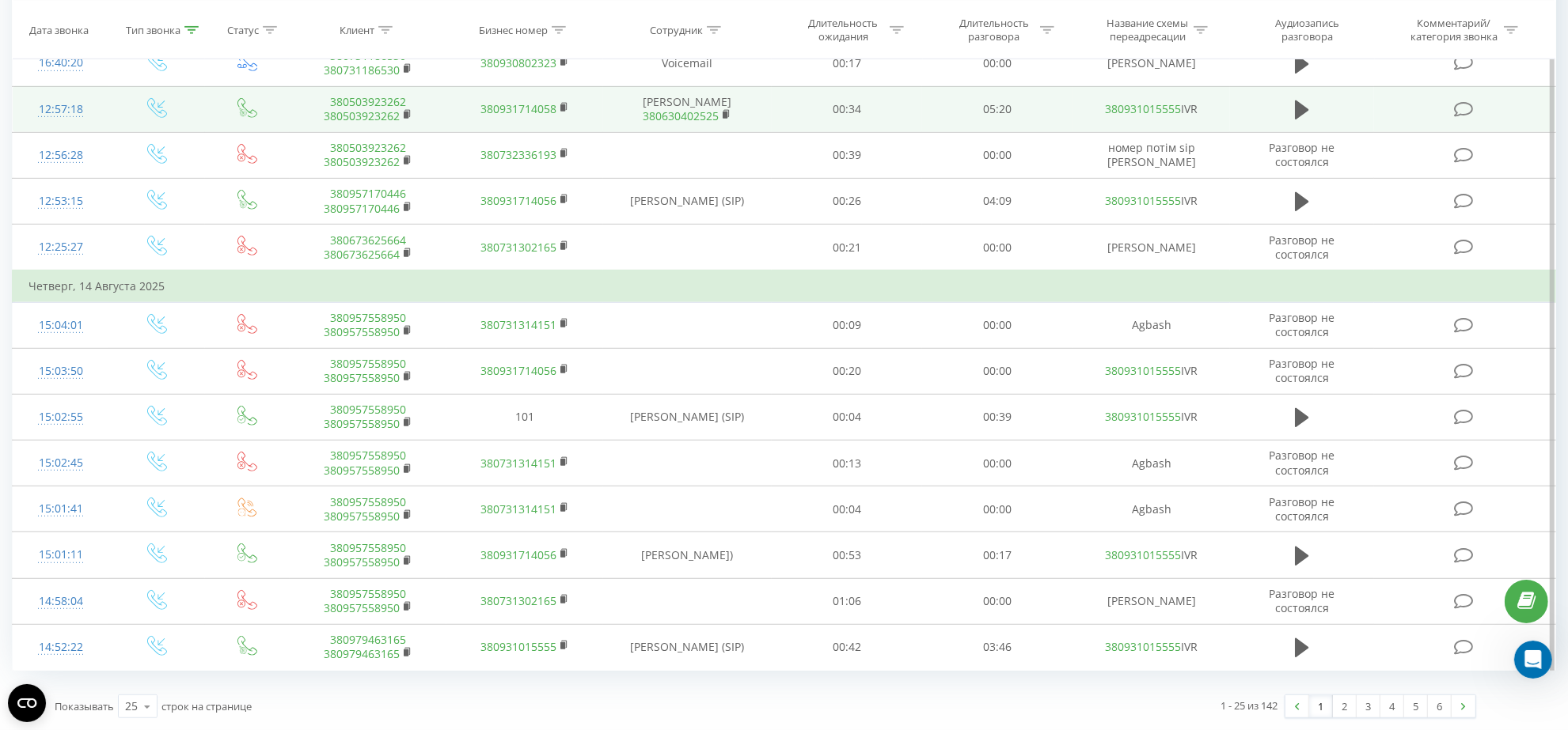
scroll to position [852, 0]
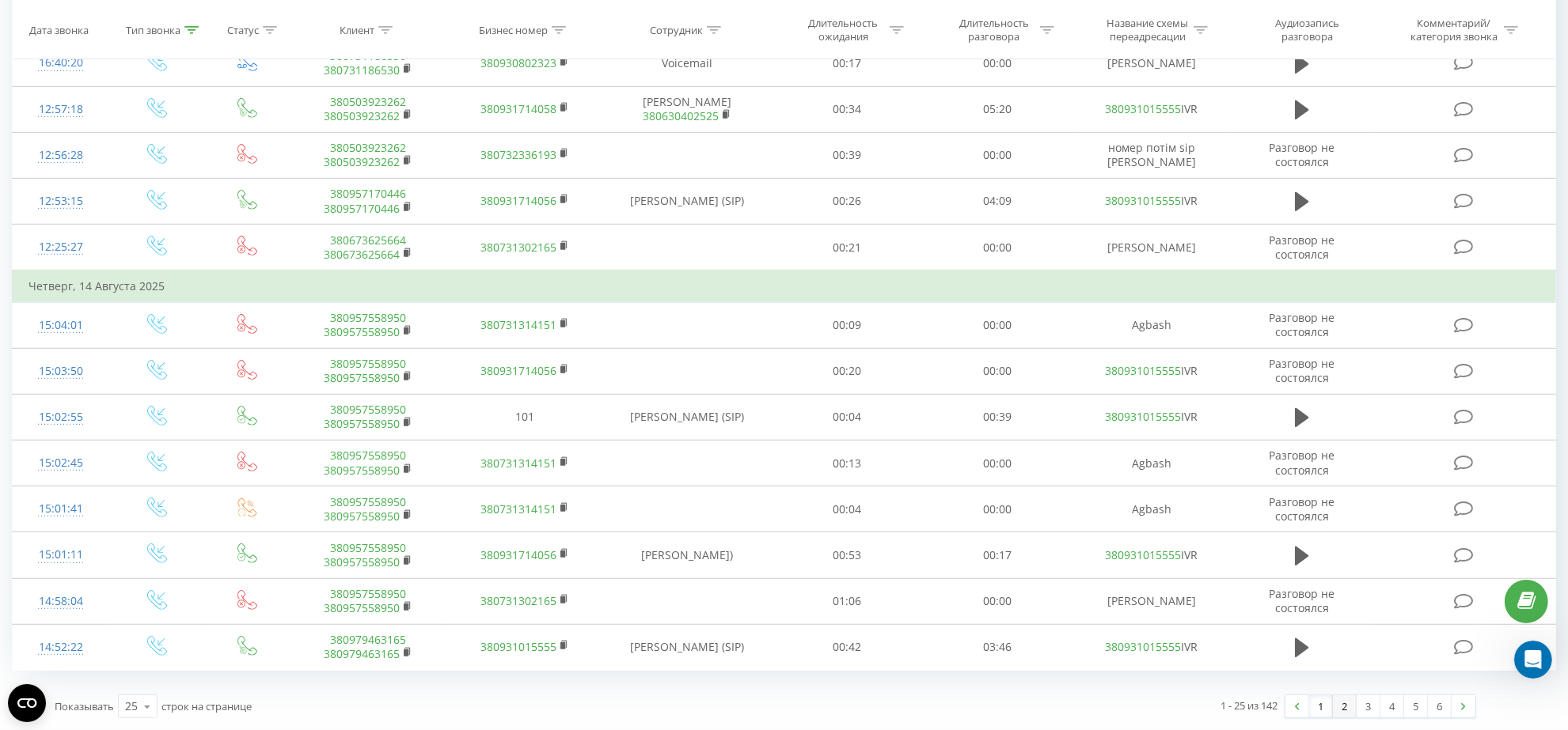
click at [1254, 584] on link "2" at bounding box center [1344, 706] width 24 height 22
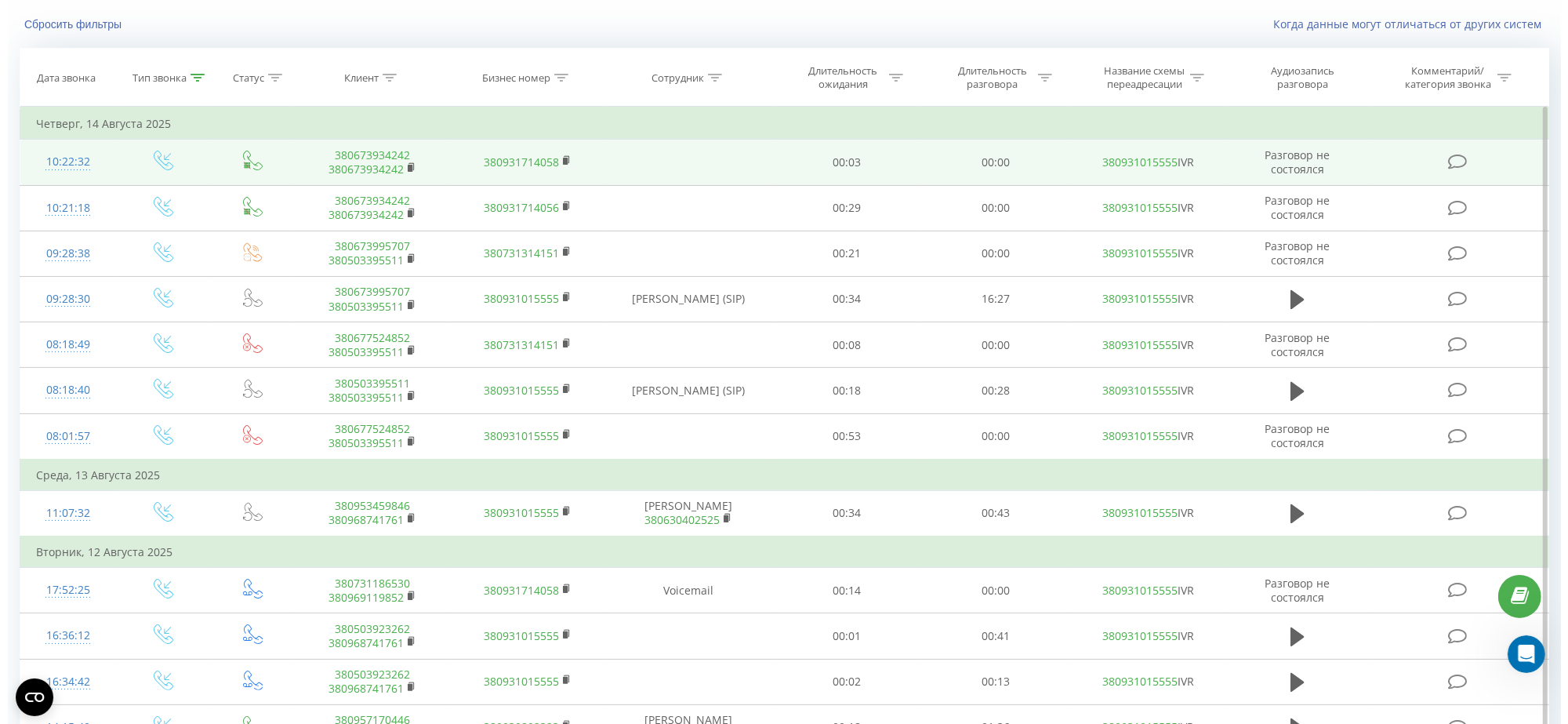
scroll to position [6, 0]
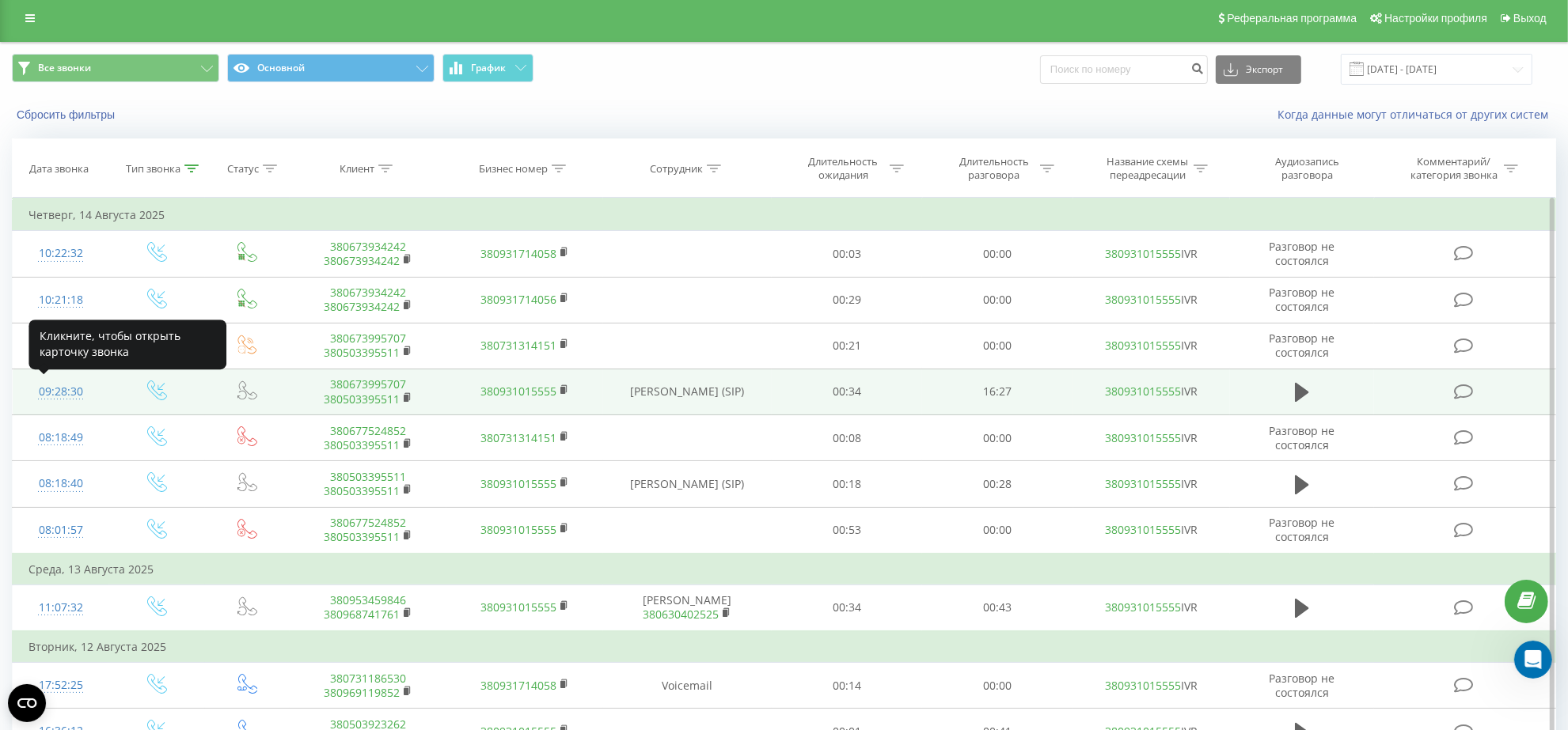
click at [58, 390] on div "09:28:30" at bounding box center [61, 392] width 64 height 31
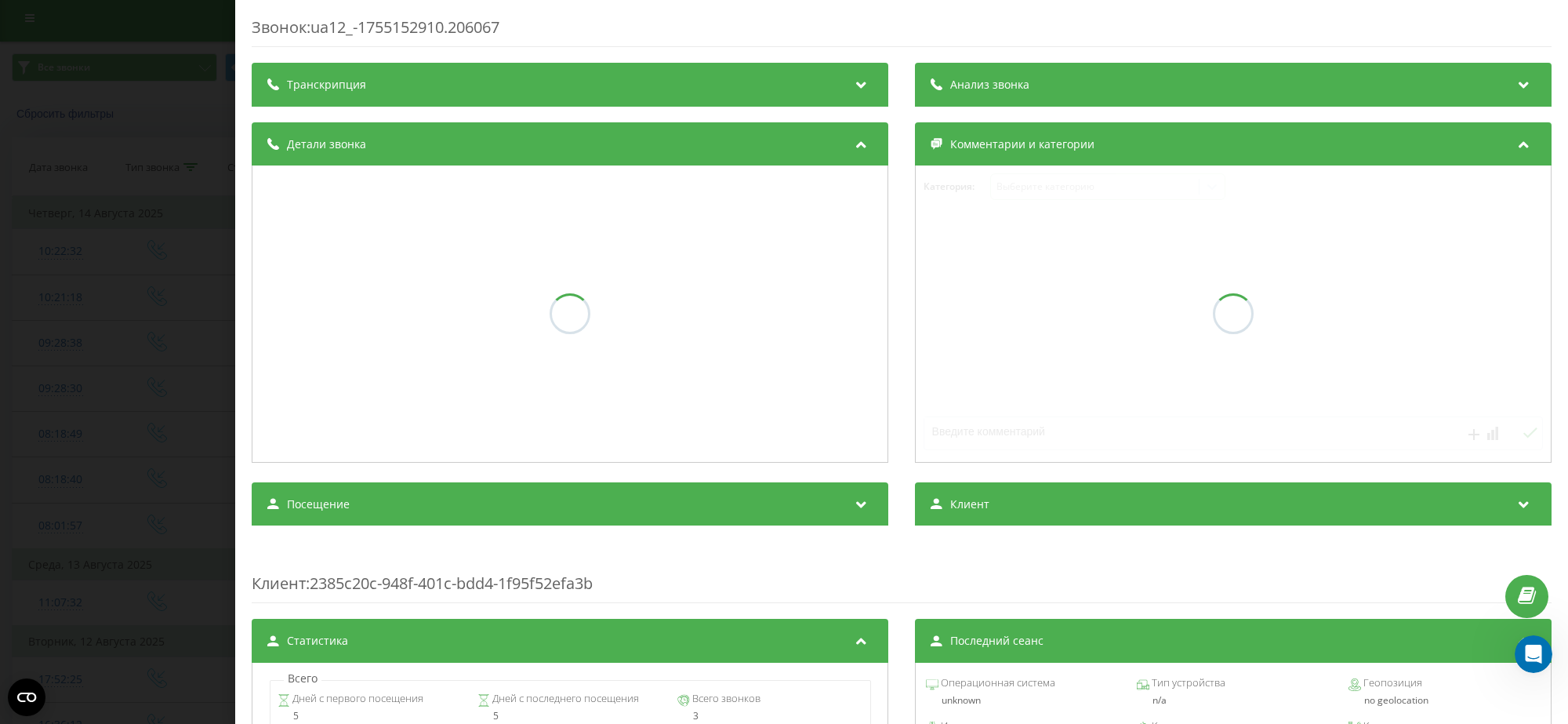
click at [361, 87] on span "Транскрипция" at bounding box center [326, 85] width 79 height 15
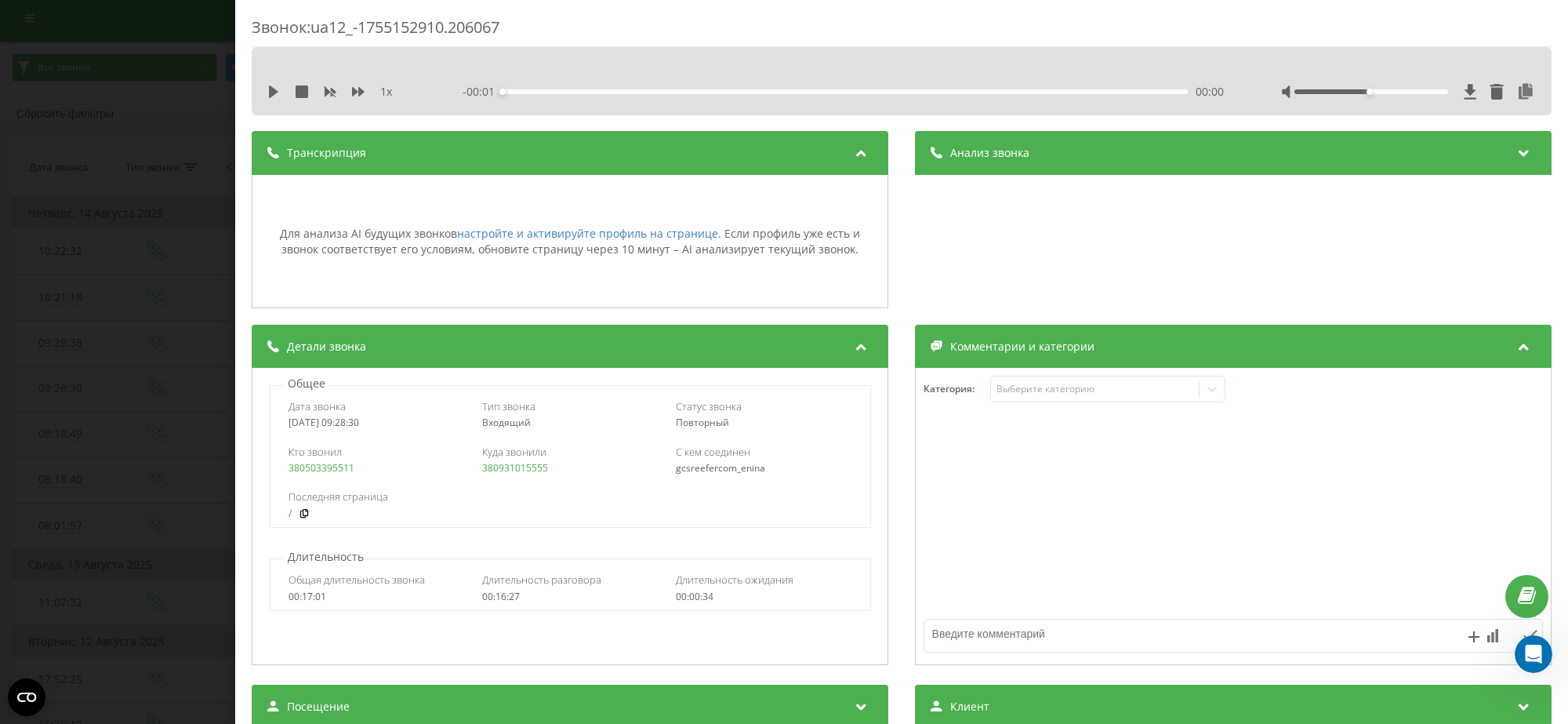
click at [1061, 144] on div "Анализ звонка" at bounding box center [1233, 153] width 637 height 44
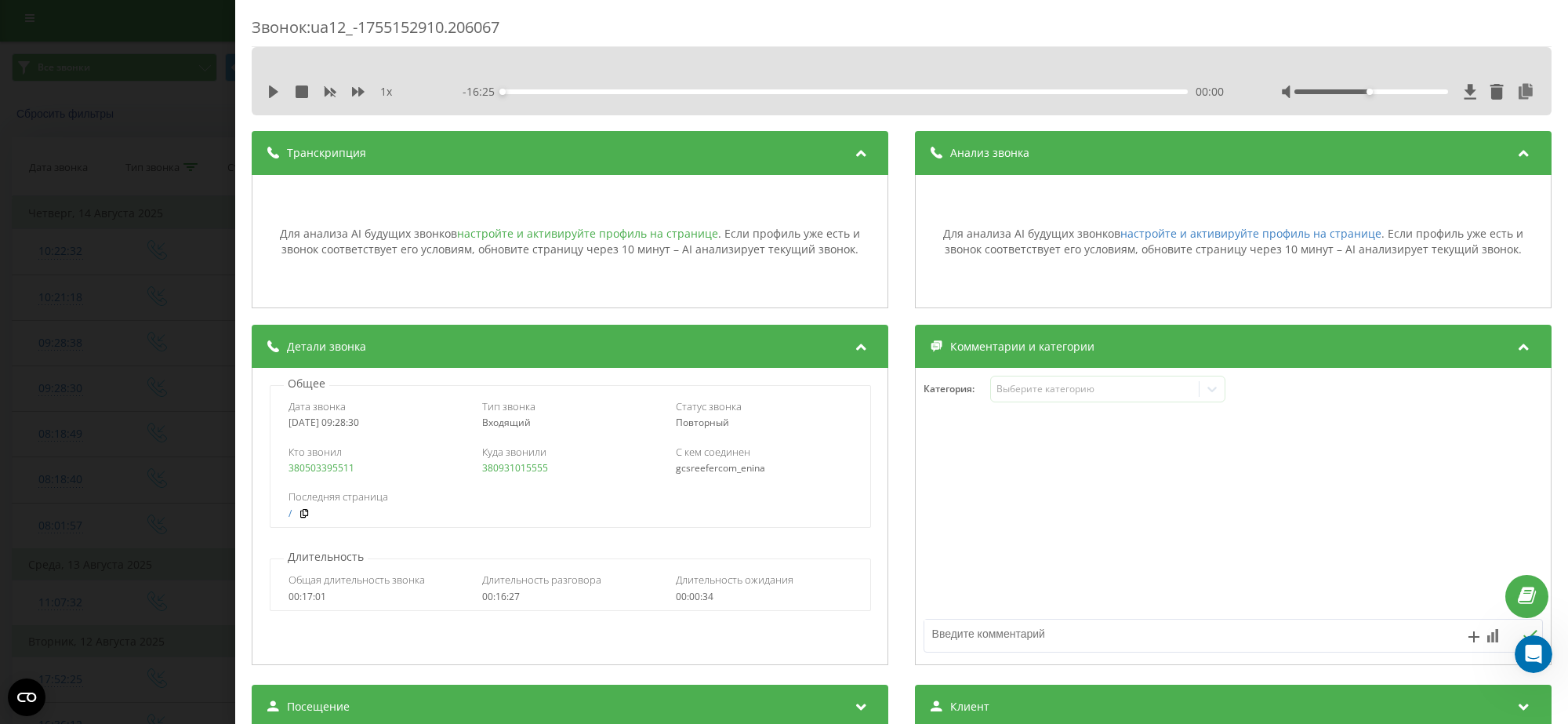
click at [633, 233] on link "настройте и активируйте профиль на странице" at bounding box center [587, 233] width 261 height 15
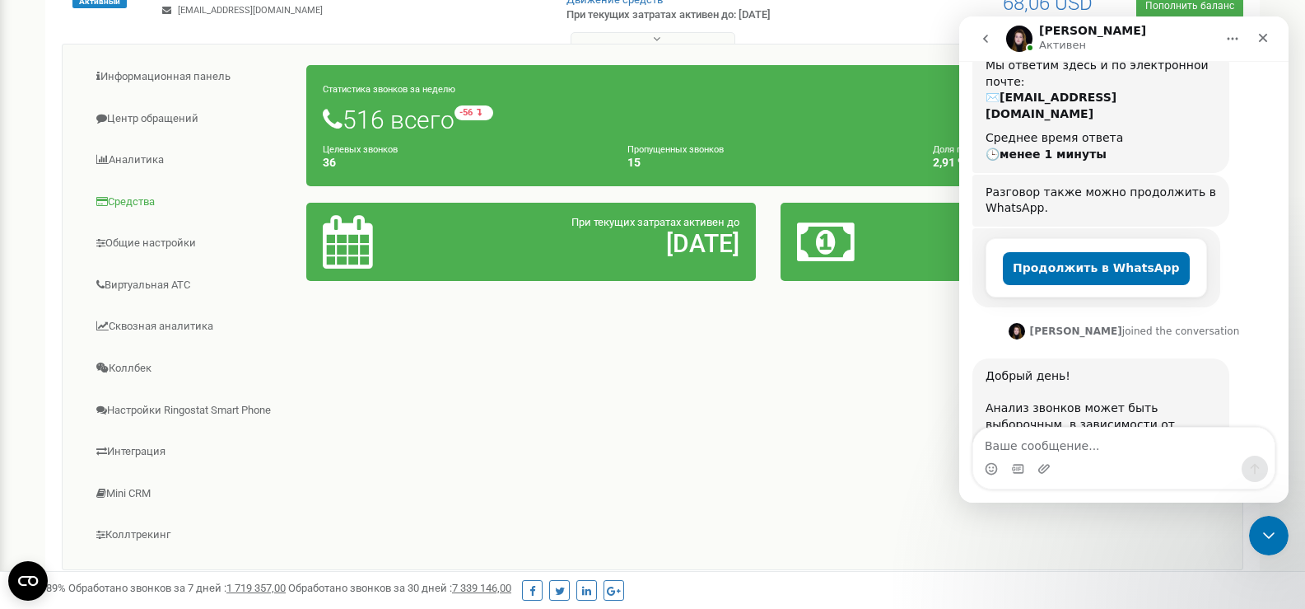
scroll to position [215, 0]
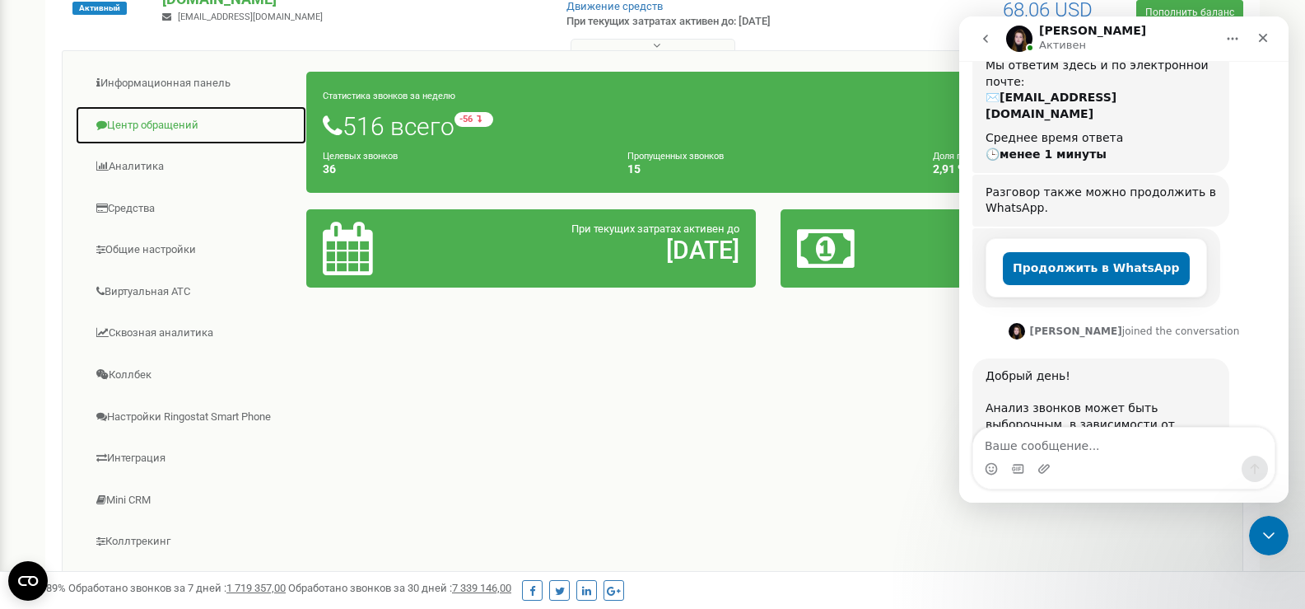
click at [170, 129] on link "Центр обращений" at bounding box center [191, 125] width 232 height 40
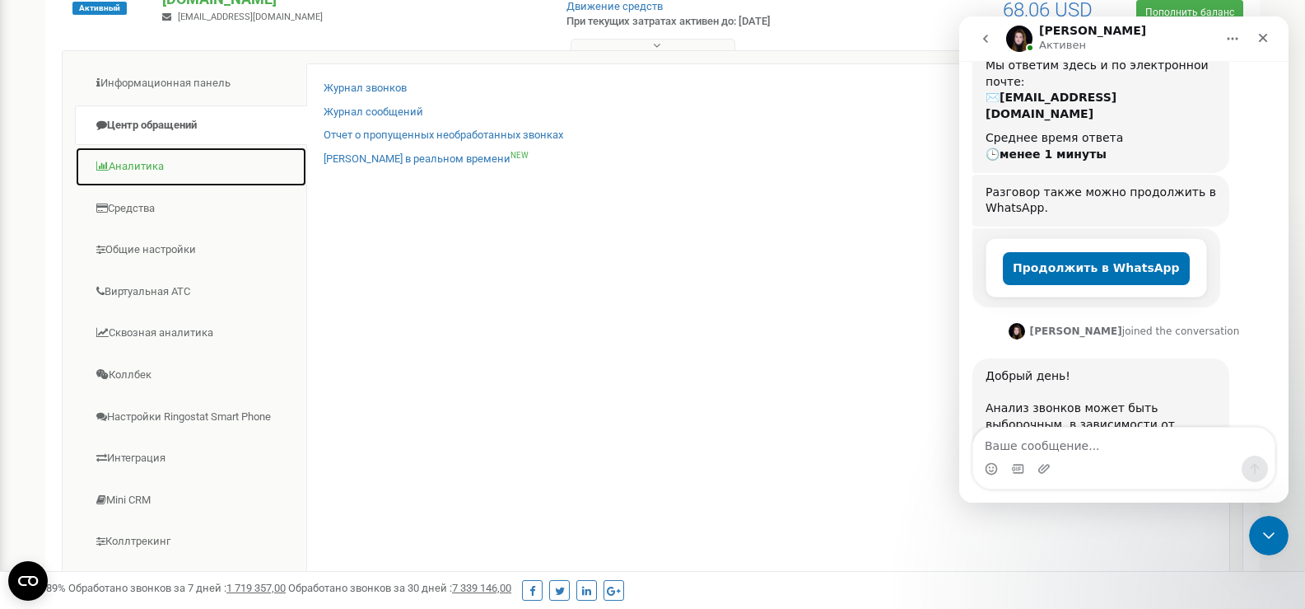
click at [145, 167] on link "Аналитика" at bounding box center [191, 167] width 232 height 40
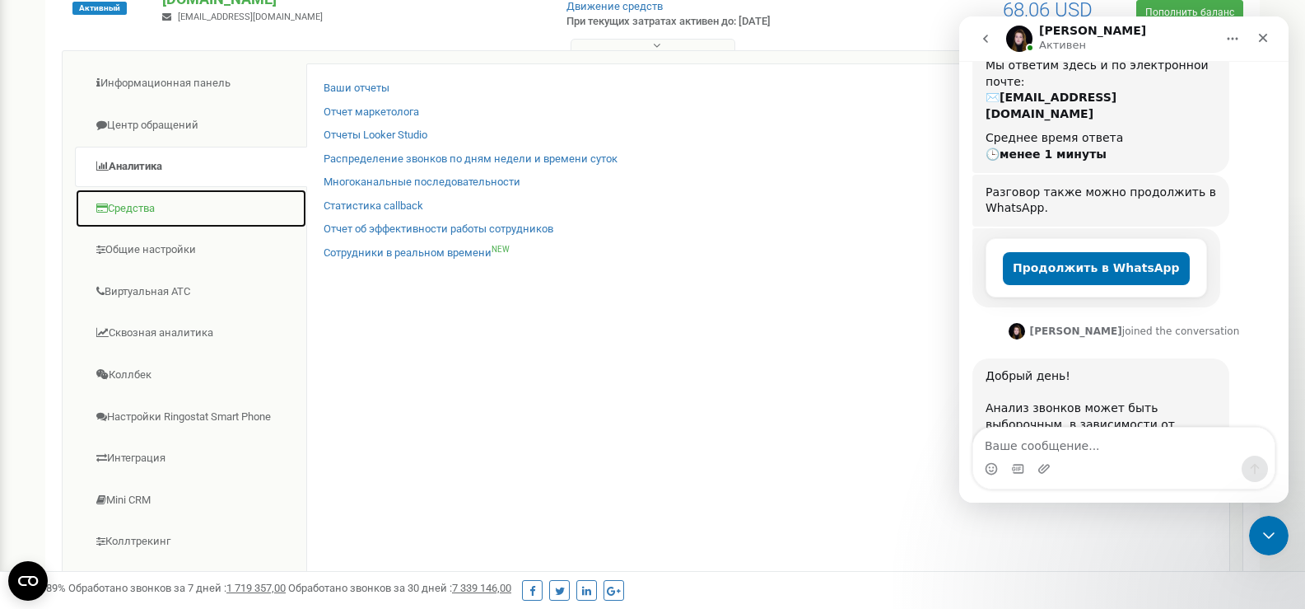
click at [133, 203] on link "Средства" at bounding box center [191, 209] width 232 height 40
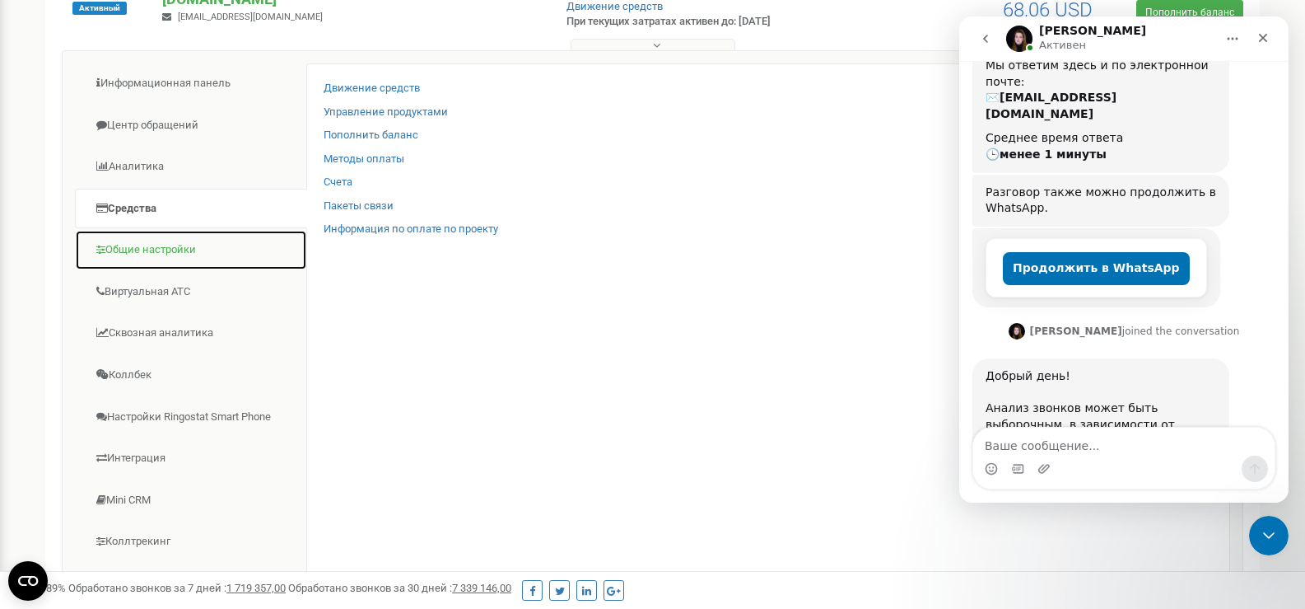
click at [136, 254] on link "Общие настройки" at bounding box center [191, 250] width 232 height 40
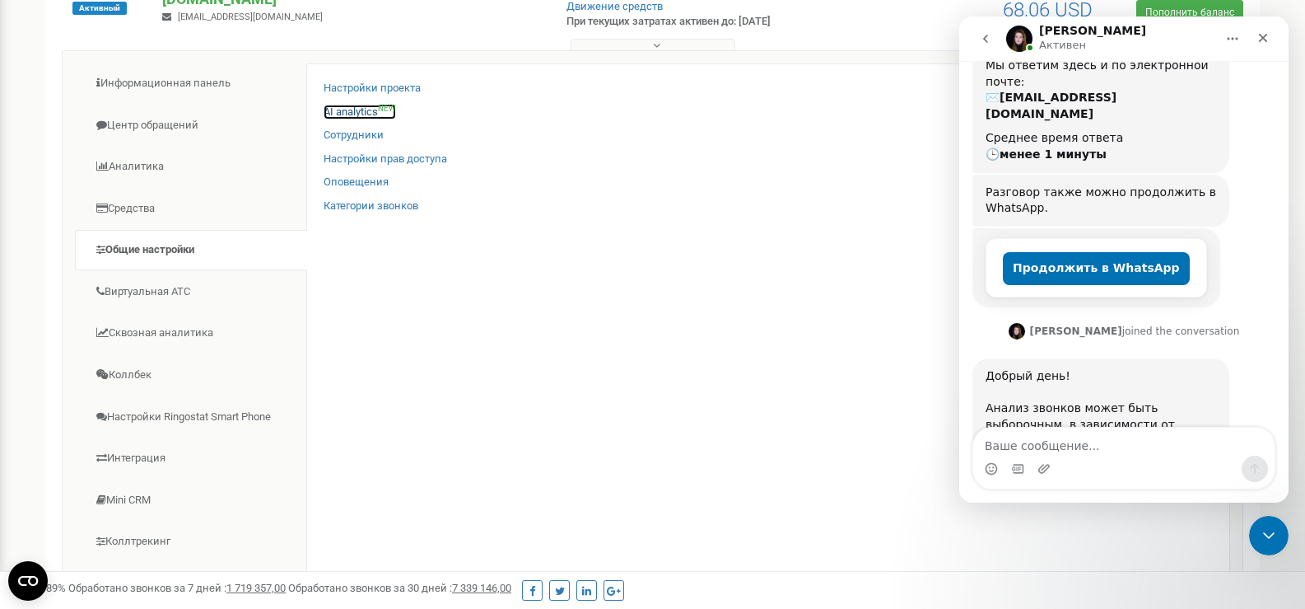
click at [356, 111] on link "AI analytics NEW" at bounding box center [360, 113] width 72 height 16
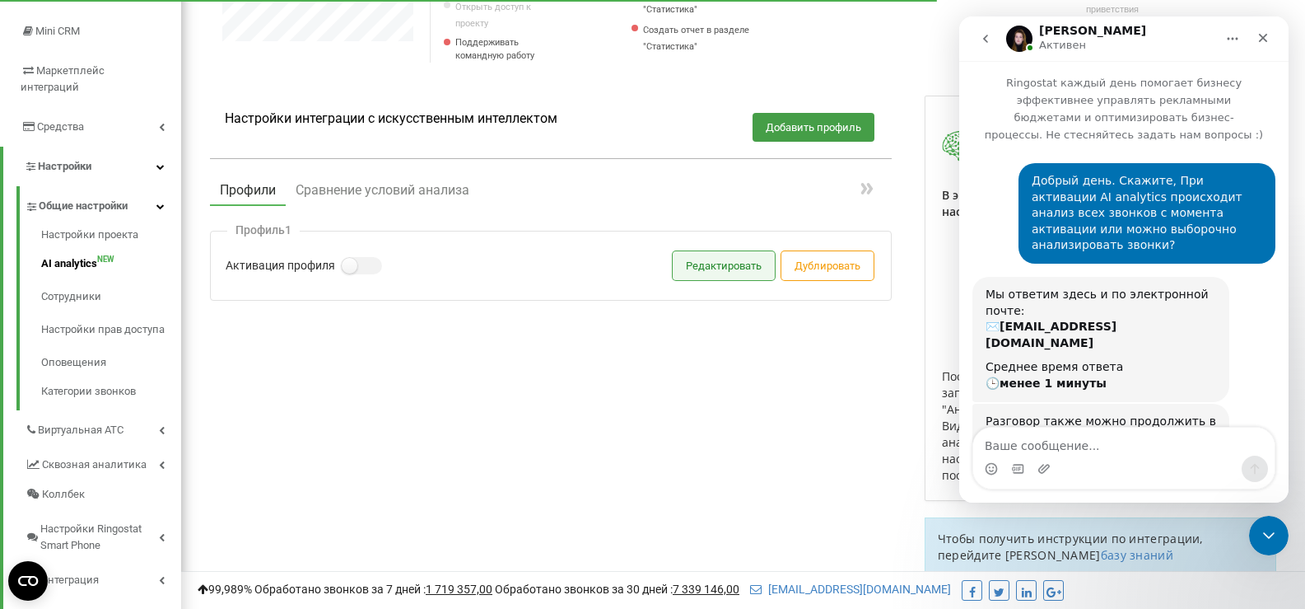
scroll to position [227, 0]
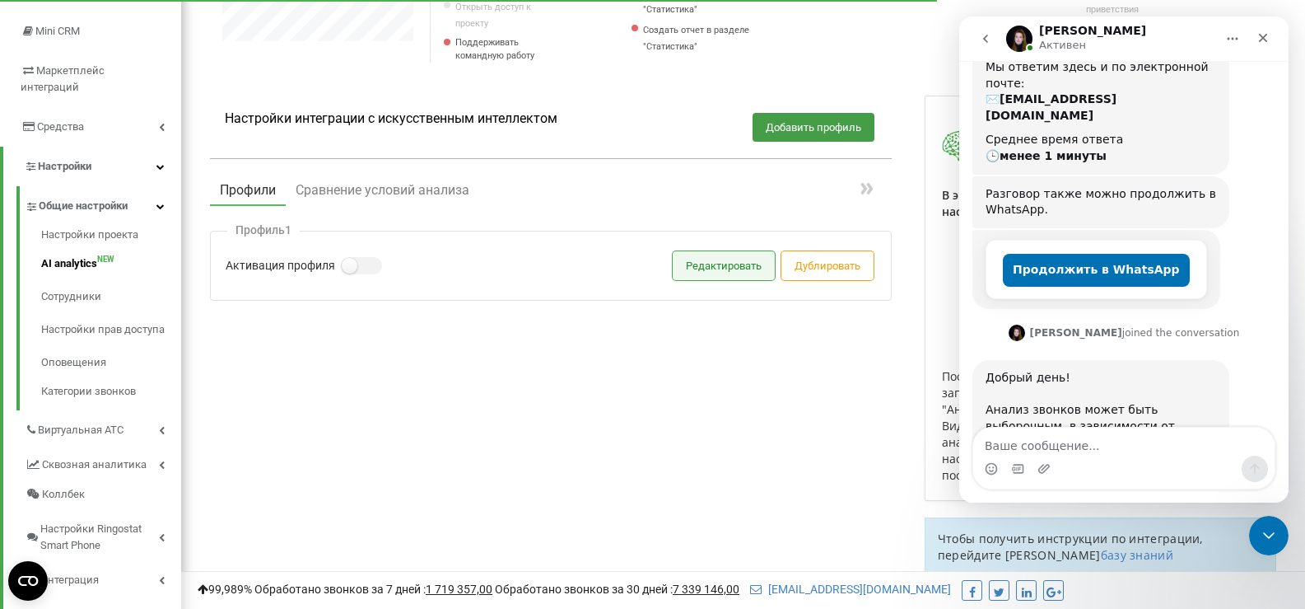
click at [730, 280] on button "Редактировать" at bounding box center [724, 265] width 102 height 29
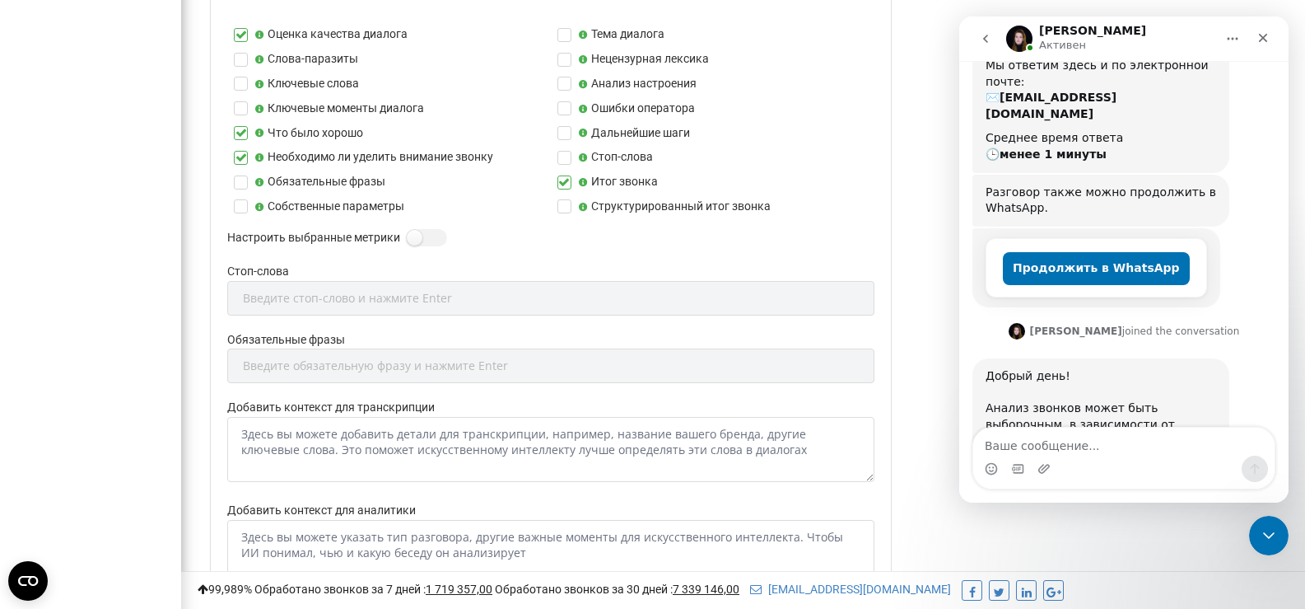
scroll to position [906, 0]
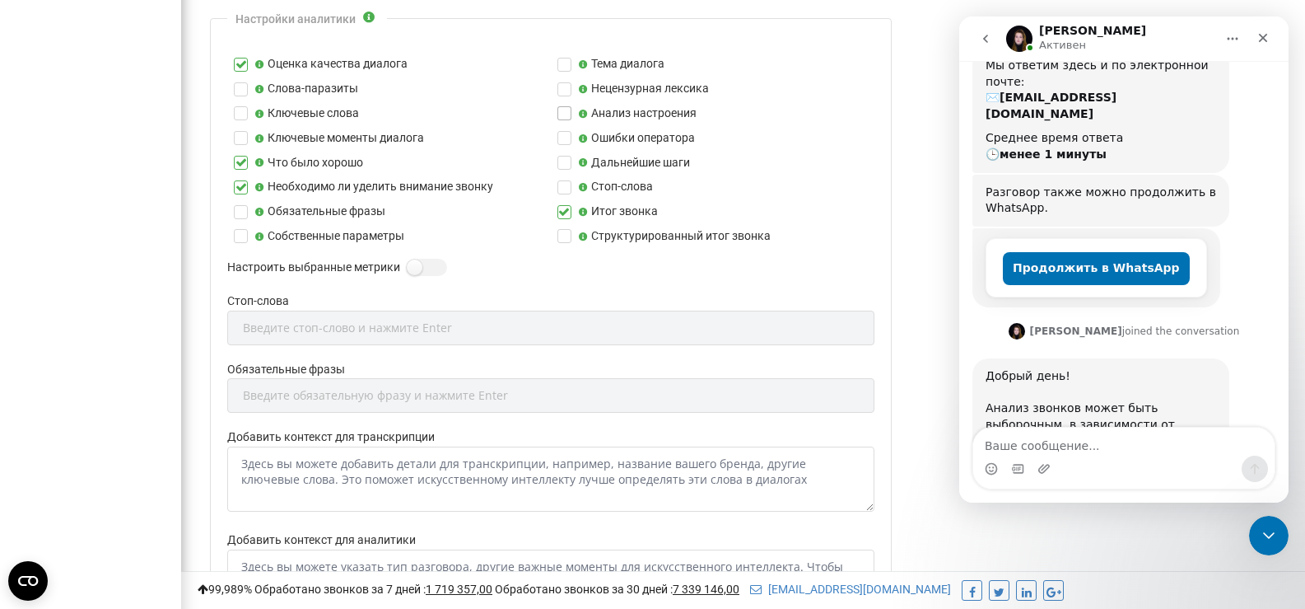
click at [564, 106] on label at bounding box center [565, 106] width 14 height 0
click at [0, 0] on input "Анализ настроения" at bounding box center [0, 0] width 0 height 0
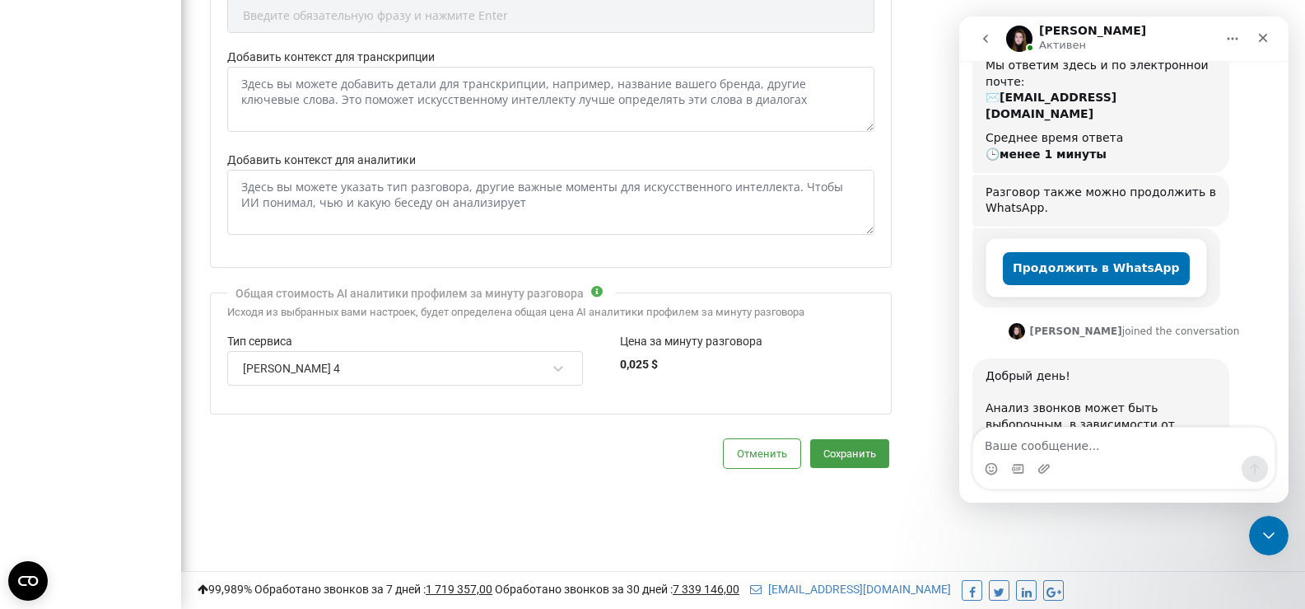
scroll to position [1313, 0]
click at [850, 447] on button "Сохранить" at bounding box center [849, 452] width 79 height 29
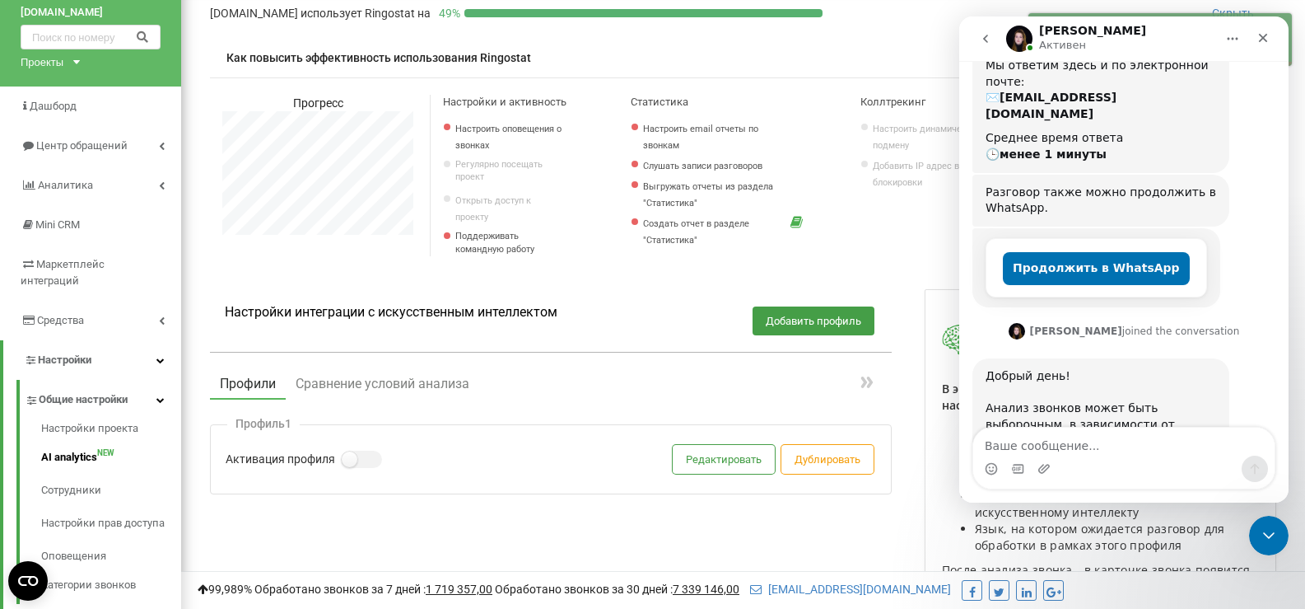
scroll to position [82, 0]
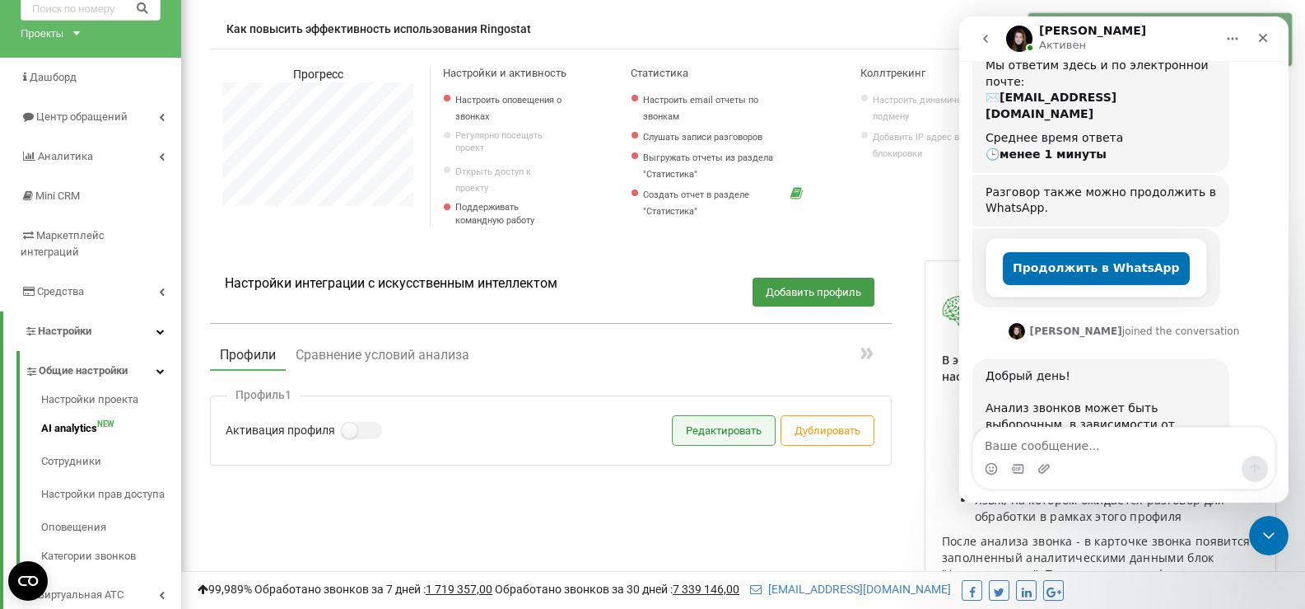
click at [718, 445] on button "Редактировать" at bounding box center [724, 430] width 102 height 29
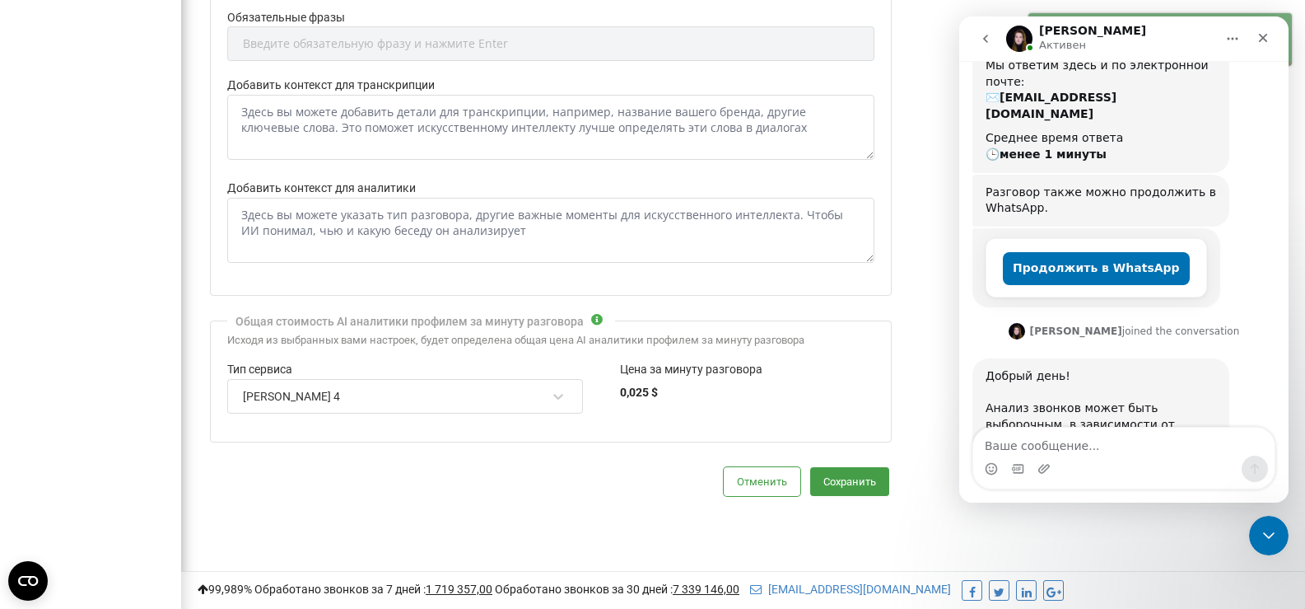
scroll to position [1313, 0]
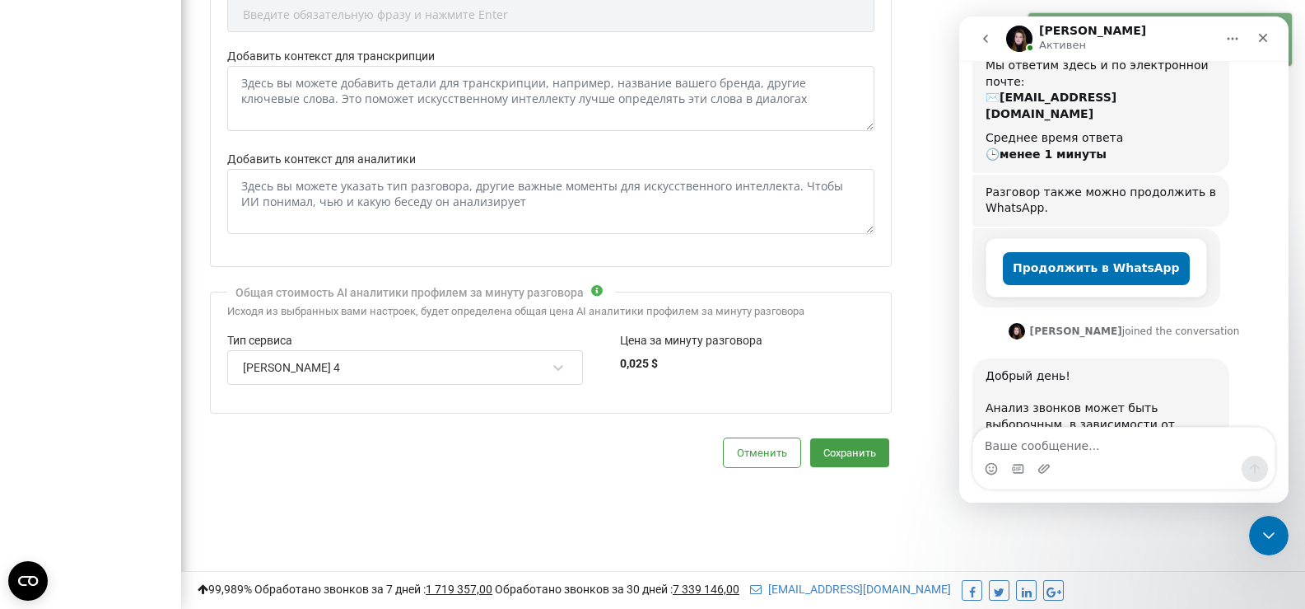
click at [339, 361] on div "Claude Sonnet 4" at bounding box center [394, 367] width 306 height 28
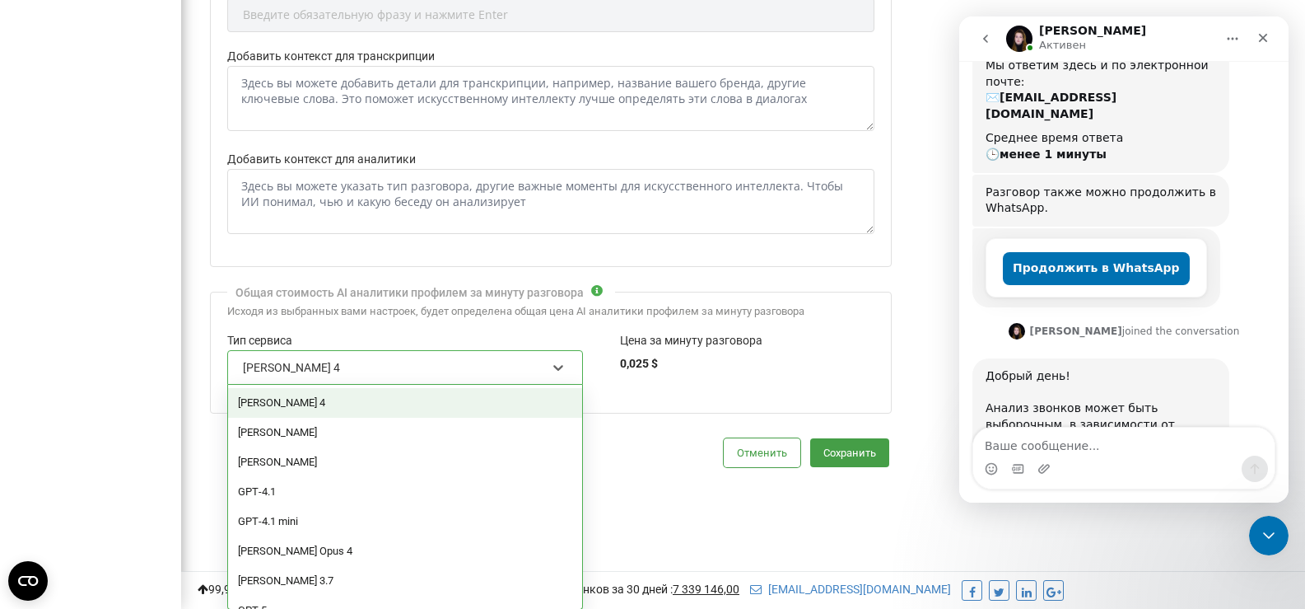
scroll to position [821694, 822499]
click at [337, 430] on div "Claude Opus" at bounding box center [405, 433] width 354 height 30
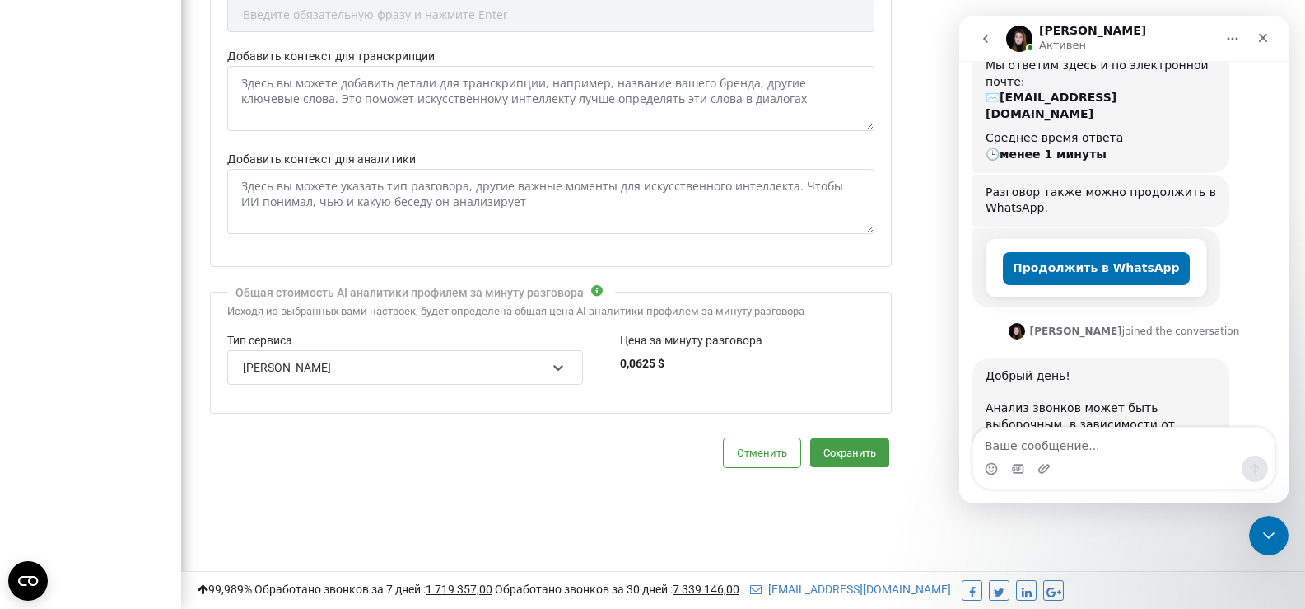
scroll to position [1921, 1116]
click at [367, 367] on div "Claude Opus" at bounding box center [394, 367] width 306 height 28
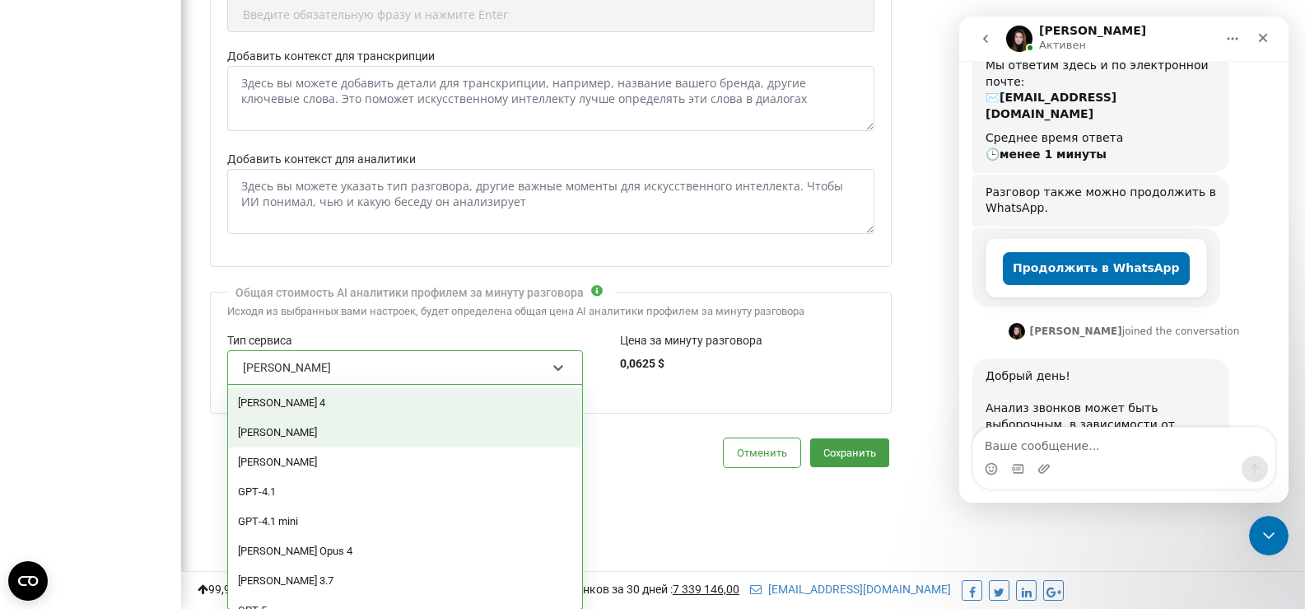
click at [342, 399] on div "Claude Sonnet 4" at bounding box center [405, 403] width 354 height 30
click at [366, 360] on div "Claude Sonnet 4" at bounding box center [394, 367] width 306 height 28
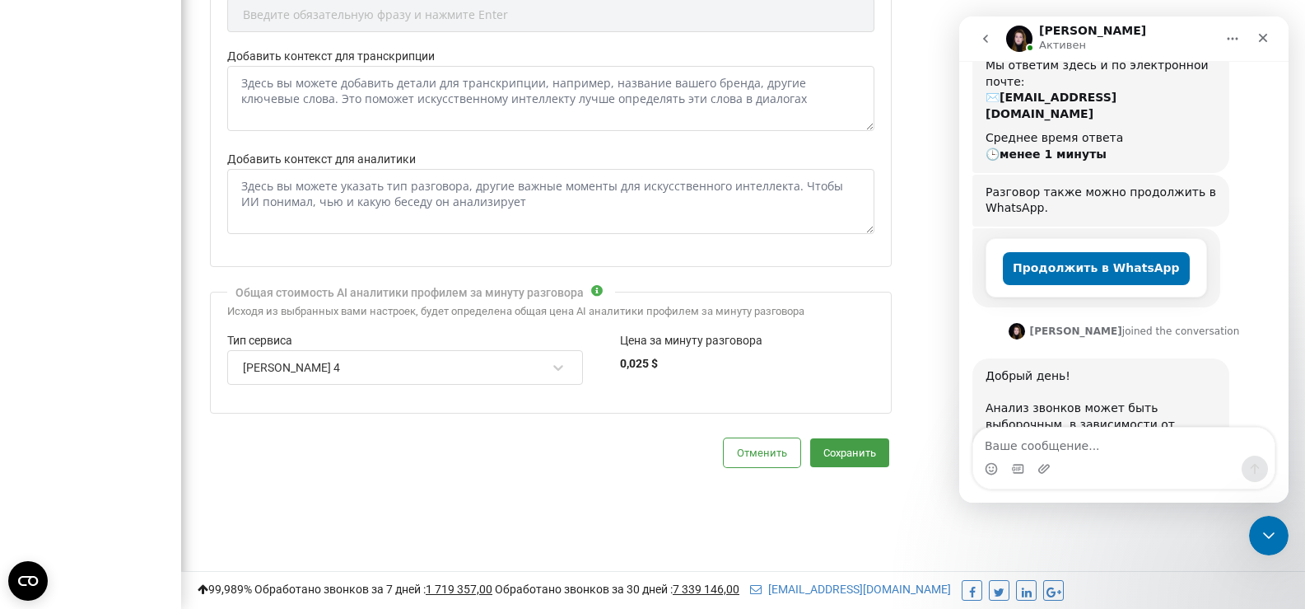
scroll to position [0, 0]
click at [394, 317] on div "Исходя из выбранных вами настроек, будет определена общая цена AI аналитики про…" at bounding box center [550, 312] width 647 height 14
click at [775, 453] on button "Отменить" at bounding box center [762, 452] width 77 height 29
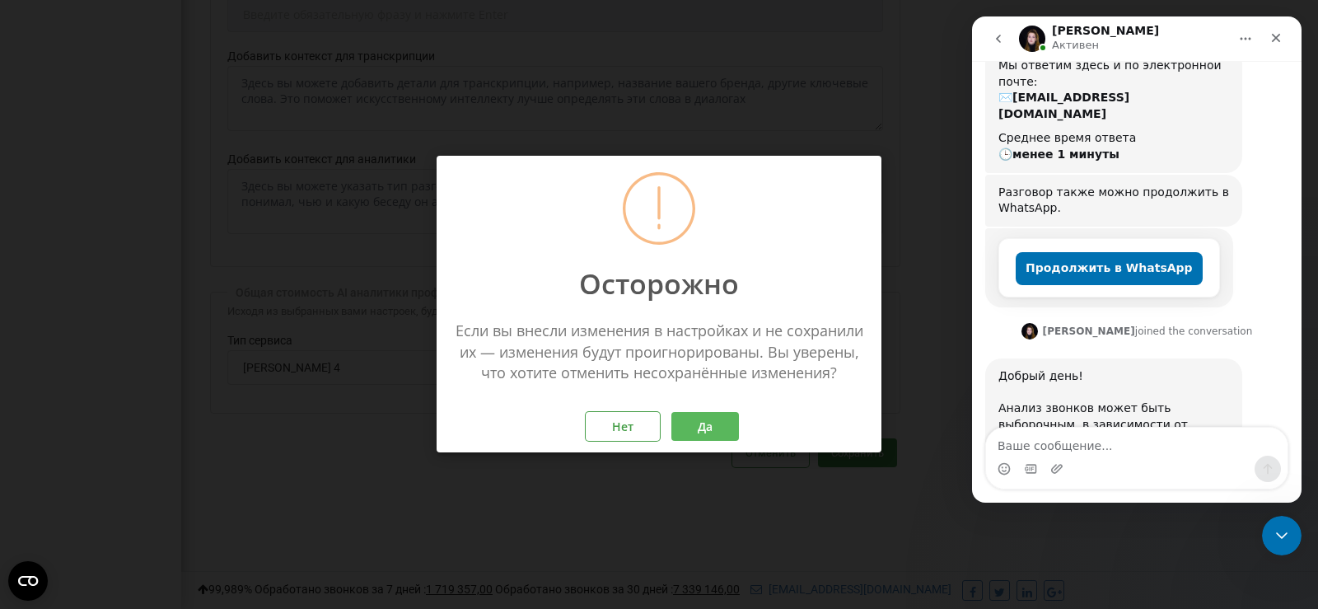
click at [733, 436] on button "Да" at bounding box center [705, 427] width 68 height 29
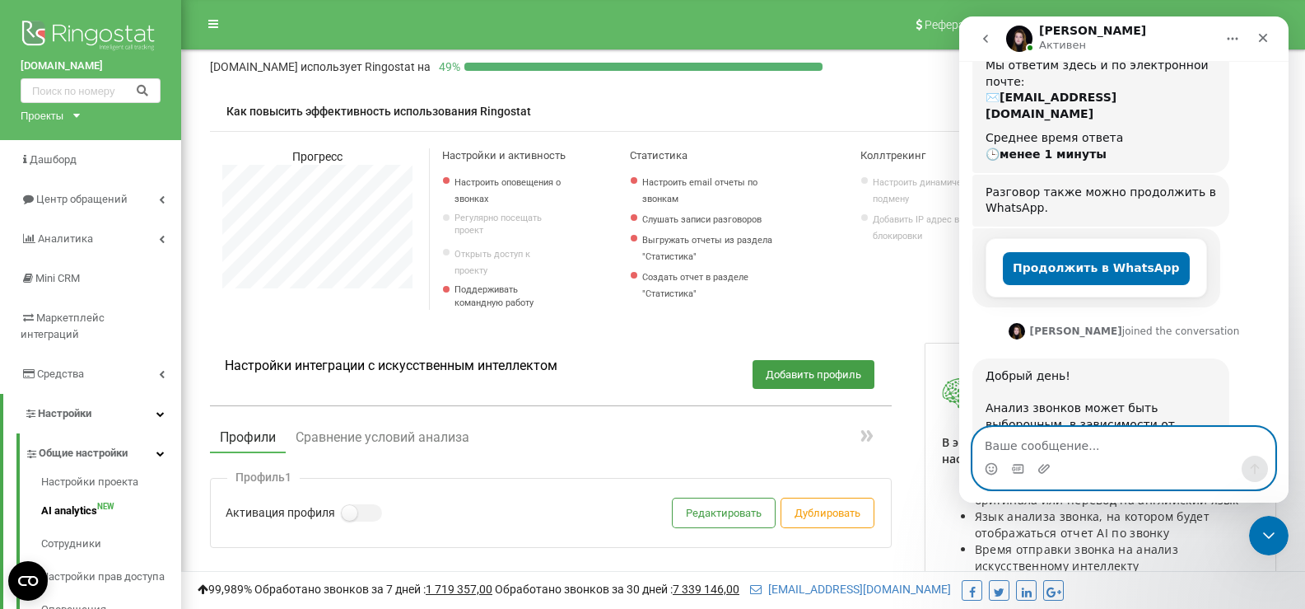
click at [1043, 447] on textarea "Ваше сообщение..." at bounding box center [1124, 441] width 301 height 28
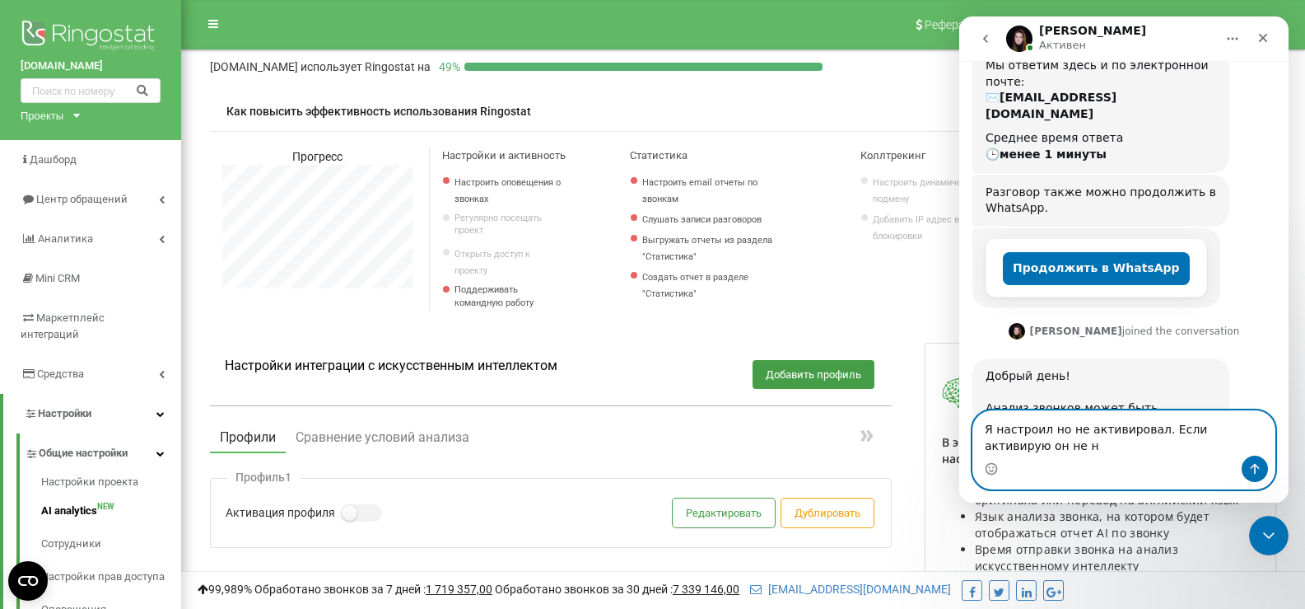
scroll to position [245, 0]
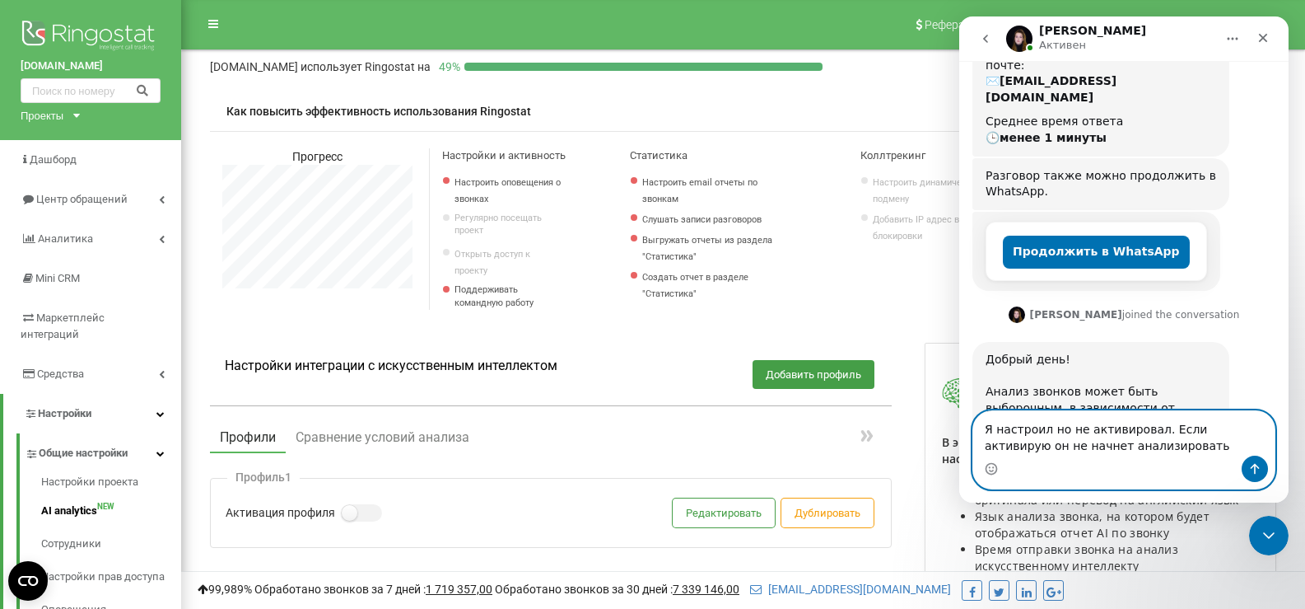
drag, startPoint x: 1240, startPoint y: 429, endPoint x: 1253, endPoint y: 432, distance: 12.6
click at [1253, 432] on textarea "Я настроил но не активировал. Если активирую он не начнет анализировать" at bounding box center [1124, 433] width 301 height 44
type textarea "Я настроил но не активировал. Если активирую, не начнется анализ всех звонков?"
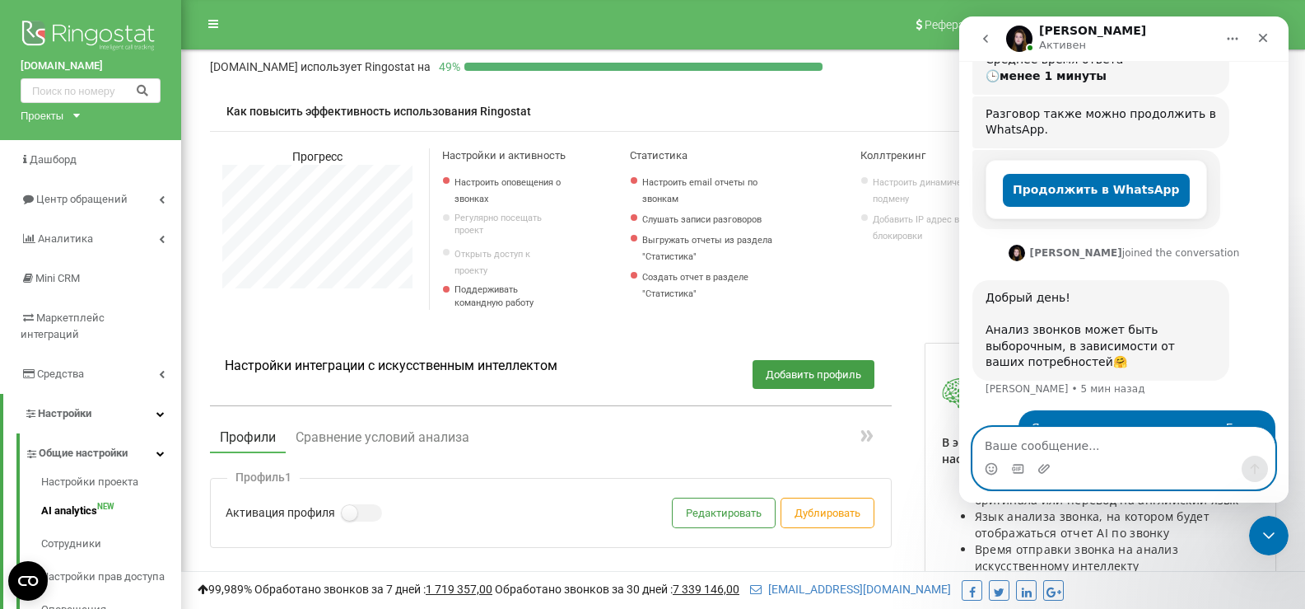
scroll to position [311, 0]
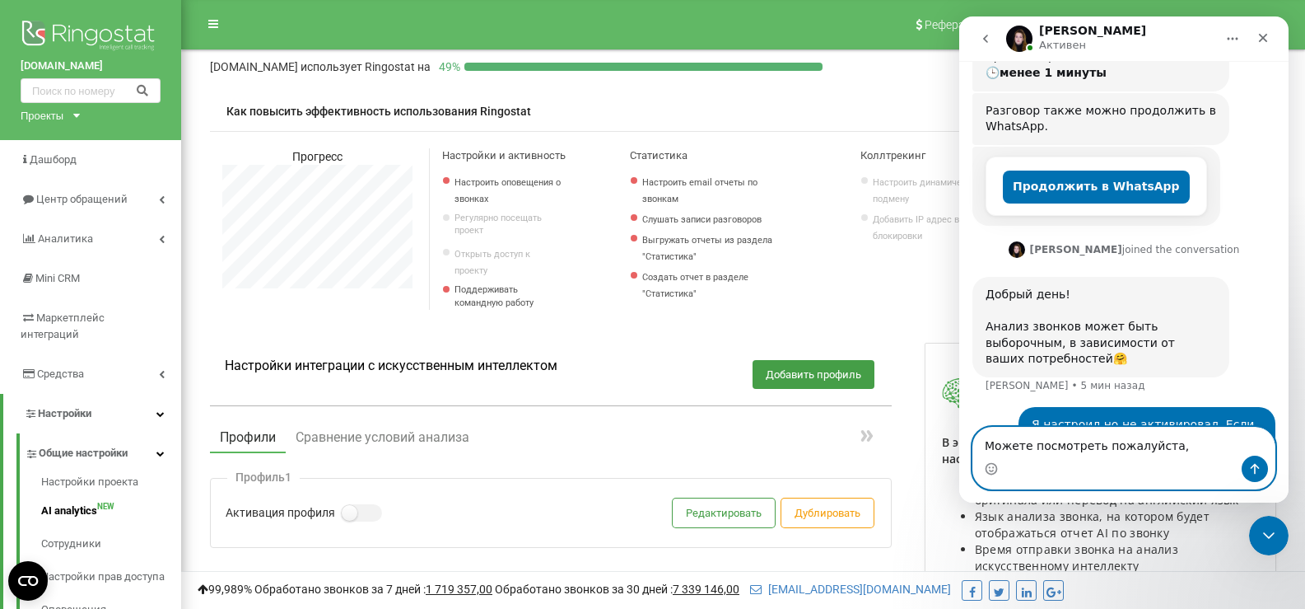
type textarea "Можете посмотреть пожалуйста"
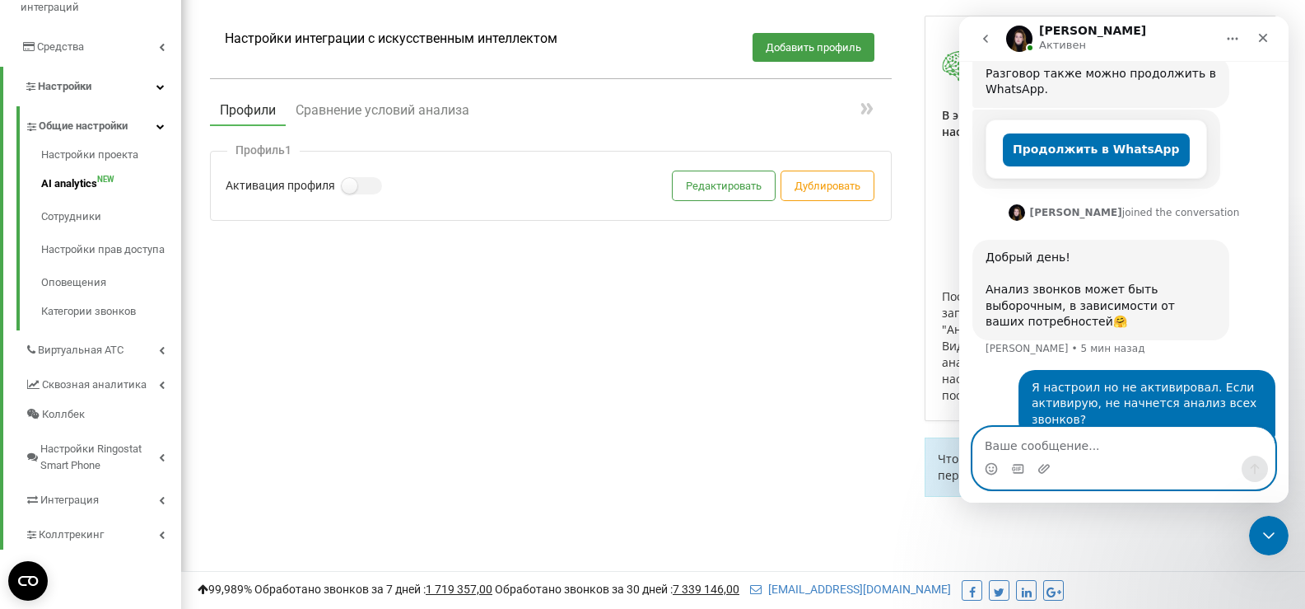
scroll to position [297, 0]
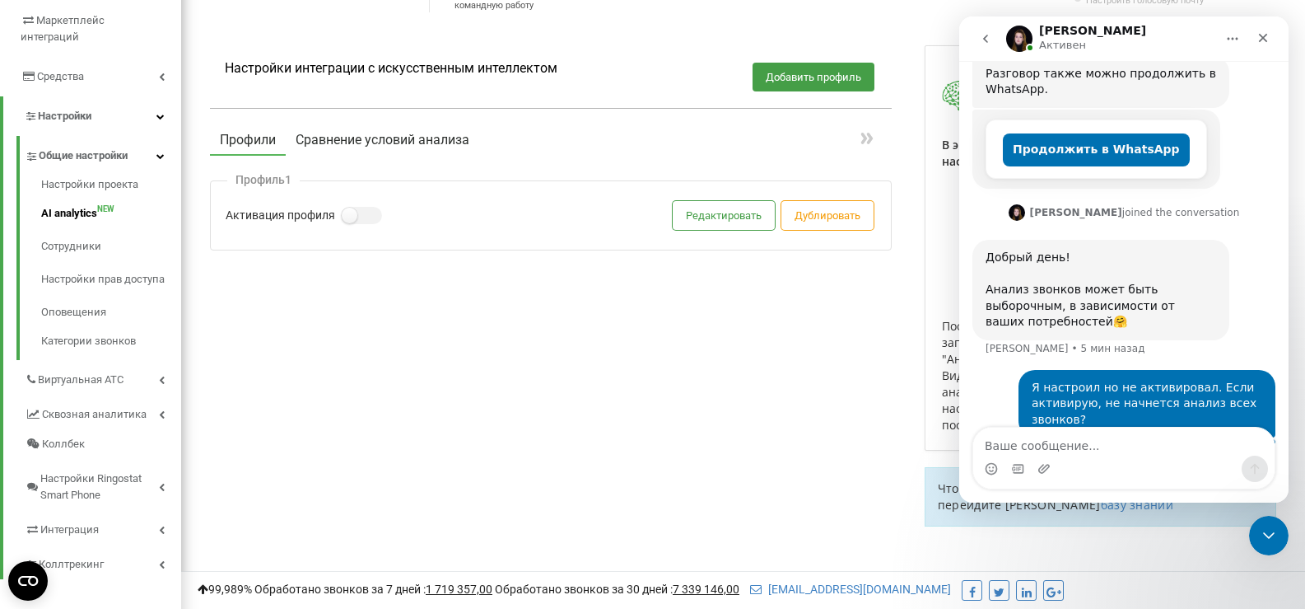
click at [340, 155] on button "Сравнение условий анализа" at bounding box center [383, 140] width 194 height 30
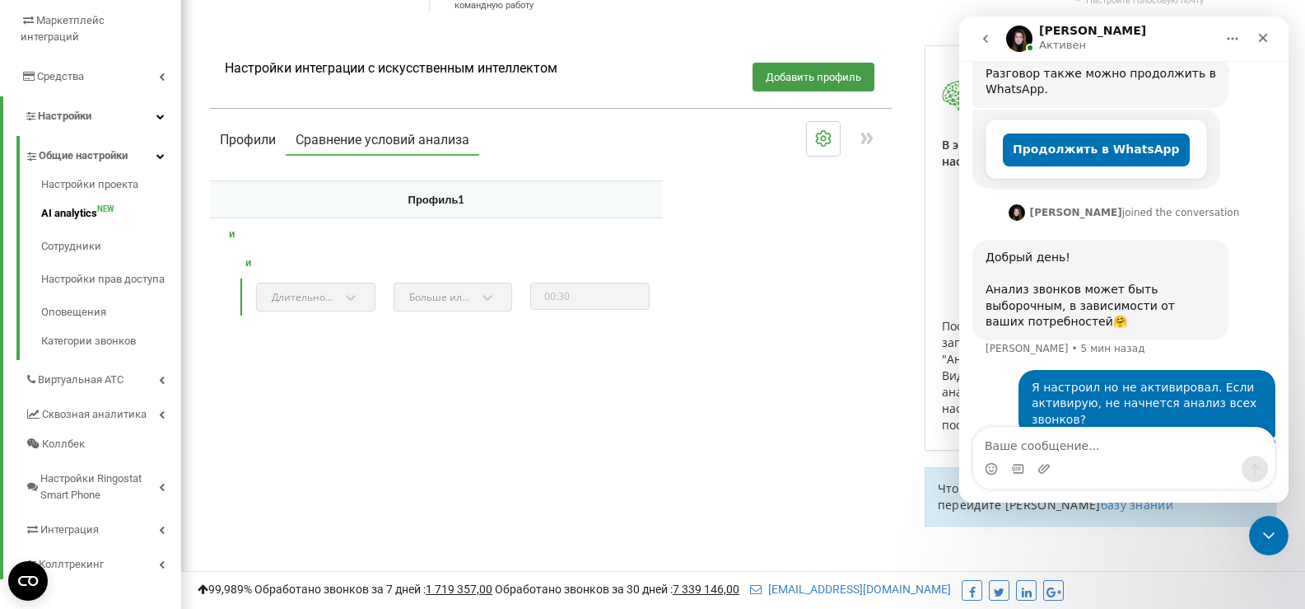
click at [221, 154] on button "Профили" at bounding box center [248, 140] width 76 height 30
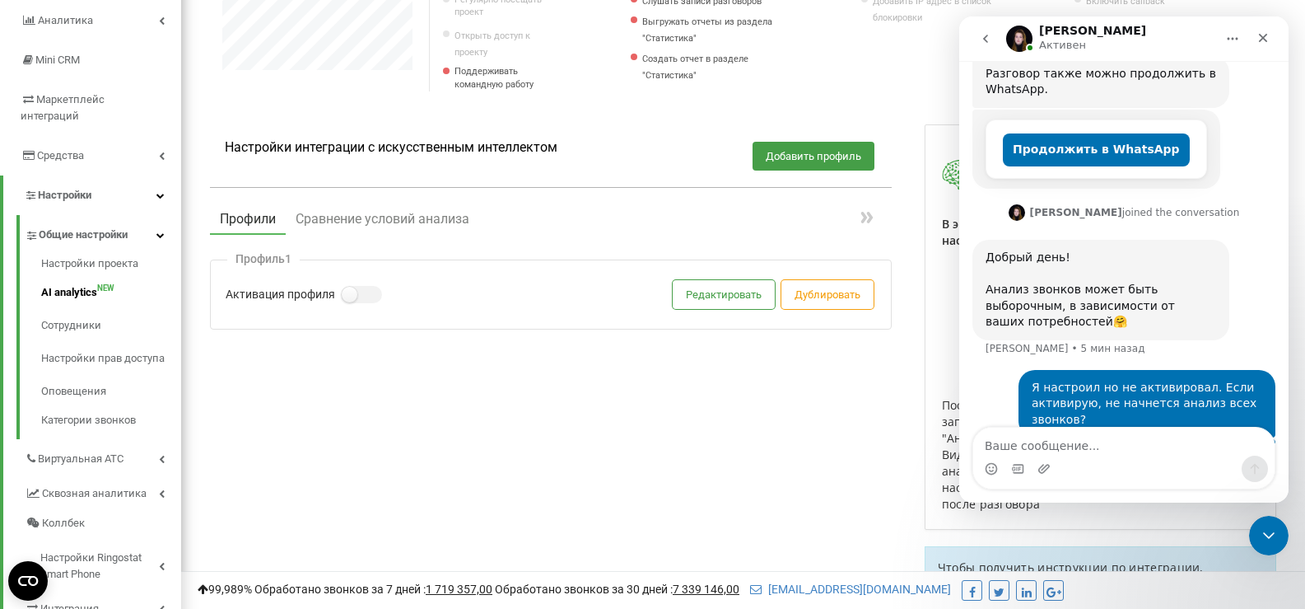
scroll to position [0, 0]
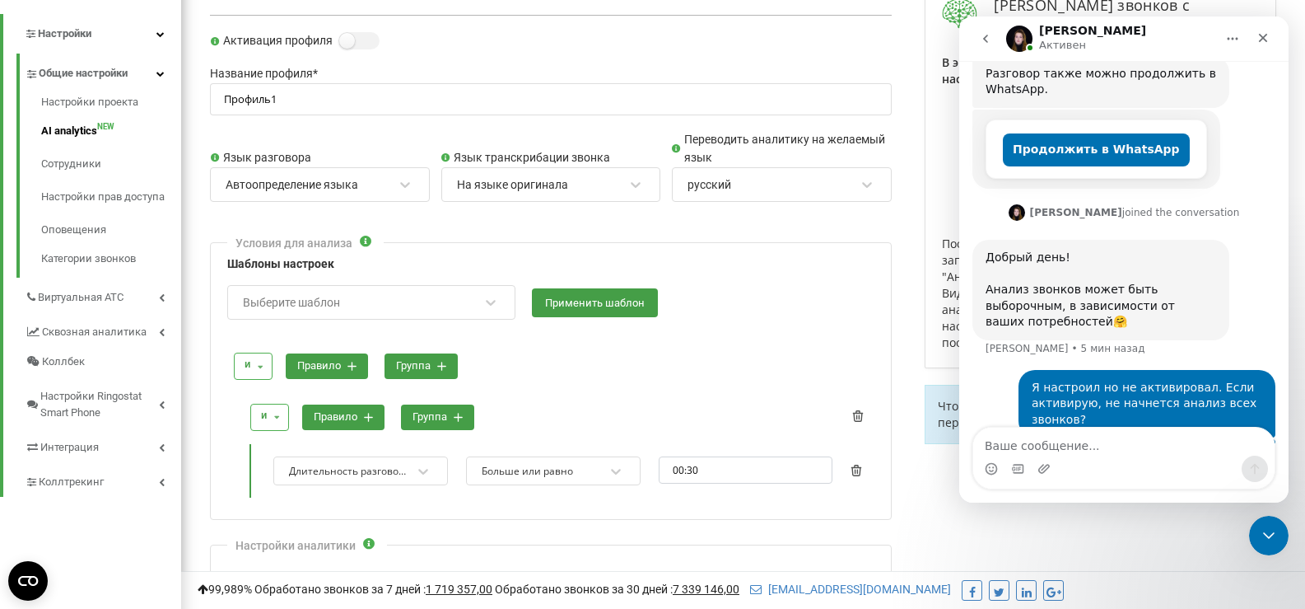
scroll to position [1921, 1124]
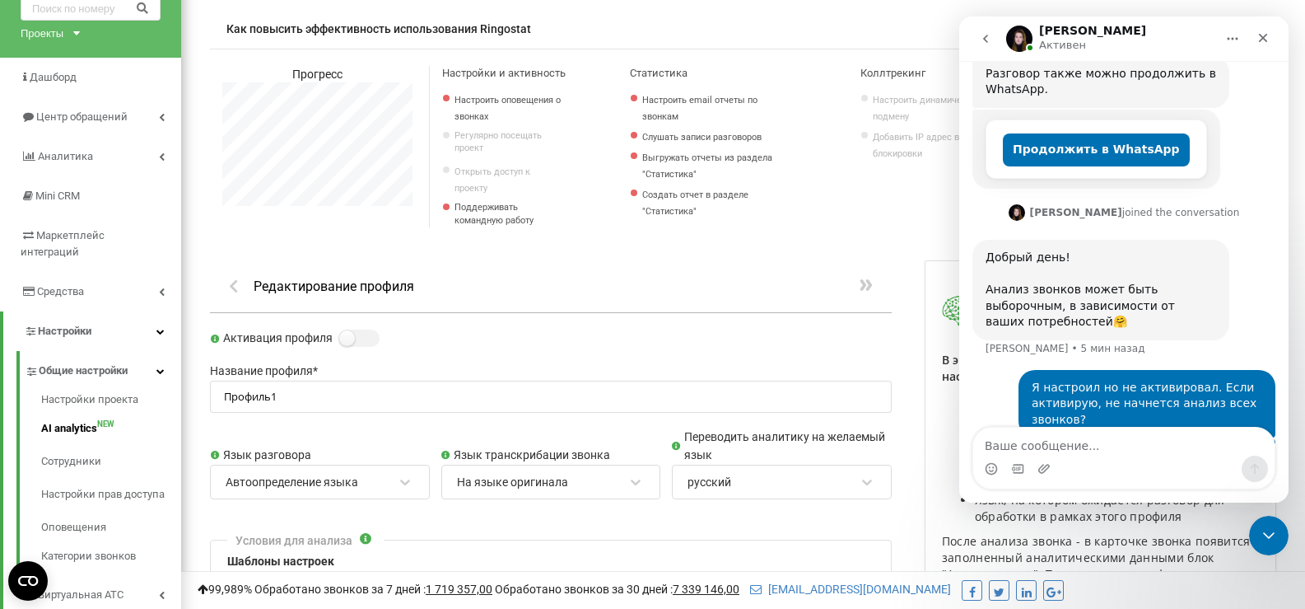
scroll to position [822627, 822491]
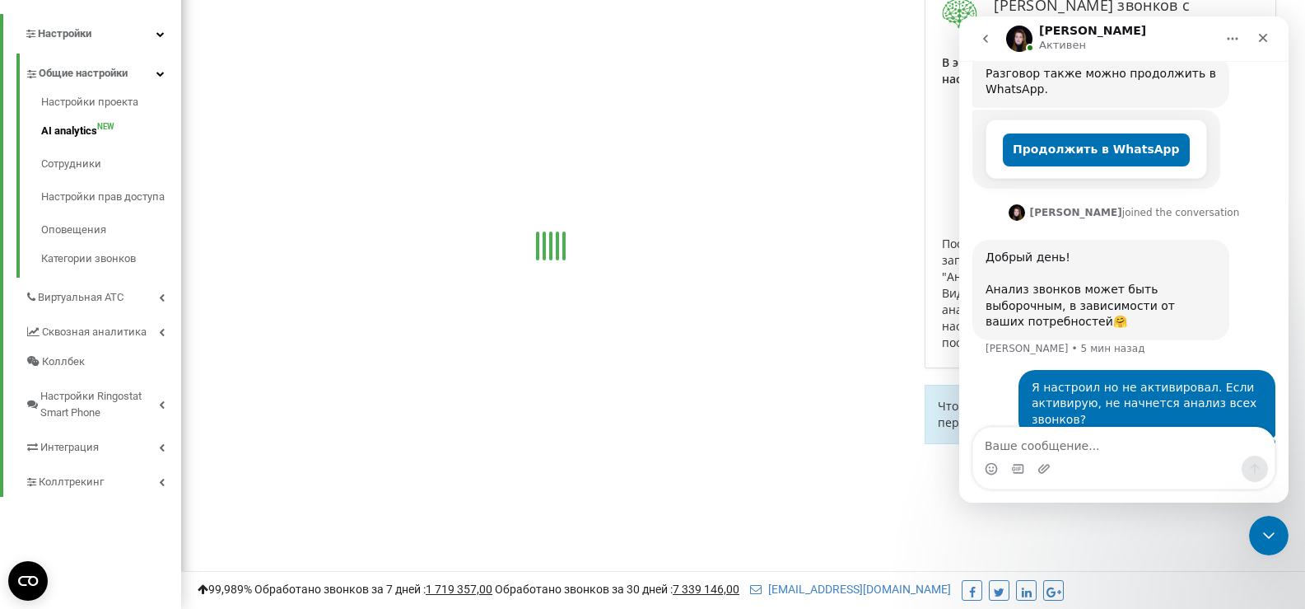
scroll to position [247, 0]
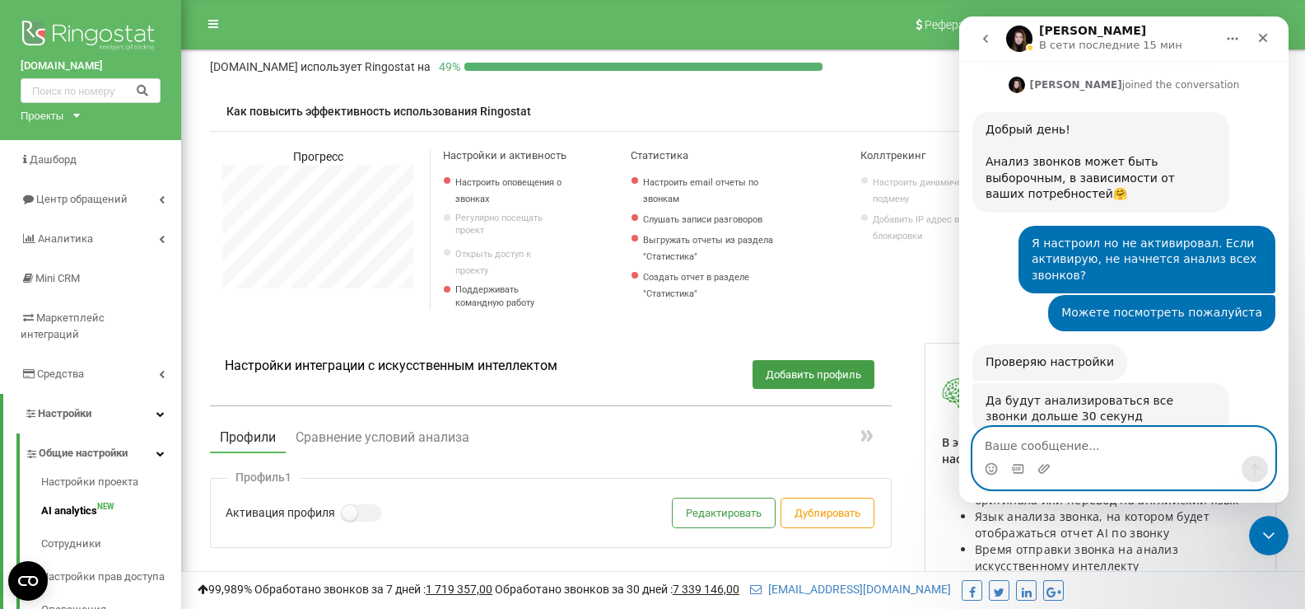
scroll to position [516, 0]
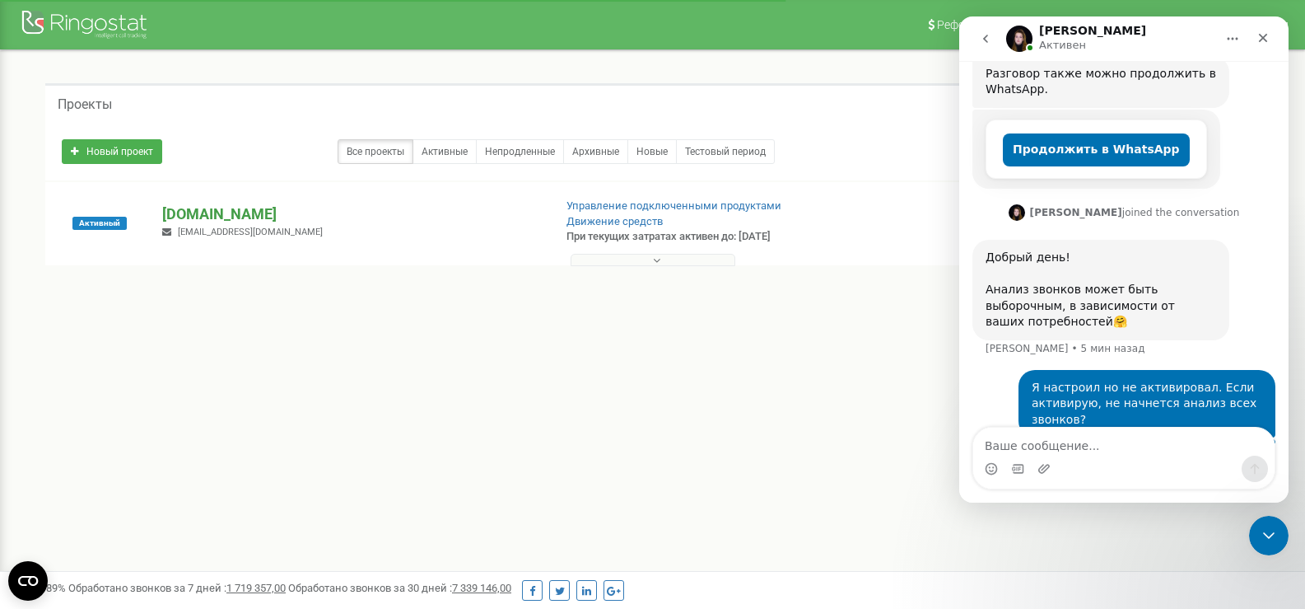
click at [249, 211] on p "[DOMAIN_NAME]" at bounding box center [350, 213] width 377 height 21
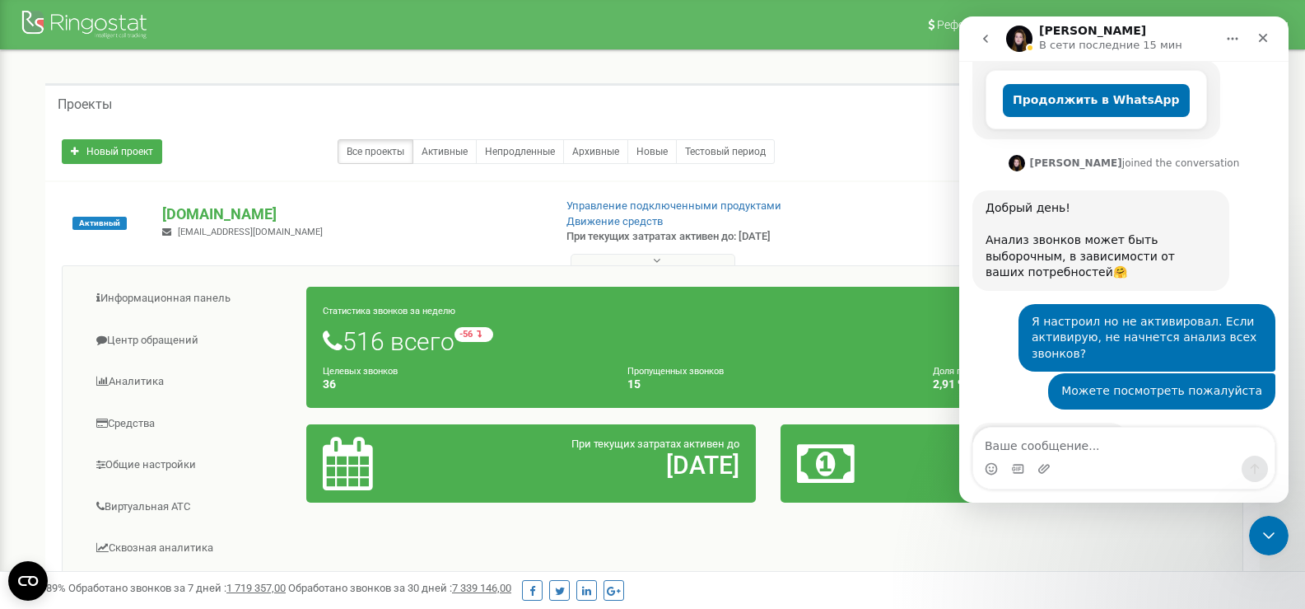
scroll to position [451, 0]
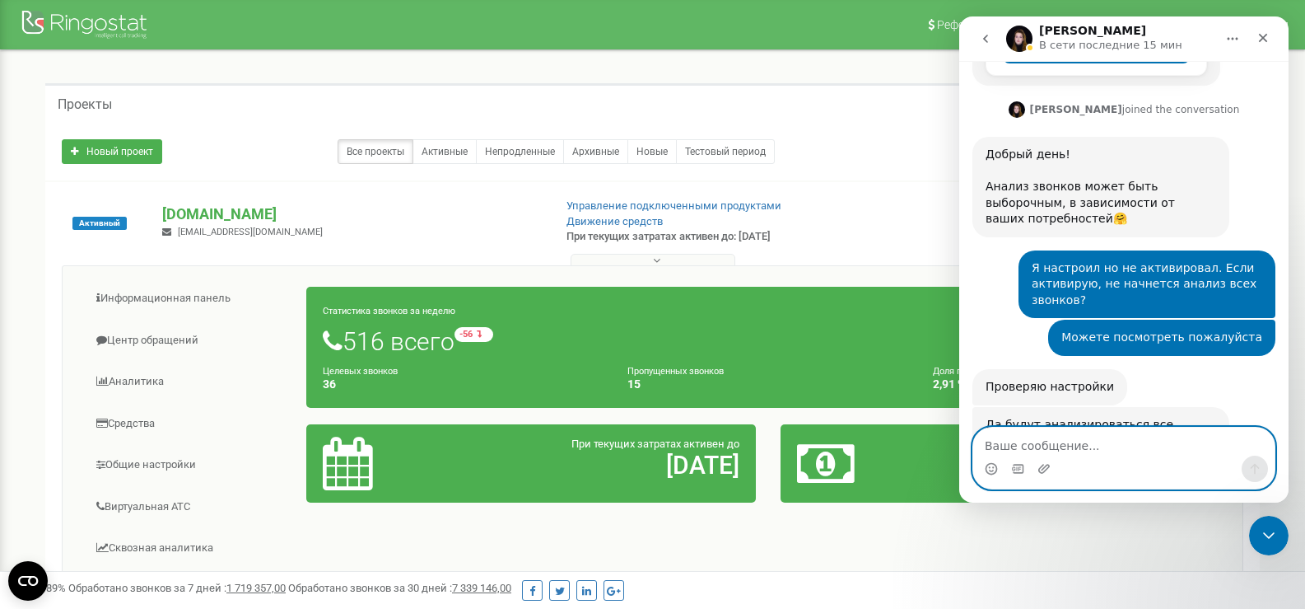
click at [1025, 447] on textarea "Ваше сообщение..." at bounding box center [1124, 441] width 301 height 28
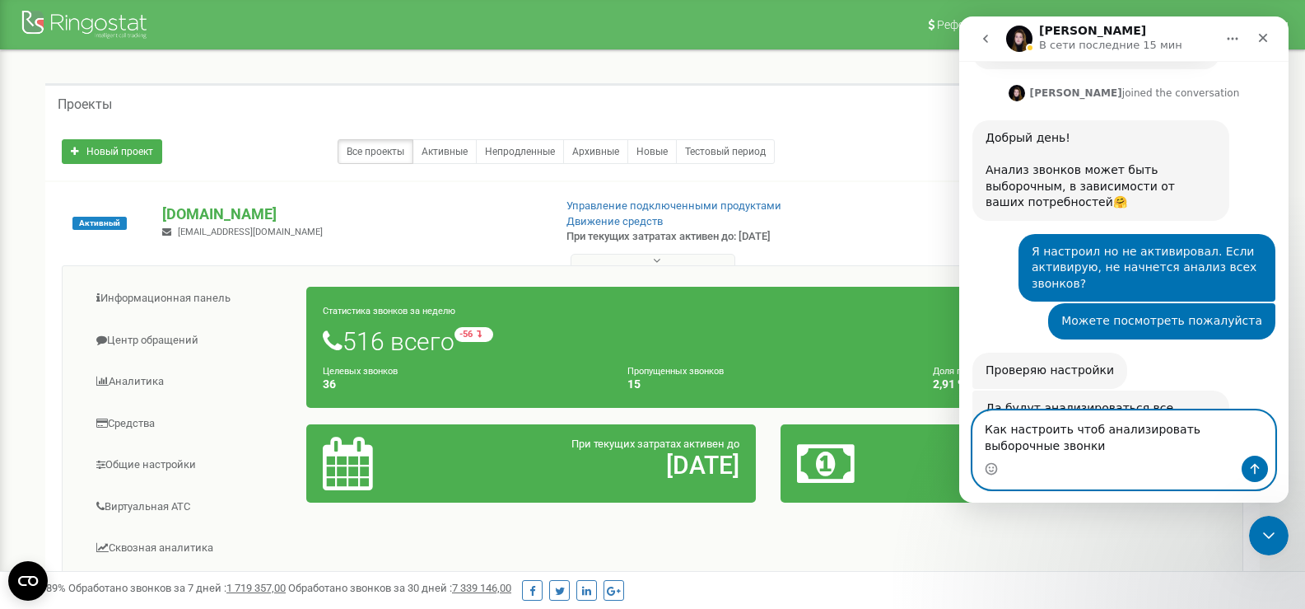
type textarea "Как настроить чтоб анализировать выборочные звонки?"
